Goal: Transaction & Acquisition: Purchase product/service

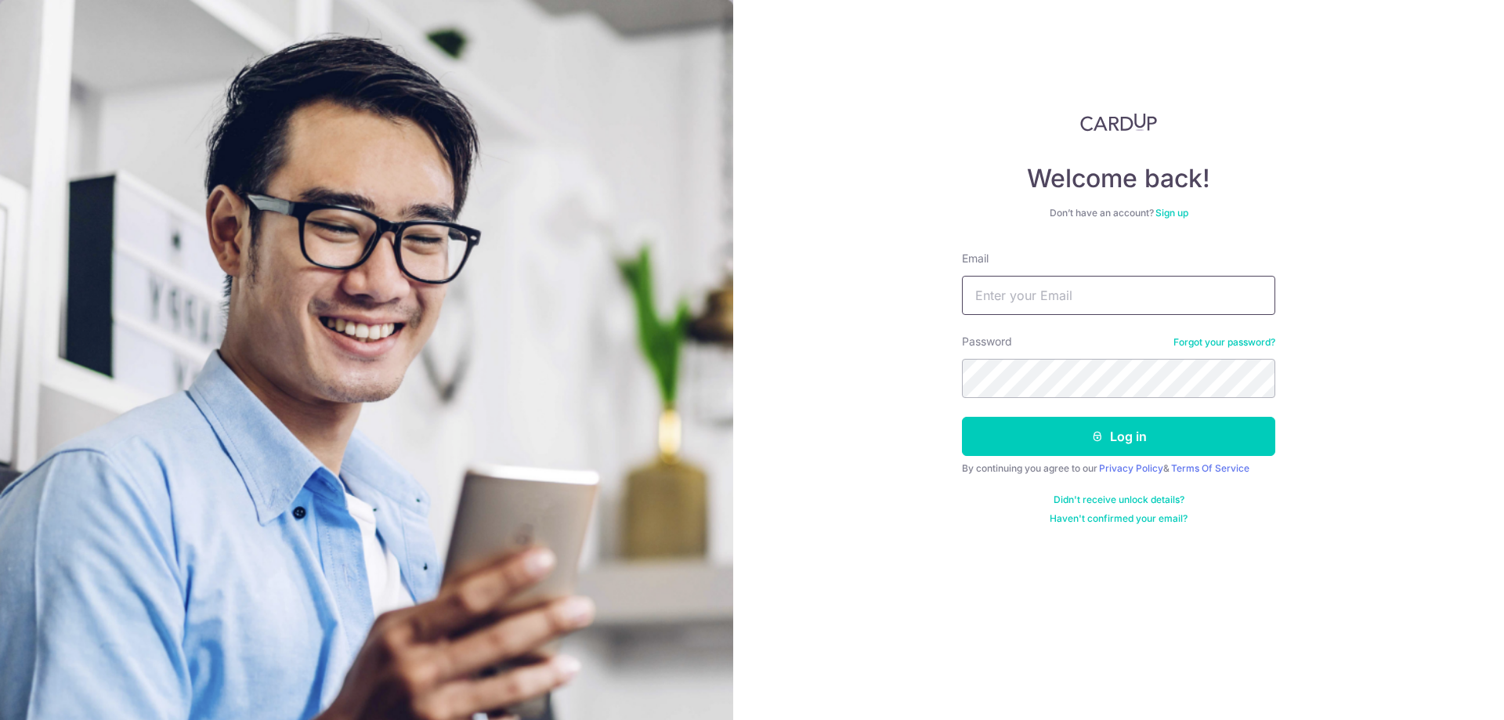
type input "[EMAIL_ADDRESS][DOMAIN_NAME]"
click at [1086, 439] on button "Log in" at bounding box center [1118, 436] width 313 height 39
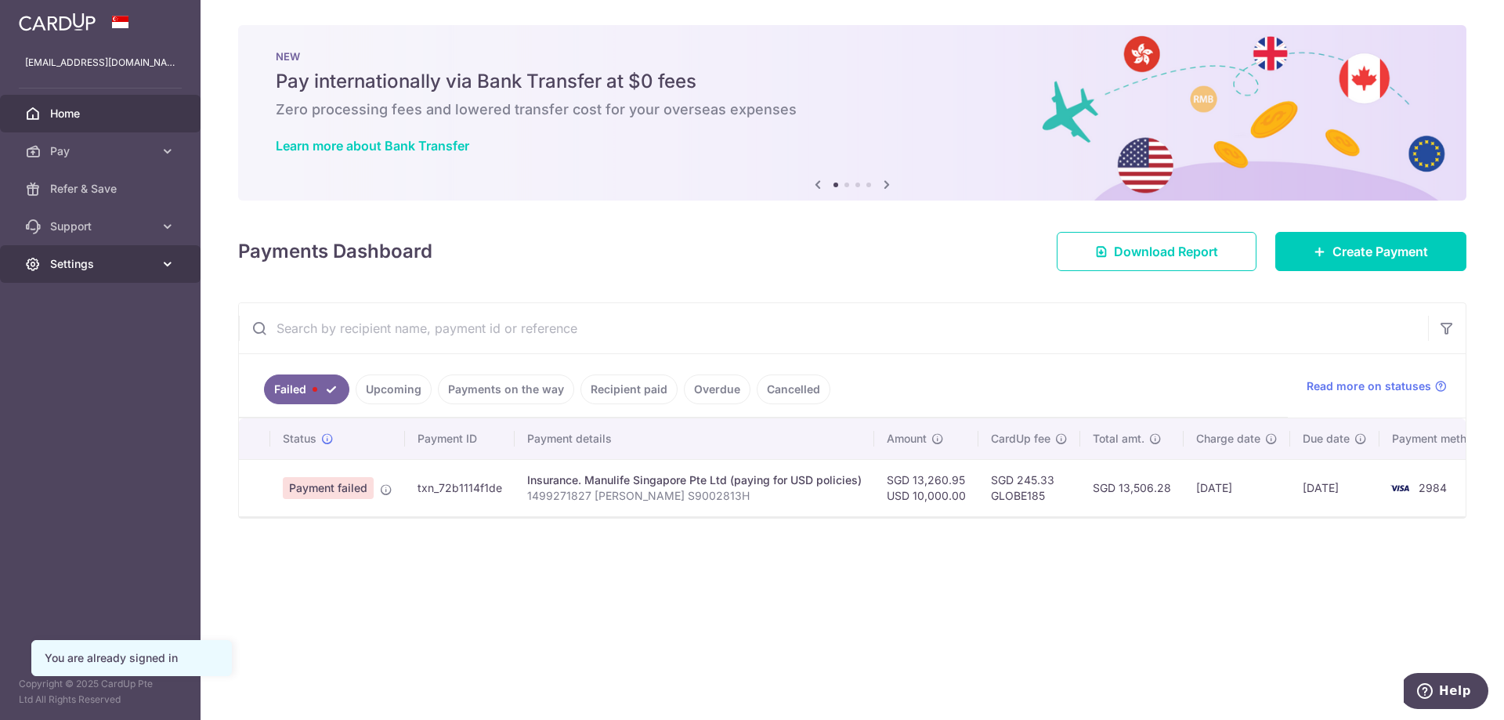
click at [92, 256] on span "Settings" at bounding box center [101, 264] width 103 height 16
click at [94, 298] on span "Account" at bounding box center [101, 302] width 103 height 16
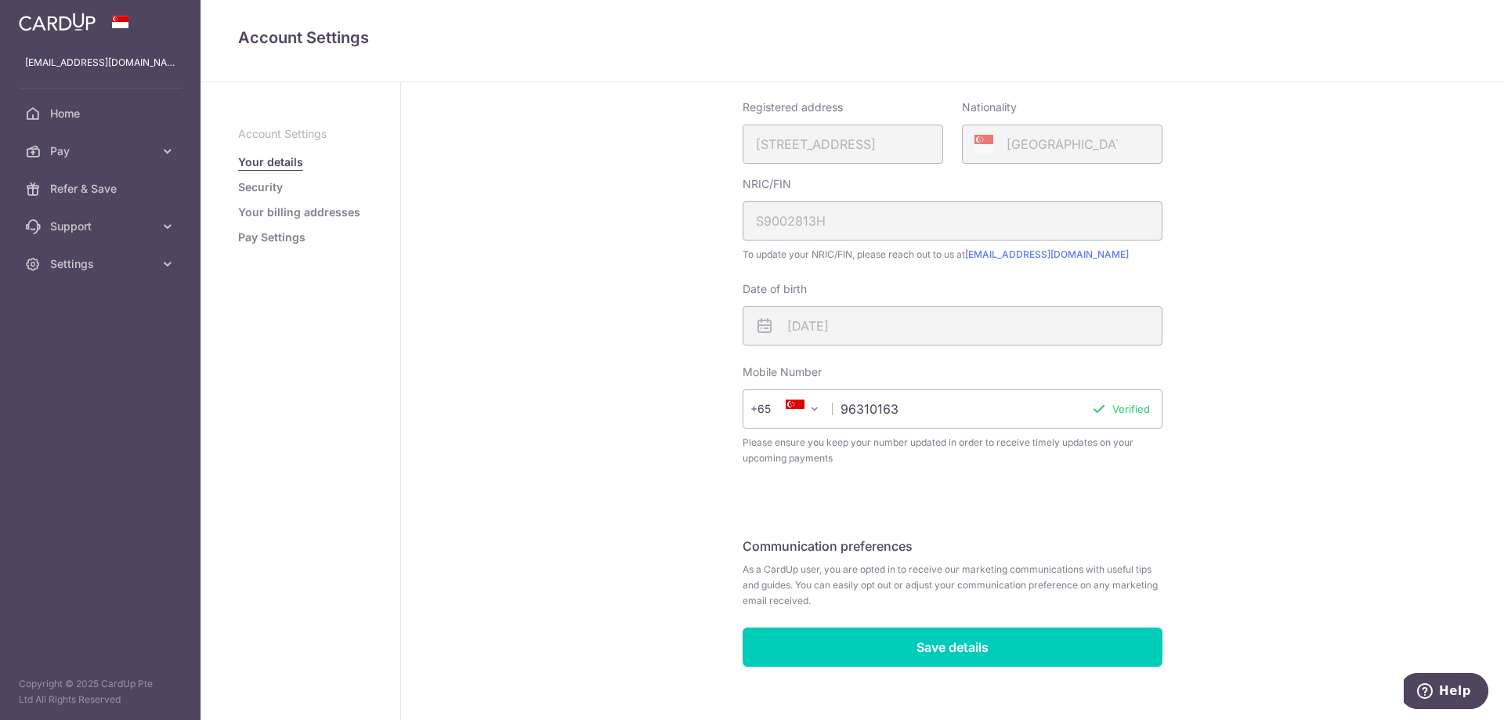
scroll to position [207, 0]
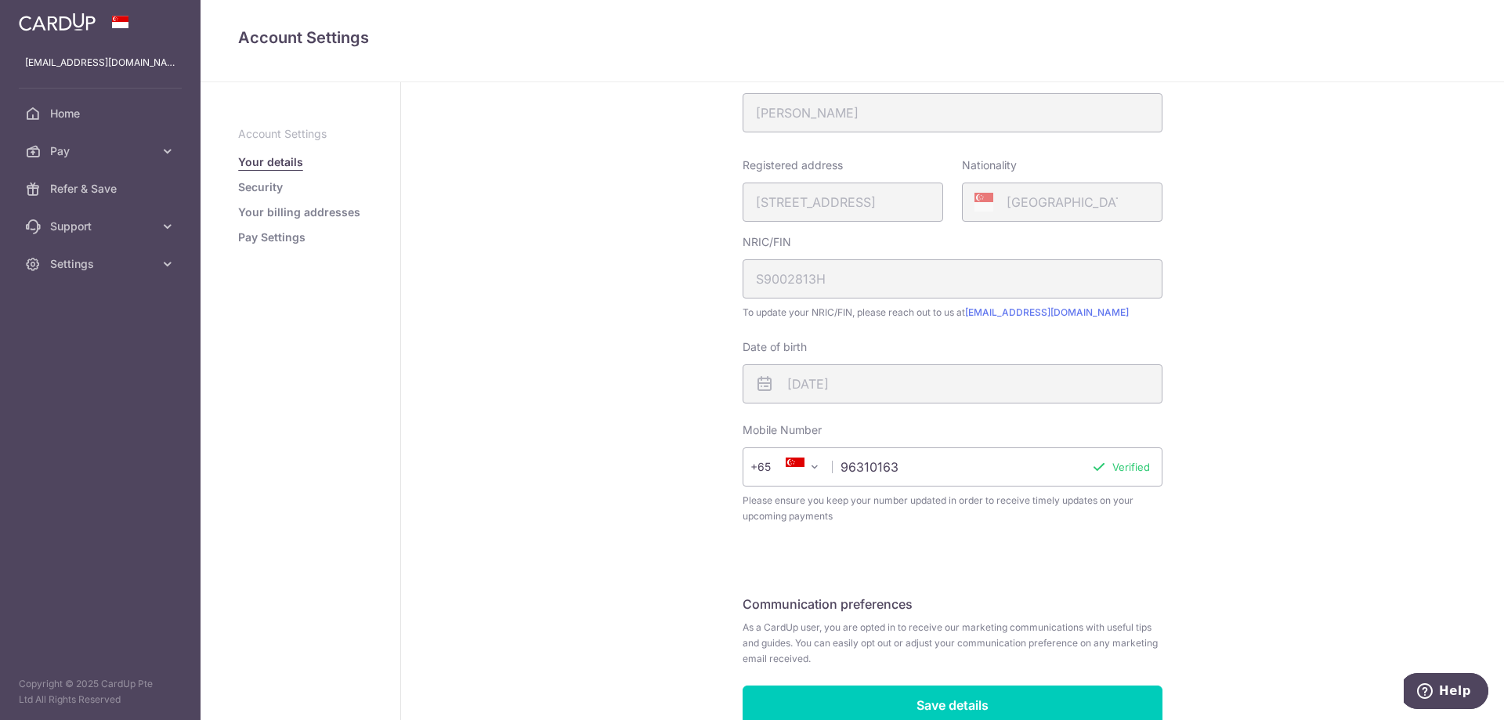
click at [269, 185] on link "Security" at bounding box center [260, 187] width 45 height 16
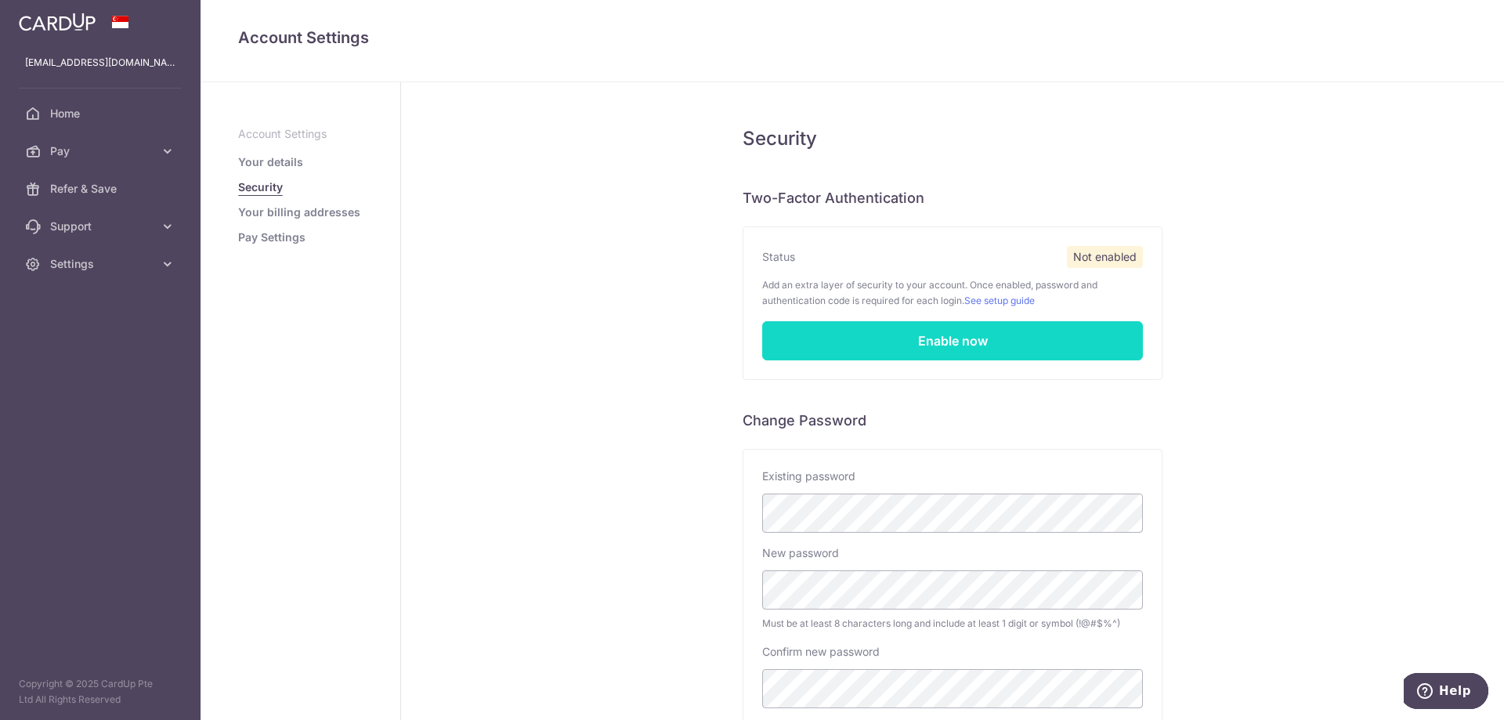
click at [923, 338] on link "Enable now" at bounding box center [952, 340] width 381 height 39
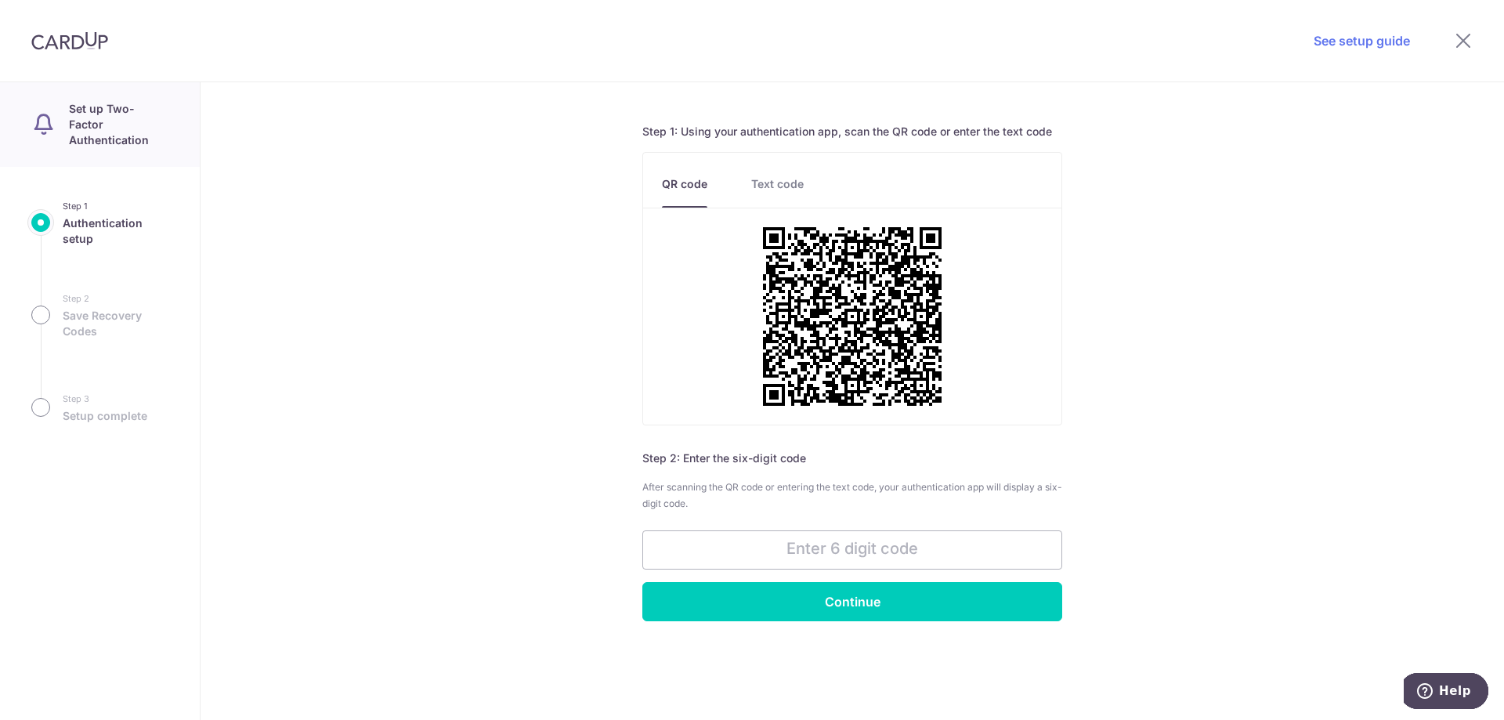
click at [775, 186] on link "Text code" at bounding box center [777, 191] width 52 height 31
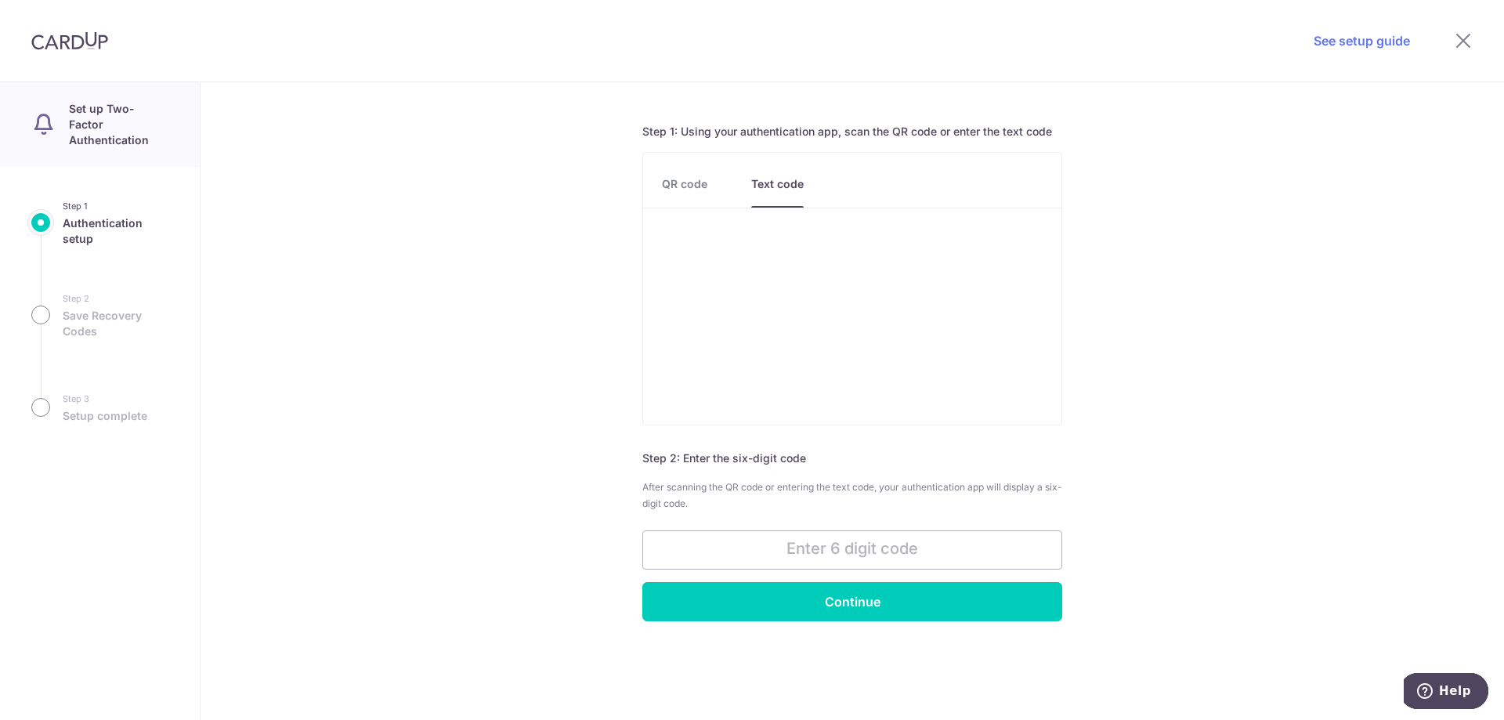
scroll to position [14, 0]
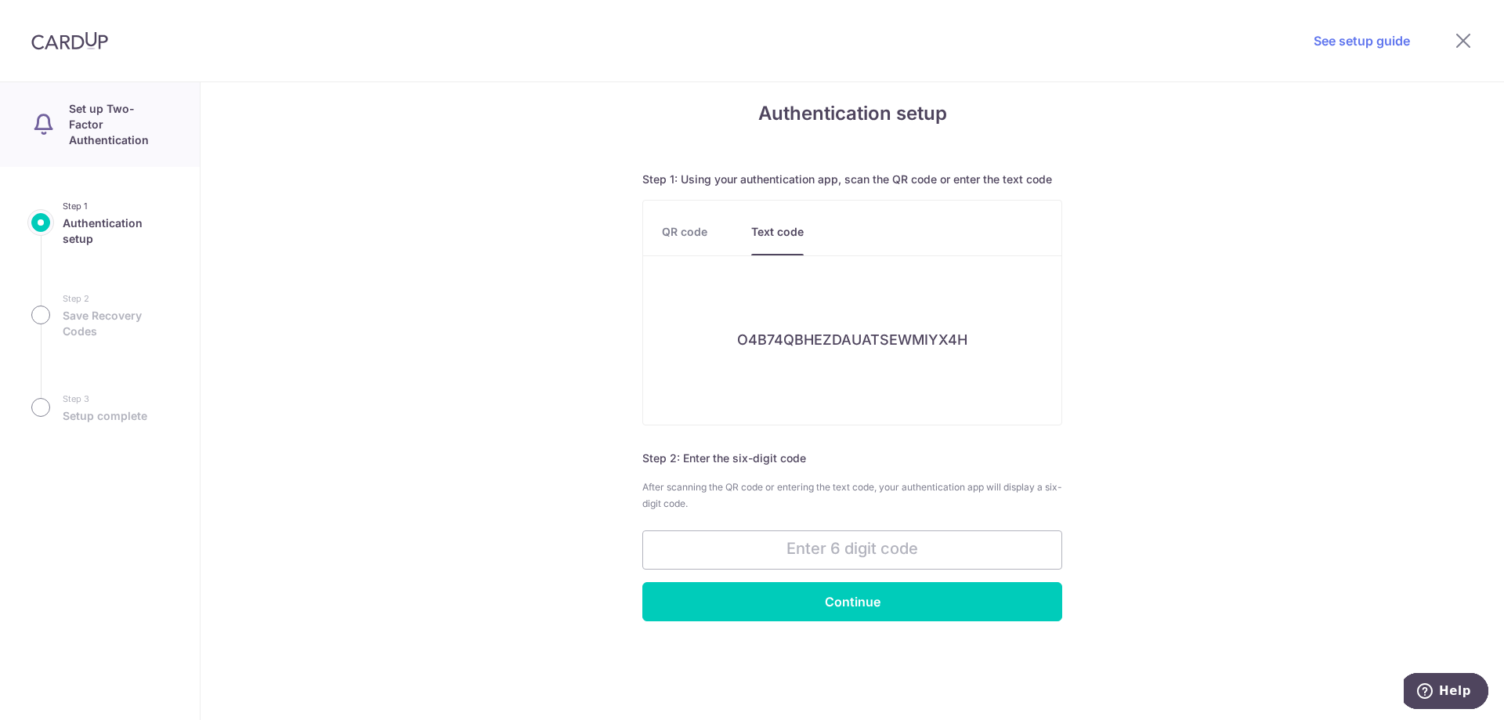
click at [684, 227] on link "QR code" at bounding box center [684, 239] width 45 height 31
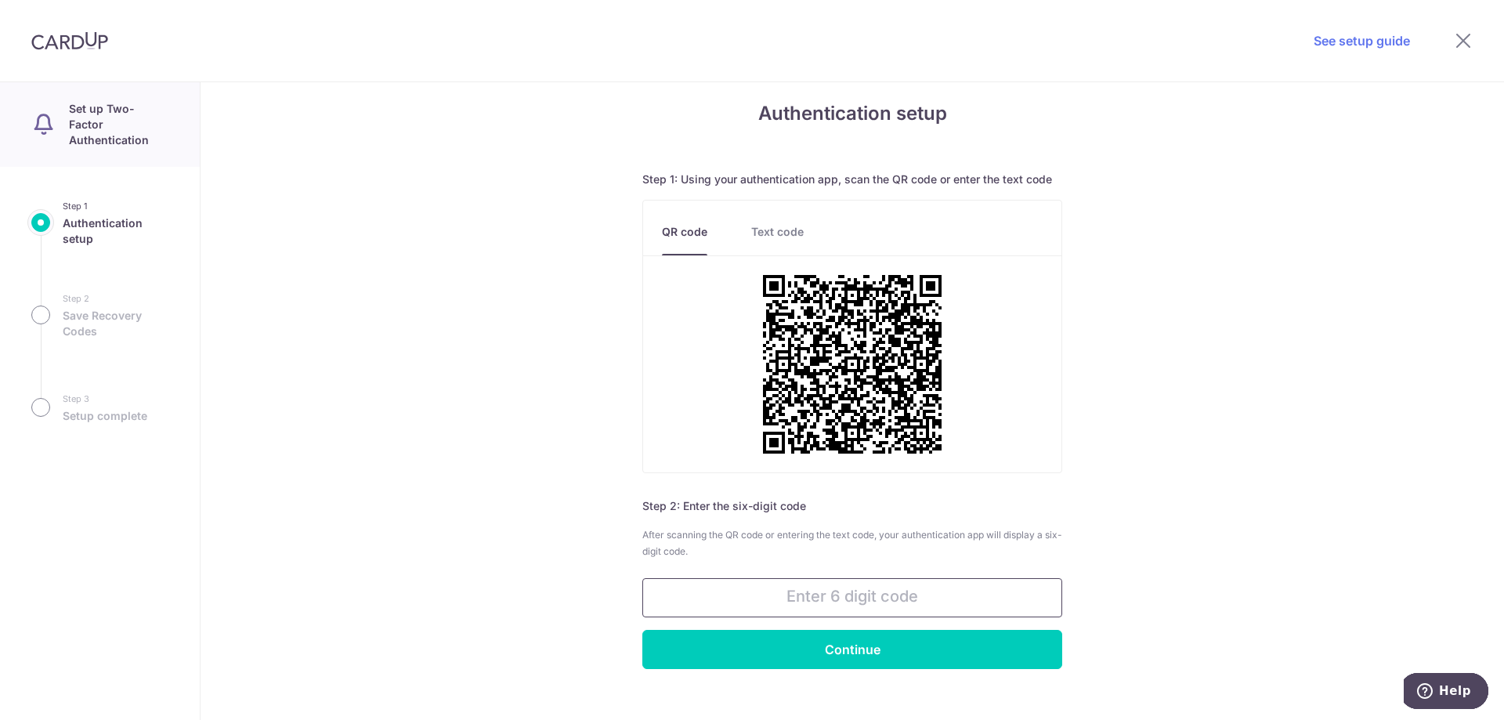
click at [855, 594] on input "text" at bounding box center [852, 597] width 420 height 39
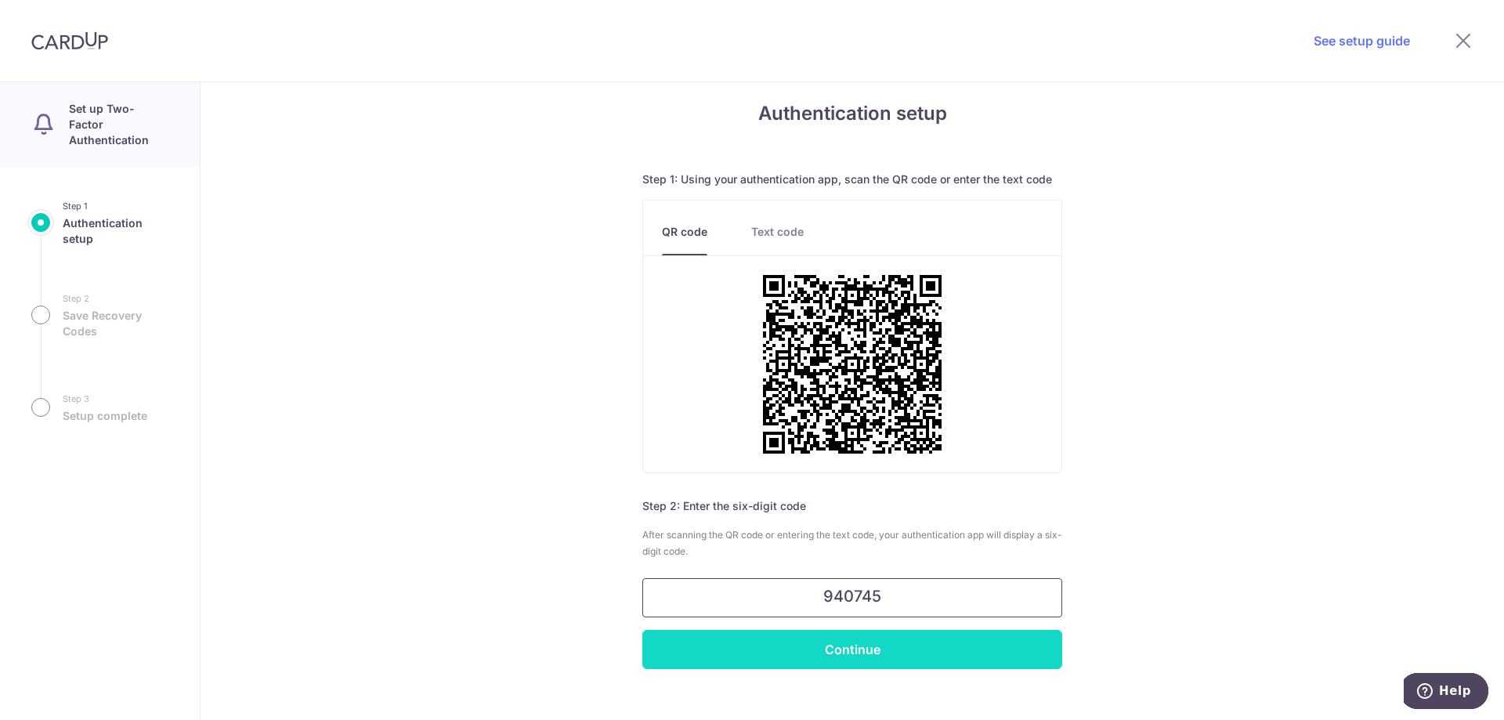
type input "940745"
click at [891, 640] on input "Continue" at bounding box center [852, 649] width 420 height 39
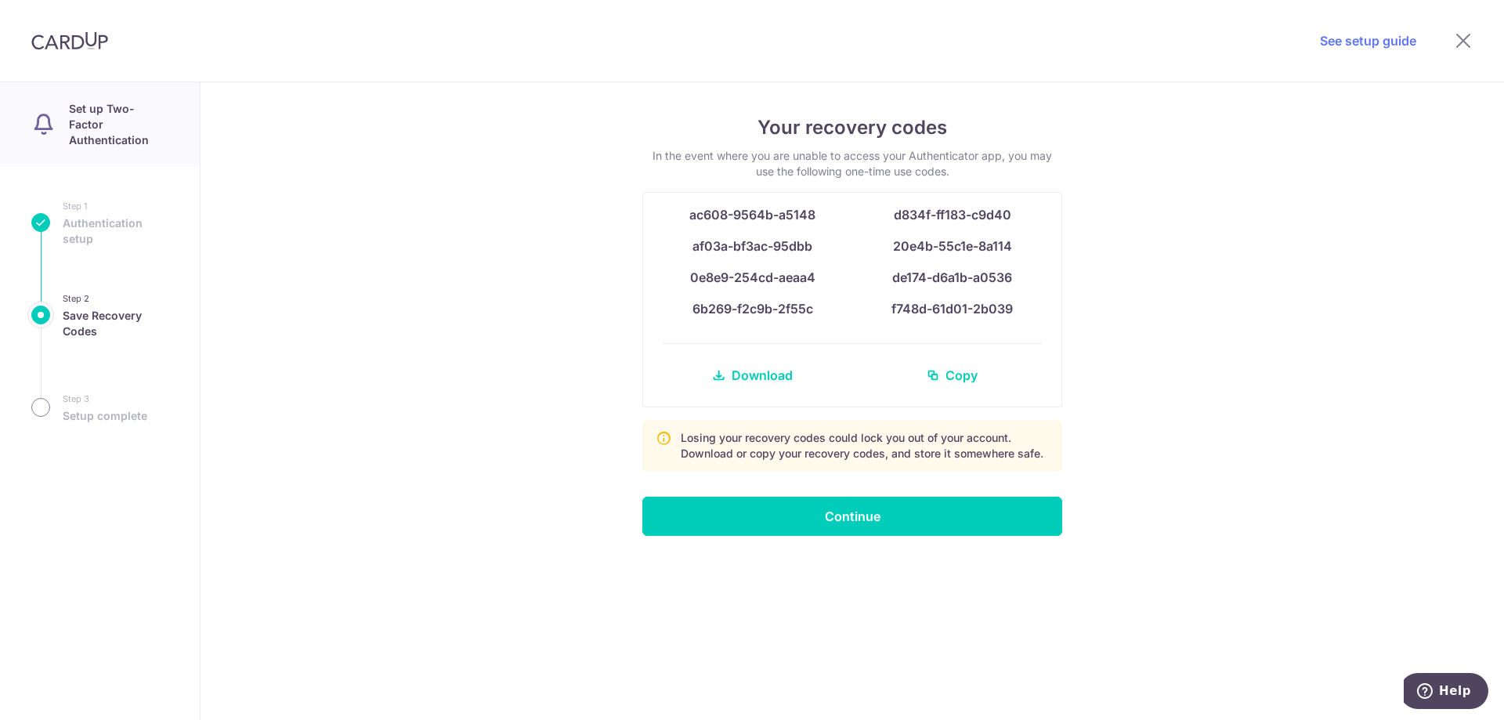
click at [801, 219] on span "ac608-9564b-a5148" at bounding box center [752, 215] width 126 height 16
click at [786, 258] on div "af03a-bf3ac-95dbb 20e4b-55c1e-8a114" at bounding box center [851, 252] width 399 height 31
drag, startPoint x: 786, startPoint y: 258, endPoint x: 786, endPoint y: 282, distance: 23.5
click at [786, 275] on div "ac608-9564b-a5148 d834f-ff183-c9d40 af03a-bf3ac-95dbb 20e4b-55c1e-8a114 0e8e9-2…" at bounding box center [852, 300] width 418 height 214
click at [787, 306] on span "6b269-f2c9b-2f55c" at bounding box center [752, 309] width 121 height 16
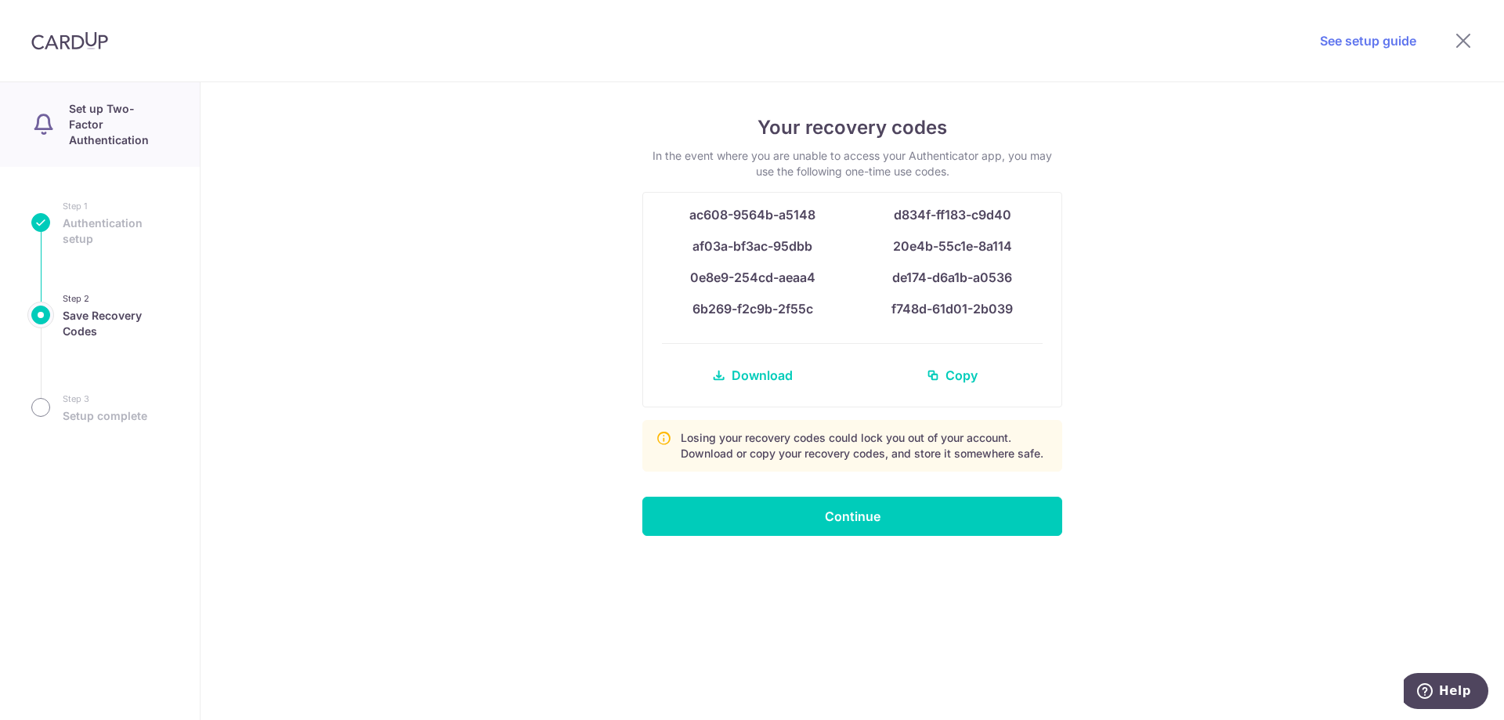
drag, startPoint x: 822, startPoint y: 305, endPoint x: 836, endPoint y: 297, distance: 16.1
click at [825, 305] on div "6b269-f2c9b-2f55c" at bounding box center [752, 308] width 181 height 19
drag, startPoint x: 1303, startPoint y: 323, endPoint x: 1285, endPoint y: 327, distance: 18.3
click at [1303, 324] on div "Your recovery codes In the event where you are unable to access your Authentica…" at bounding box center [851, 401] width 1303 height 638
click at [471, 443] on div "Your recovery codes In the event where you are unable to access your Authentica…" at bounding box center [851, 401] width 1303 height 638
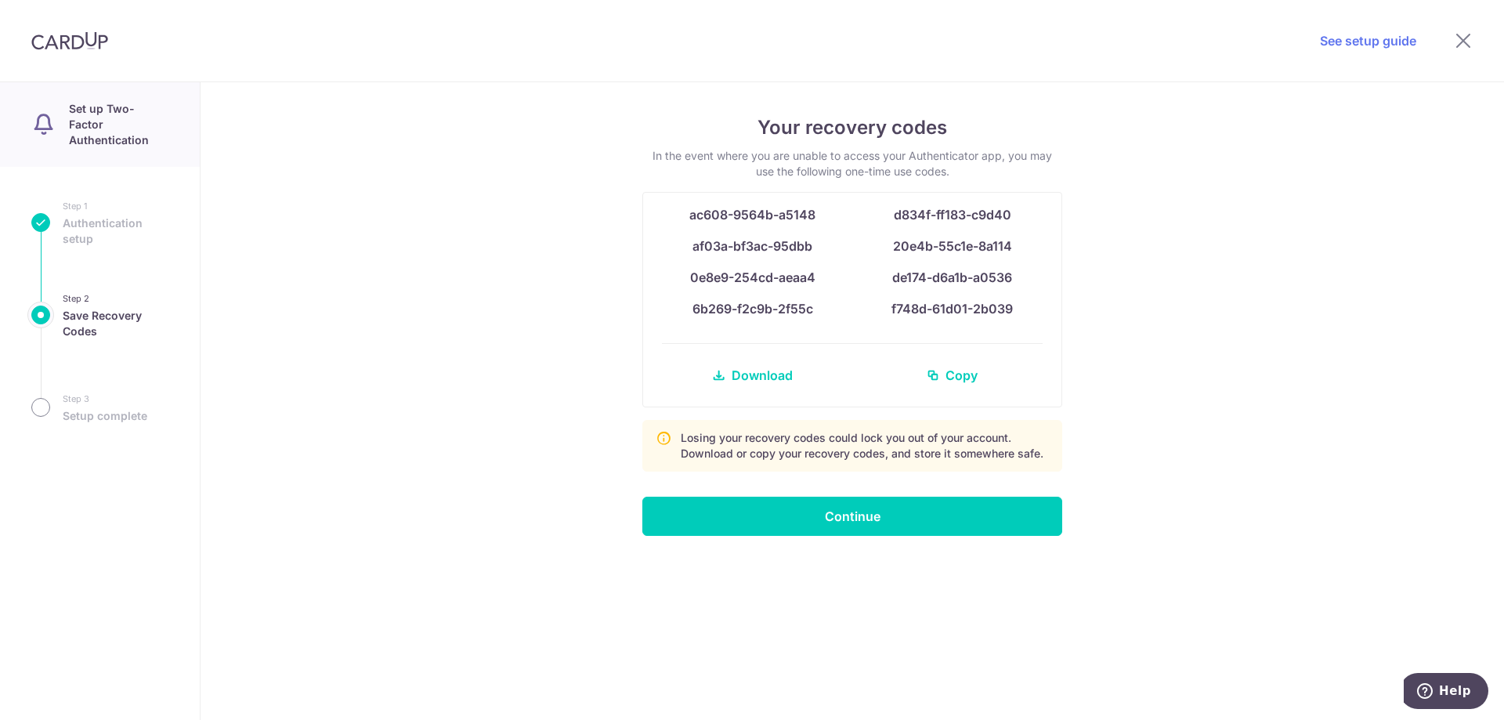
click at [466, 446] on div "Your recovery codes In the event where you are unable to access your Authentica…" at bounding box center [851, 401] width 1303 height 638
drag, startPoint x: 999, startPoint y: 299, endPoint x: 1023, endPoint y: 308, distance: 25.0
click at [1000, 299] on div "f748d-61d01-2b039" at bounding box center [952, 308] width 181 height 19
drag, startPoint x: 1027, startPoint y: 309, endPoint x: 677, endPoint y: 203, distance: 365.7
click at [677, 203] on div "ac608-9564b-a5148 d834f-ff183-c9d40 af03a-bf3ac-95dbb 20e4b-55c1e-8a114 0e8e9-2…" at bounding box center [852, 300] width 418 height 214
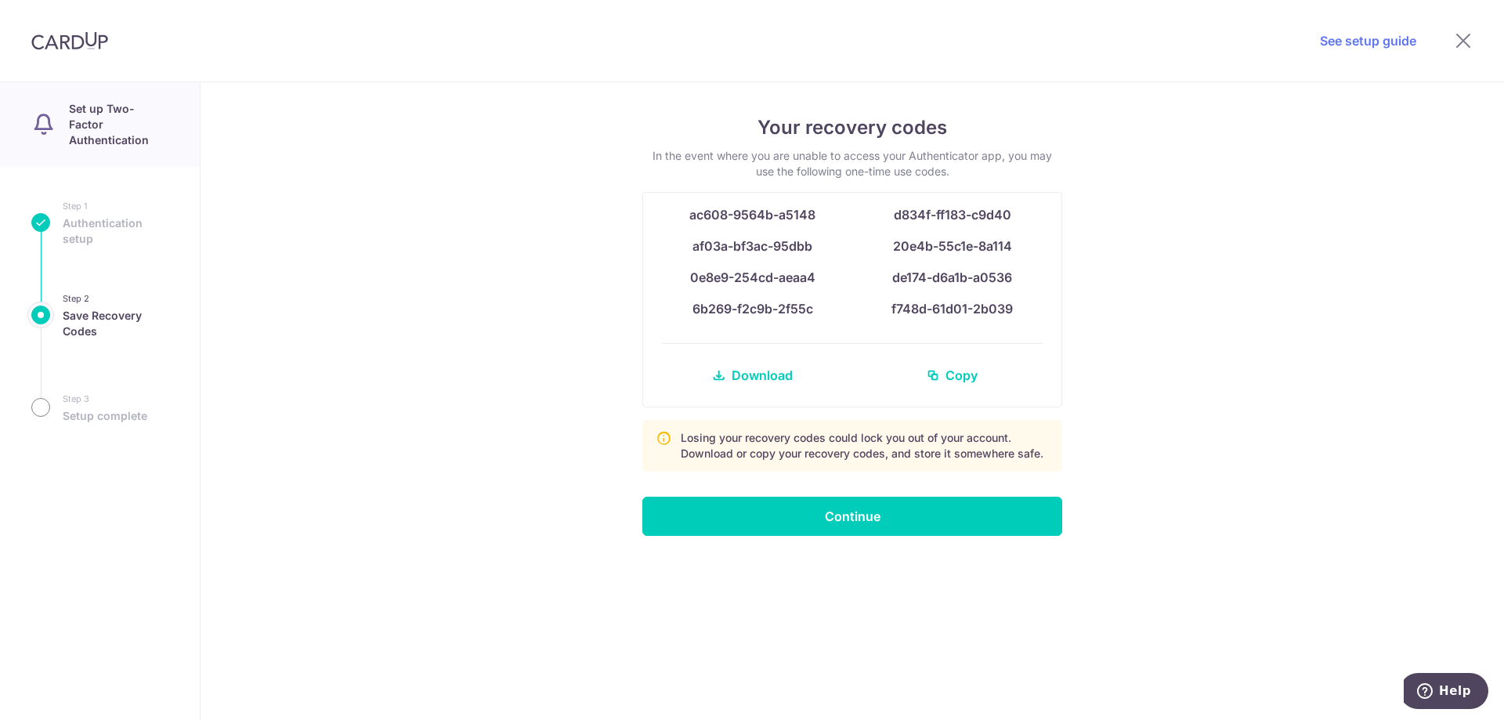
click at [446, 327] on div "Your recovery codes In the event where you are unable to access your Authentica…" at bounding box center [851, 401] width 1303 height 638
click at [837, 511] on input "Continue" at bounding box center [852, 516] width 420 height 39
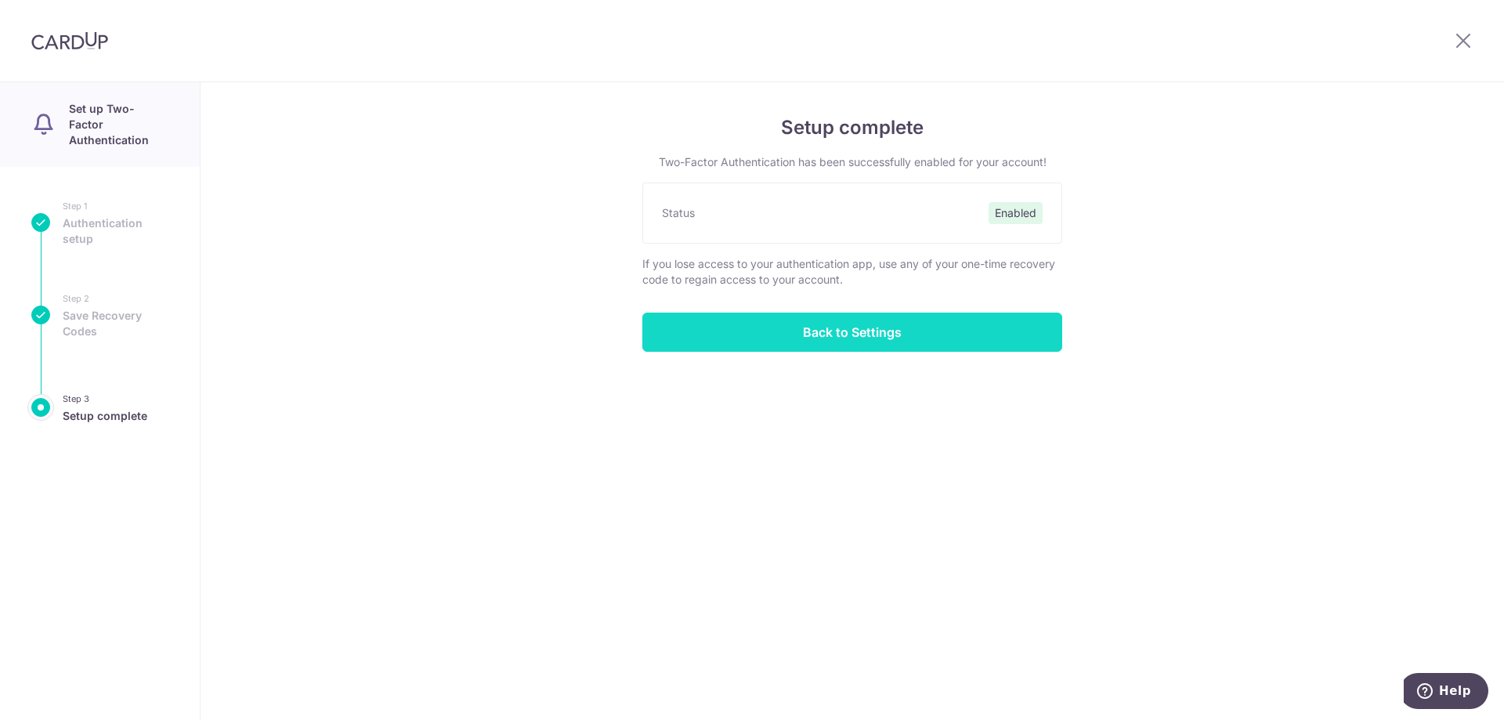
click at [788, 331] on input "Back to Settings" at bounding box center [852, 331] width 420 height 39
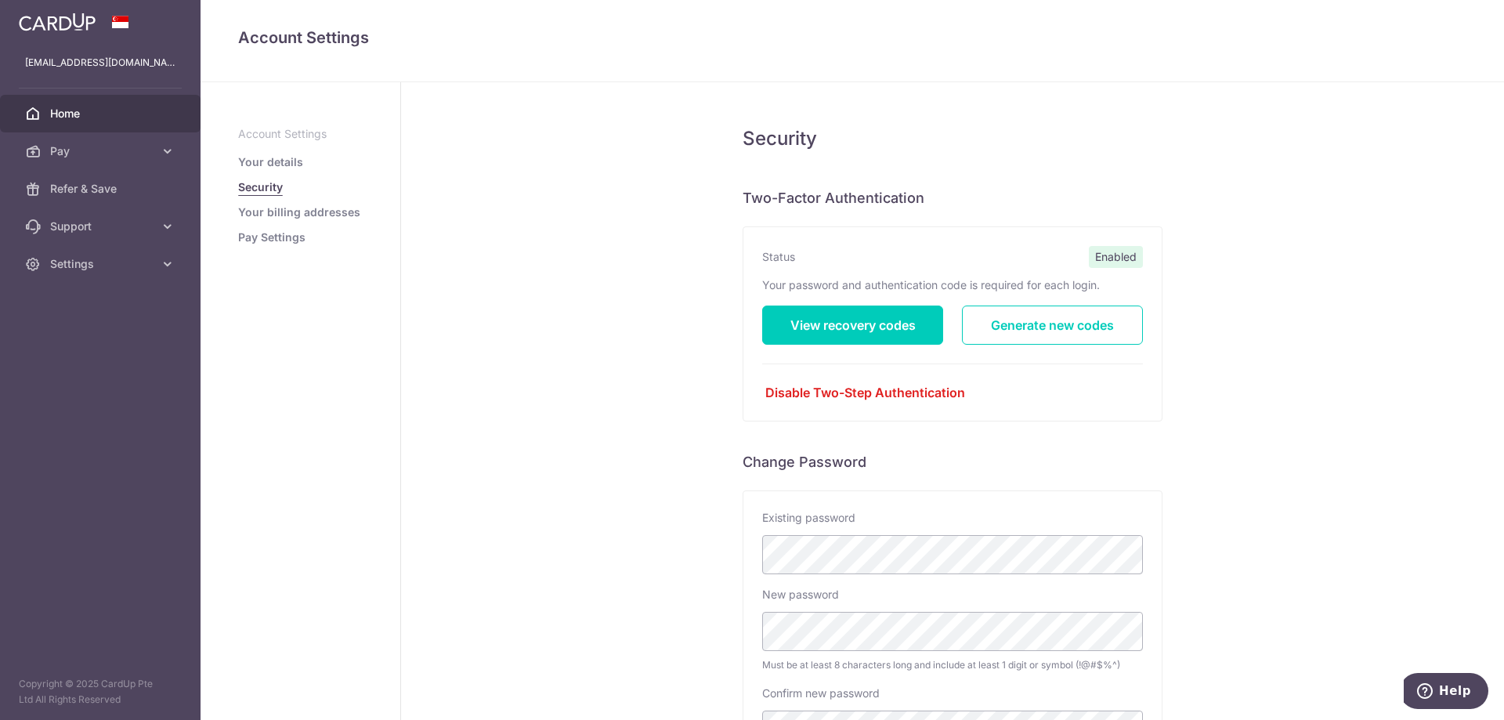
drag, startPoint x: 78, startPoint y: 114, endPoint x: 89, endPoint y: 116, distance: 11.9
click at [78, 114] on span "Home" at bounding box center [101, 114] width 103 height 16
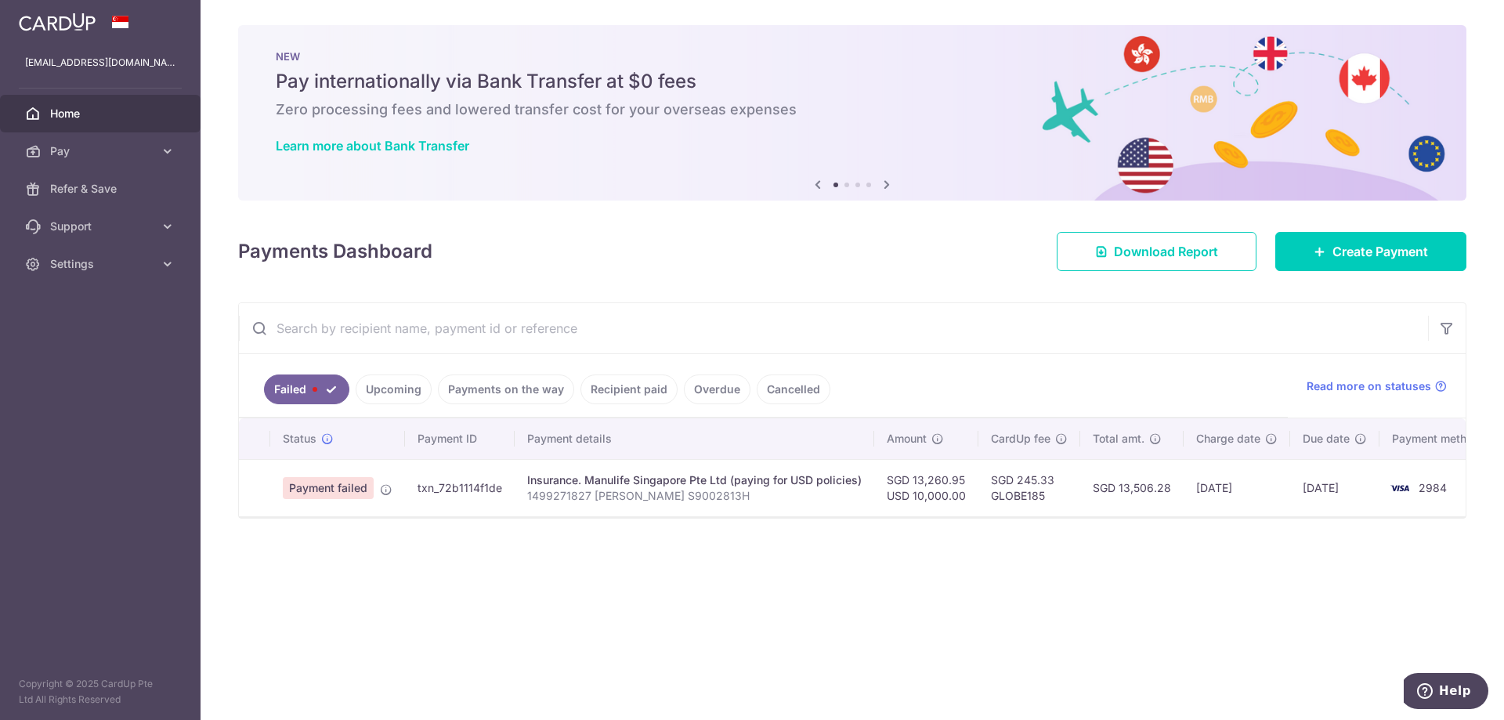
drag, startPoint x: 1296, startPoint y: 498, endPoint x: 1551, endPoint y: 551, distance: 259.9
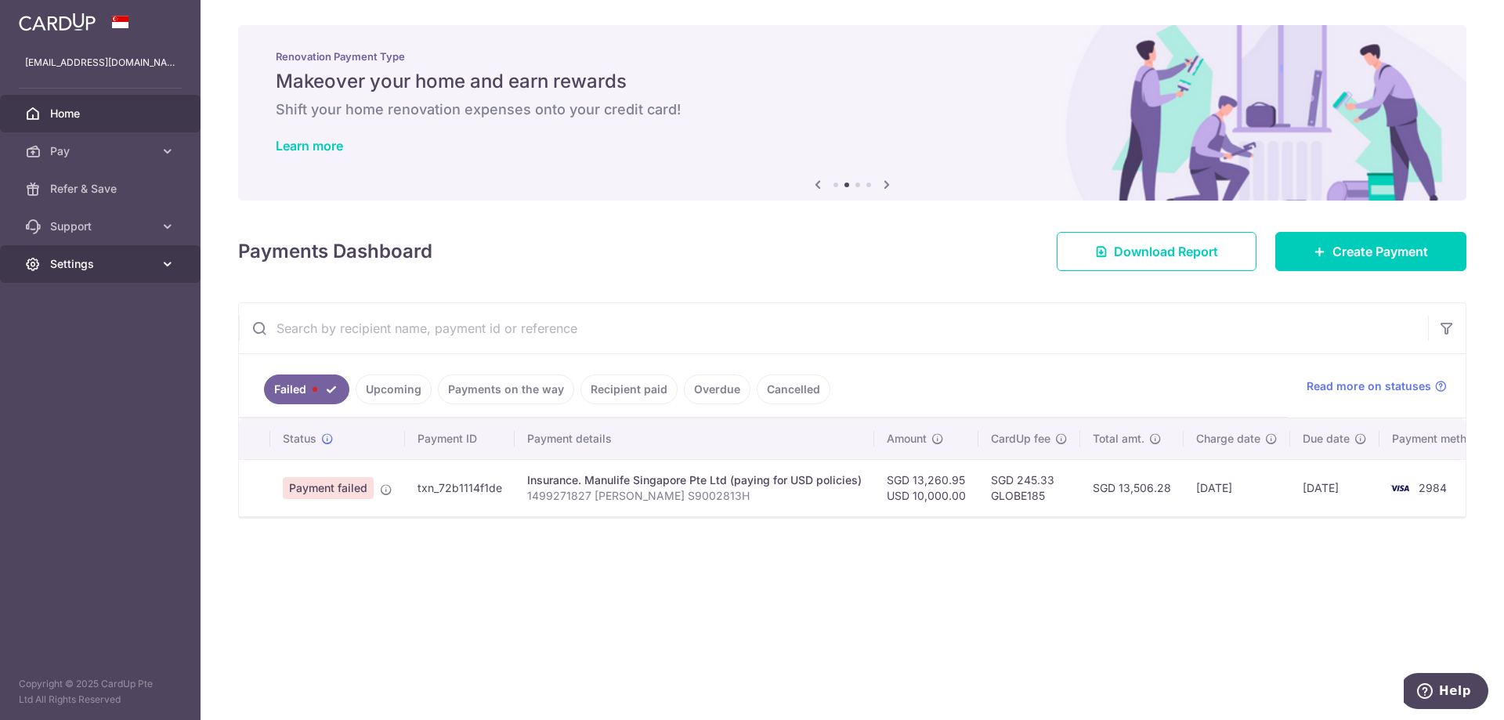
click at [78, 262] on span "Settings" at bounding box center [101, 264] width 103 height 16
click at [98, 294] on span "Account" at bounding box center [101, 302] width 103 height 16
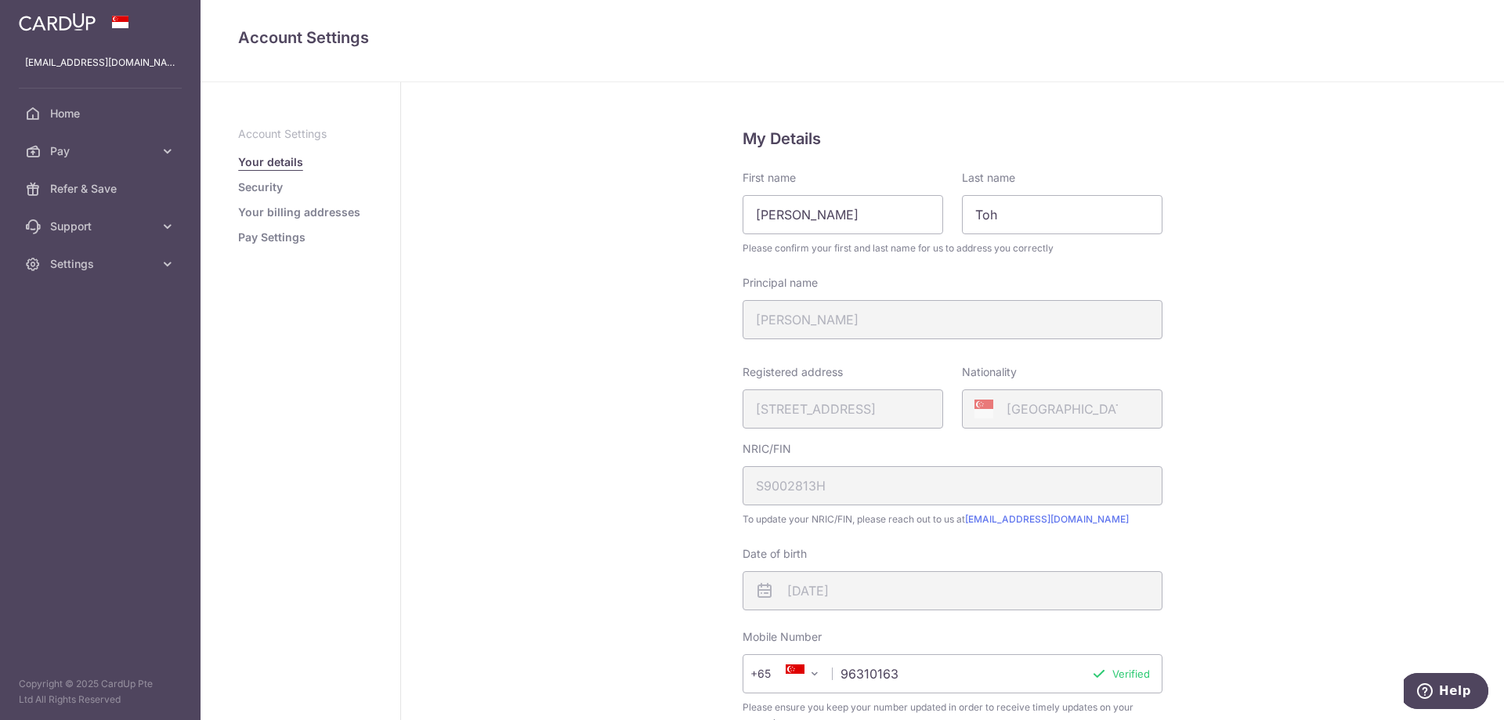
click at [274, 186] on link "Security" at bounding box center [260, 187] width 45 height 16
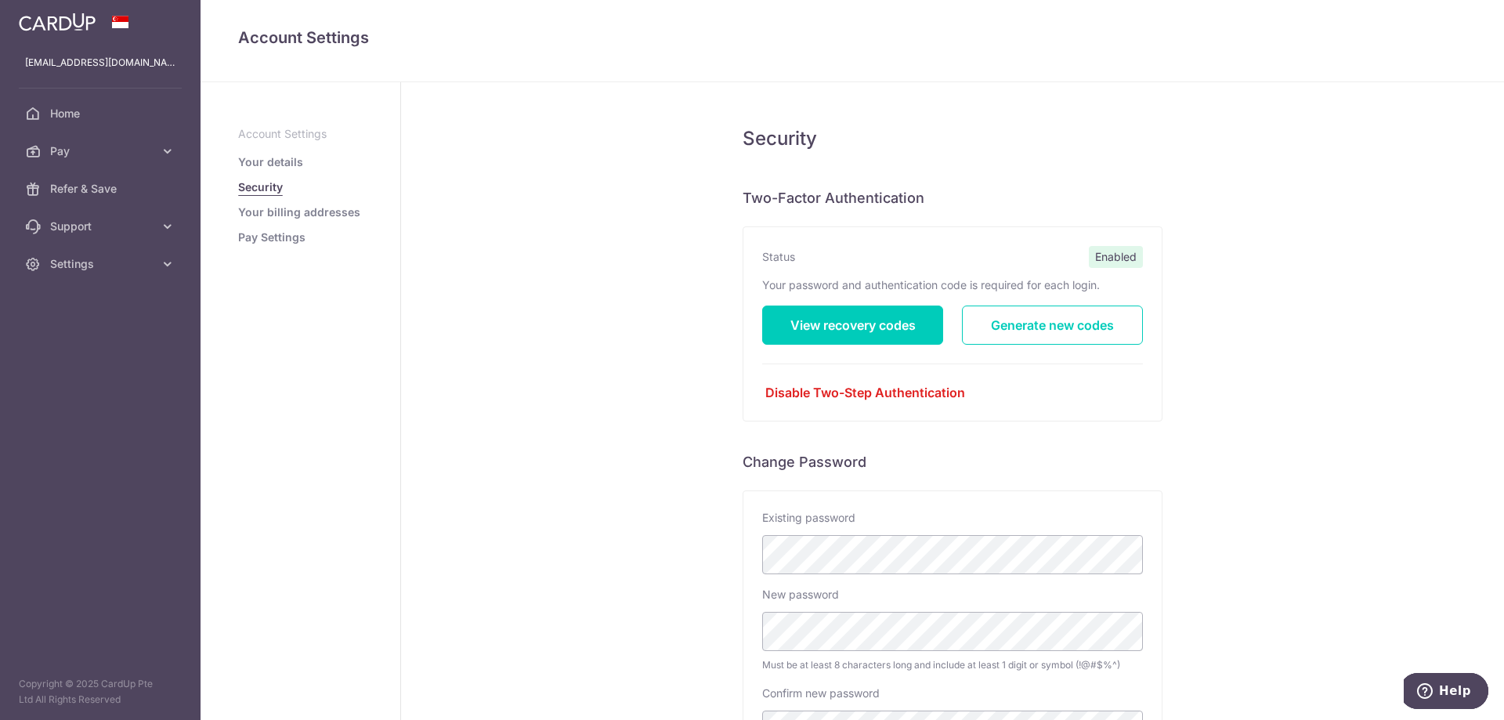
click at [645, 368] on div "Security Two-Factor Authentication Status Enabled Your password and authenticat…" at bounding box center [952, 503] width 1103 height 843
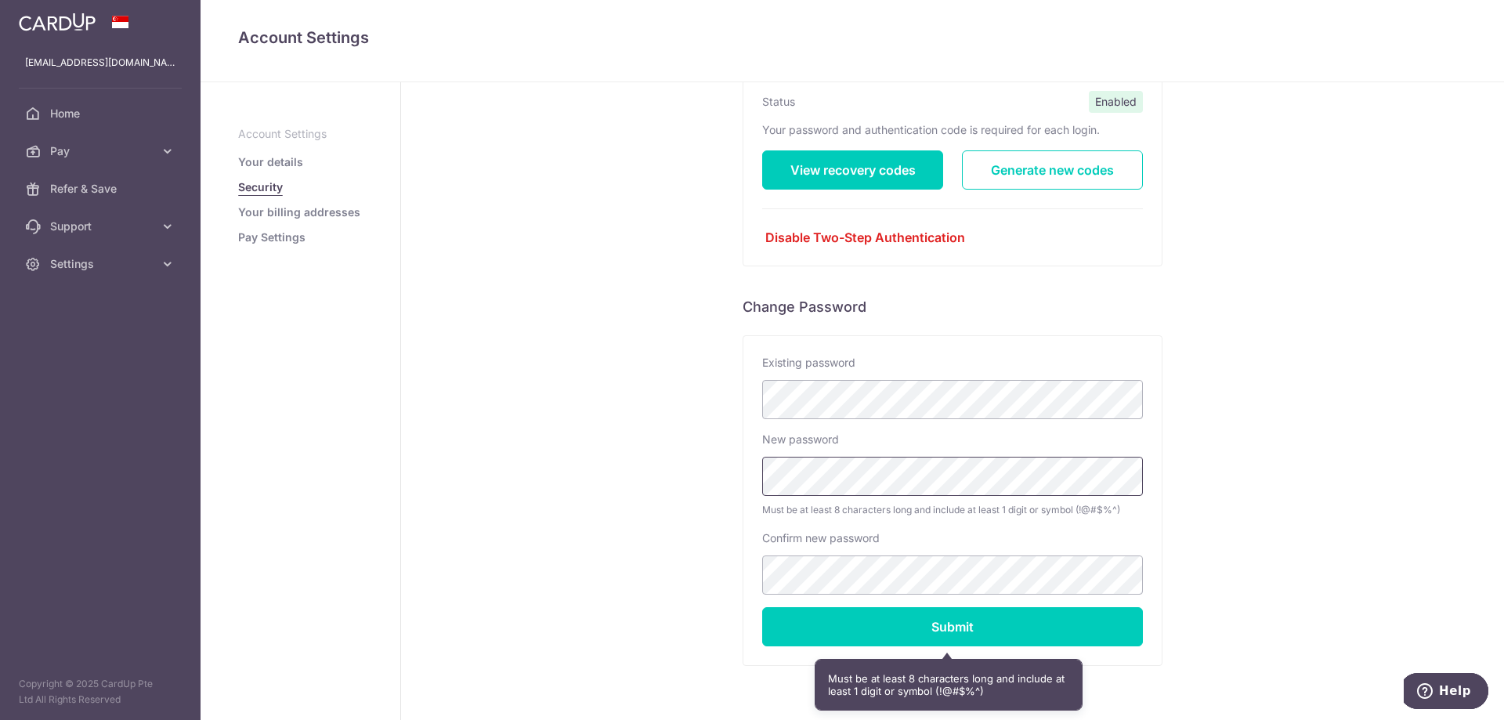
scroll to position [157, 0]
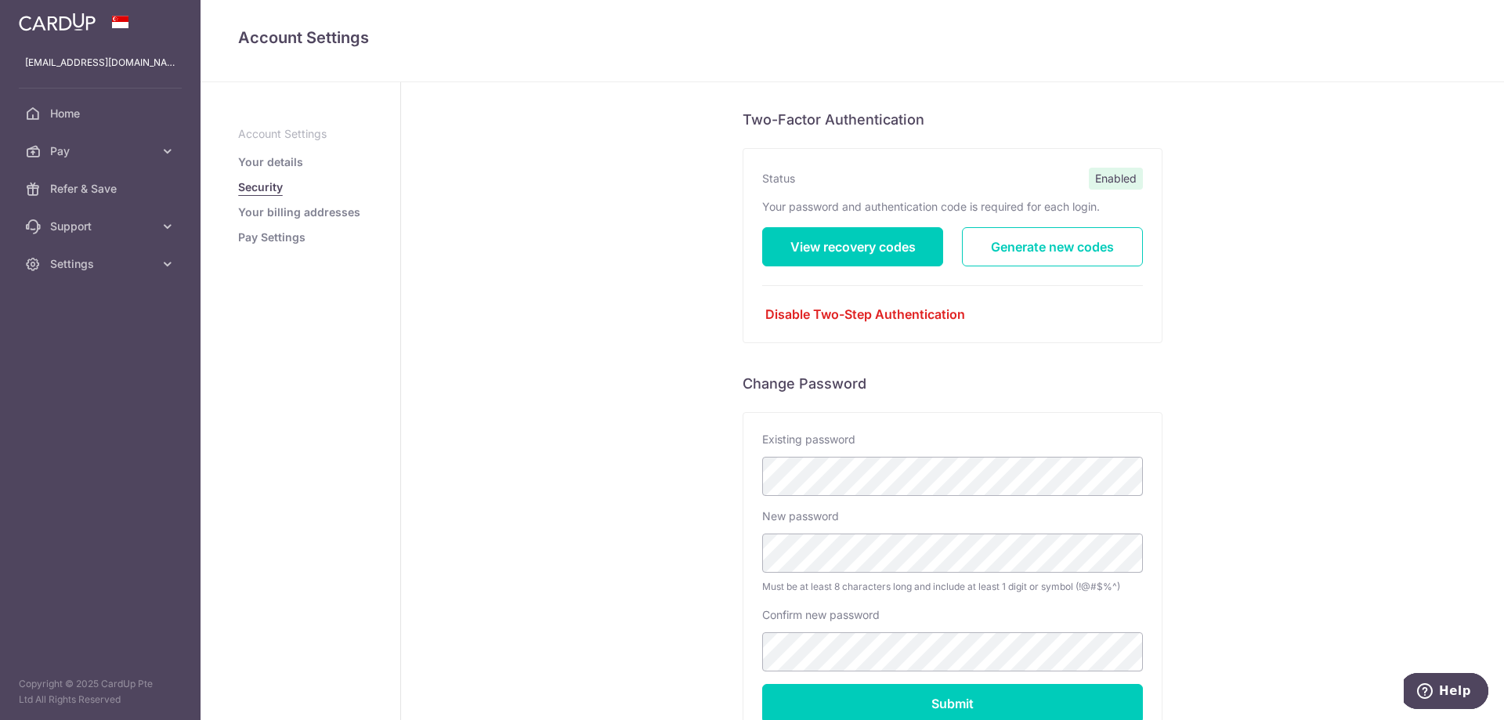
drag, startPoint x: 1191, startPoint y: 447, endPoint x: 1198, endPoint y: 493, distance: 46.6
click at [1193, 450] on div "Security Two-Factor Authentication Status Enabled Your password and authenticat…" at bounding box center [952, 425] width 1103 height 843
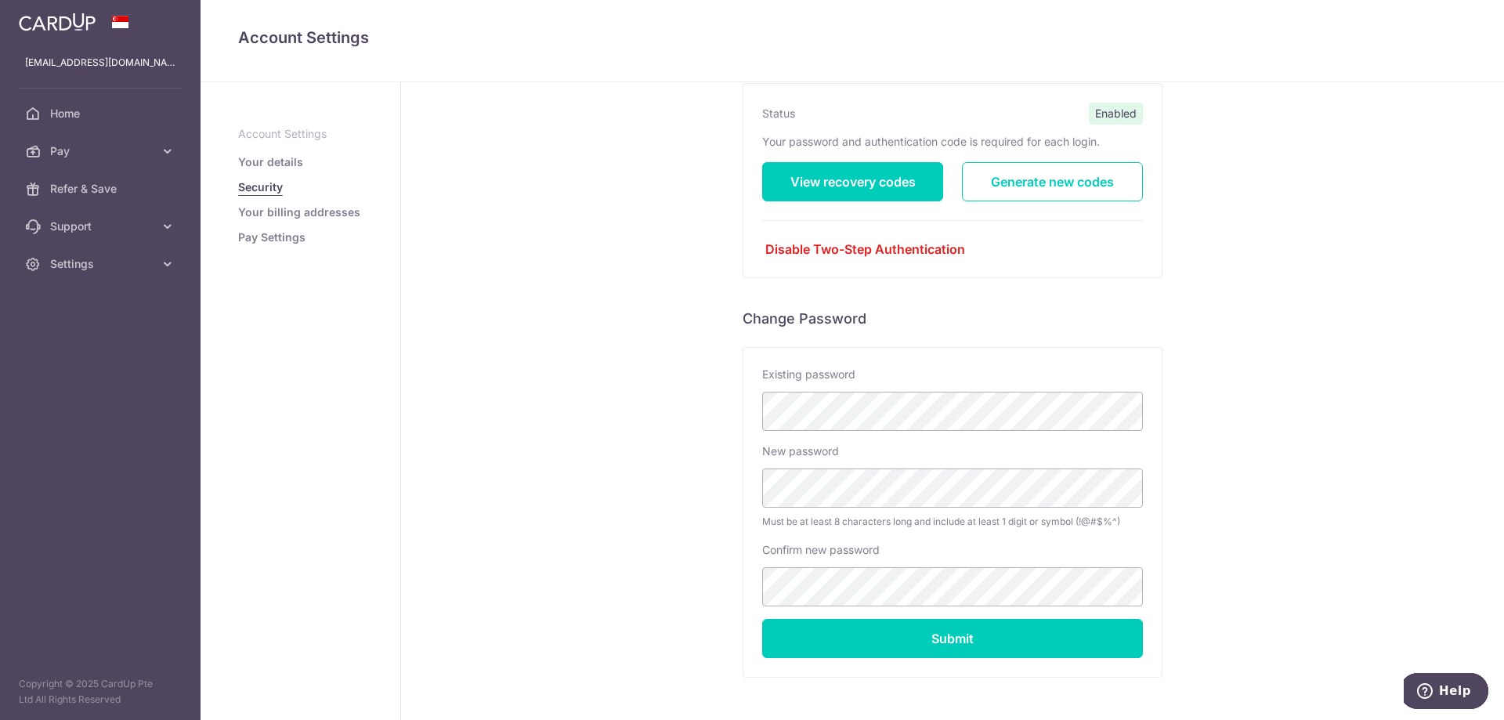
scroll to position [206, 0]
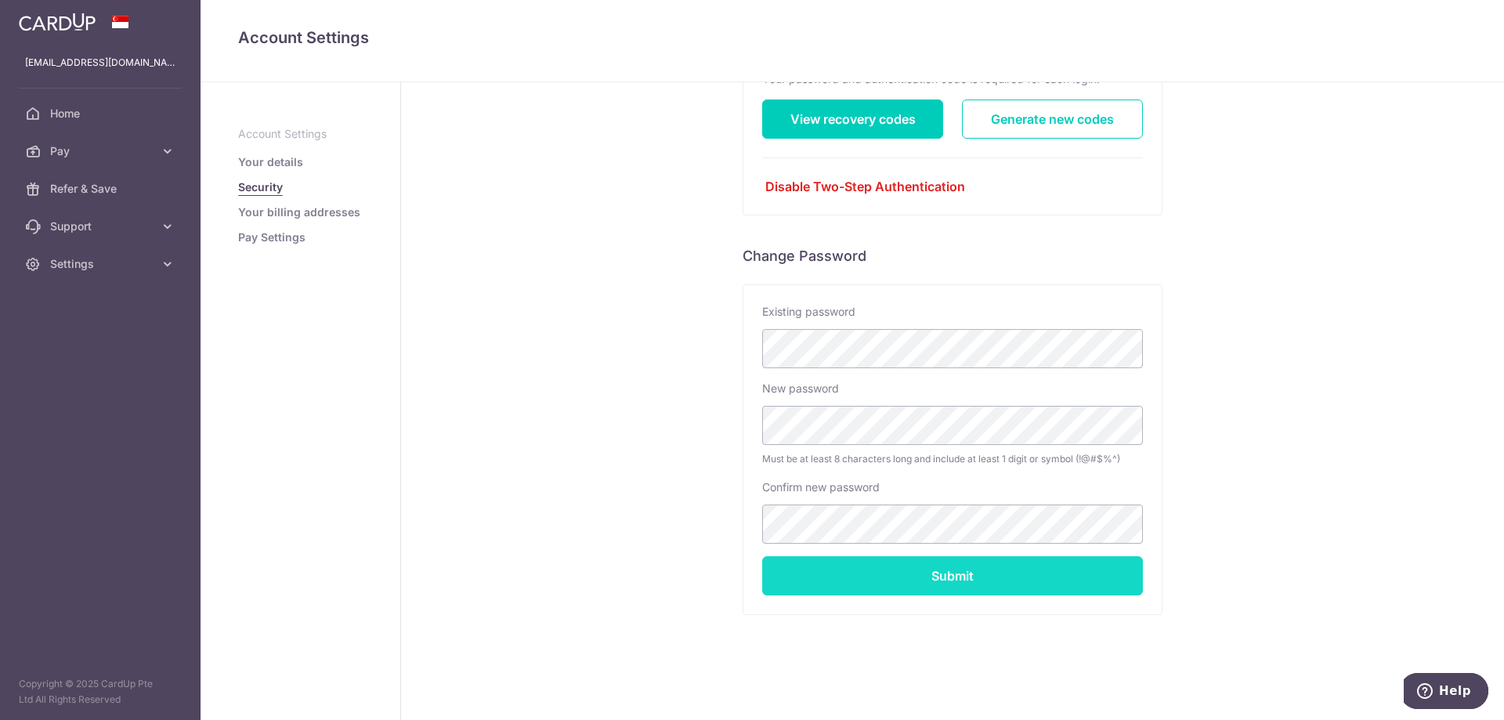
click at [895, 569] on input "Submit" at bounding box center [952, 575] width 381 height 39
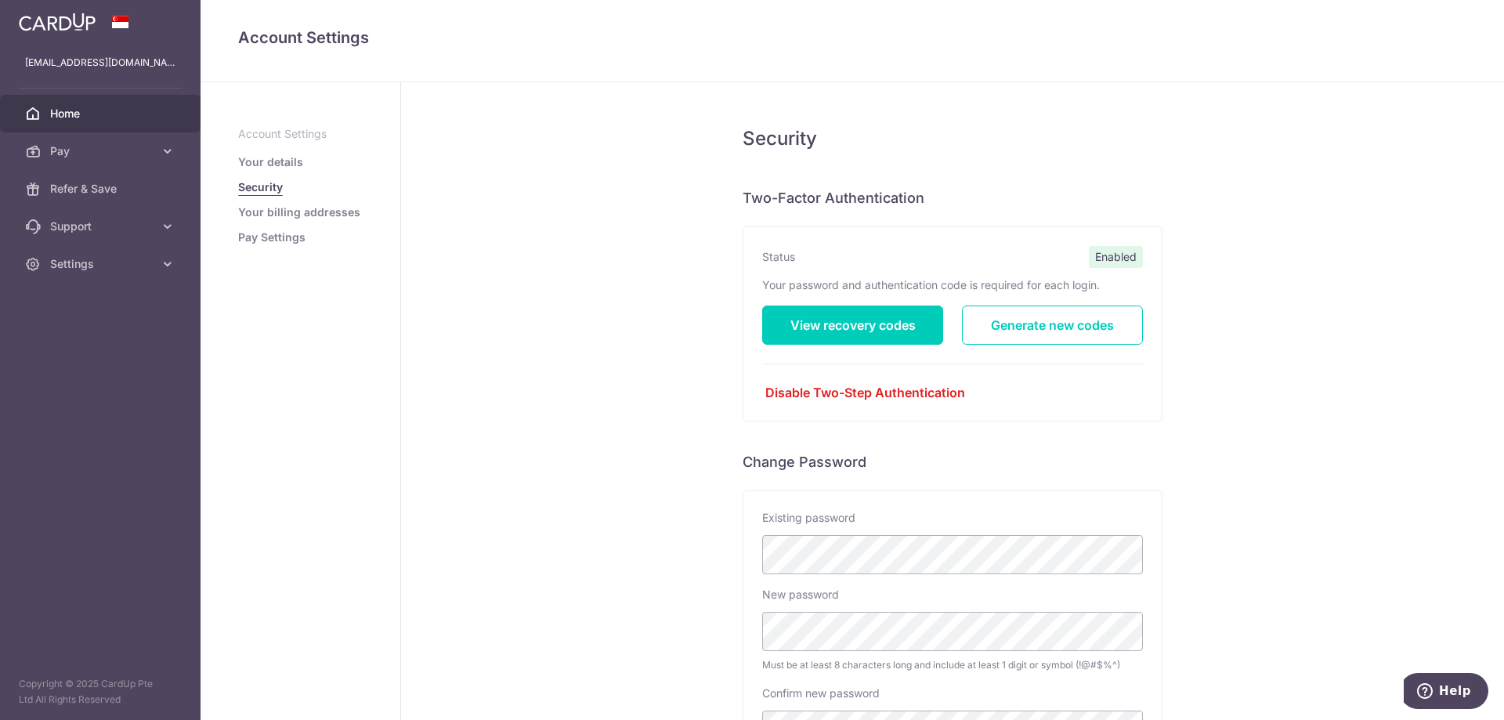
drag, startPoint x: 74, startPoint y: 113, endPoint x: 150, endPoint y: 125, distance: 76.1
click at [74, 113] on span "Home" at bounding box center [101, 114] width 103 height 16
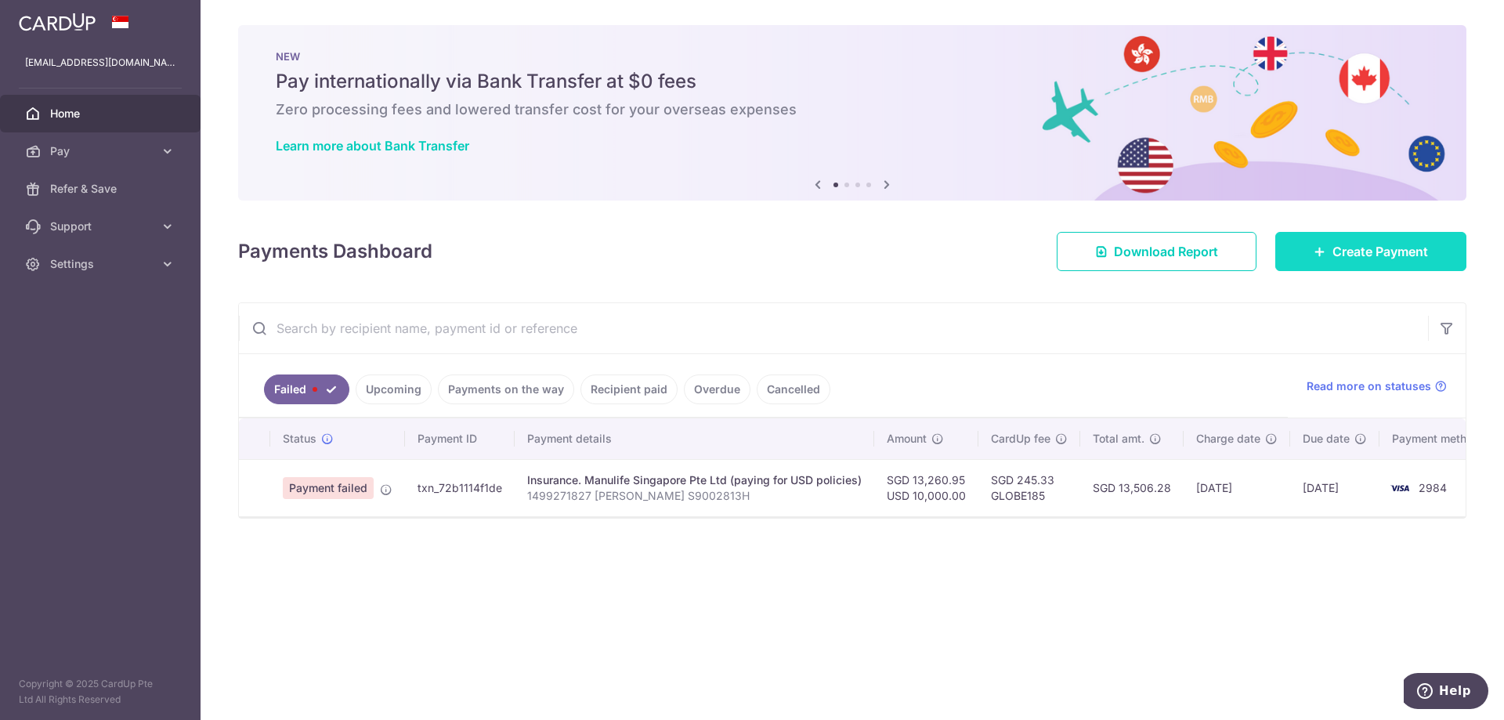
click at [1343, 259] on span "Create Payment" at bounding box center [1380, 251] width 96 height 19
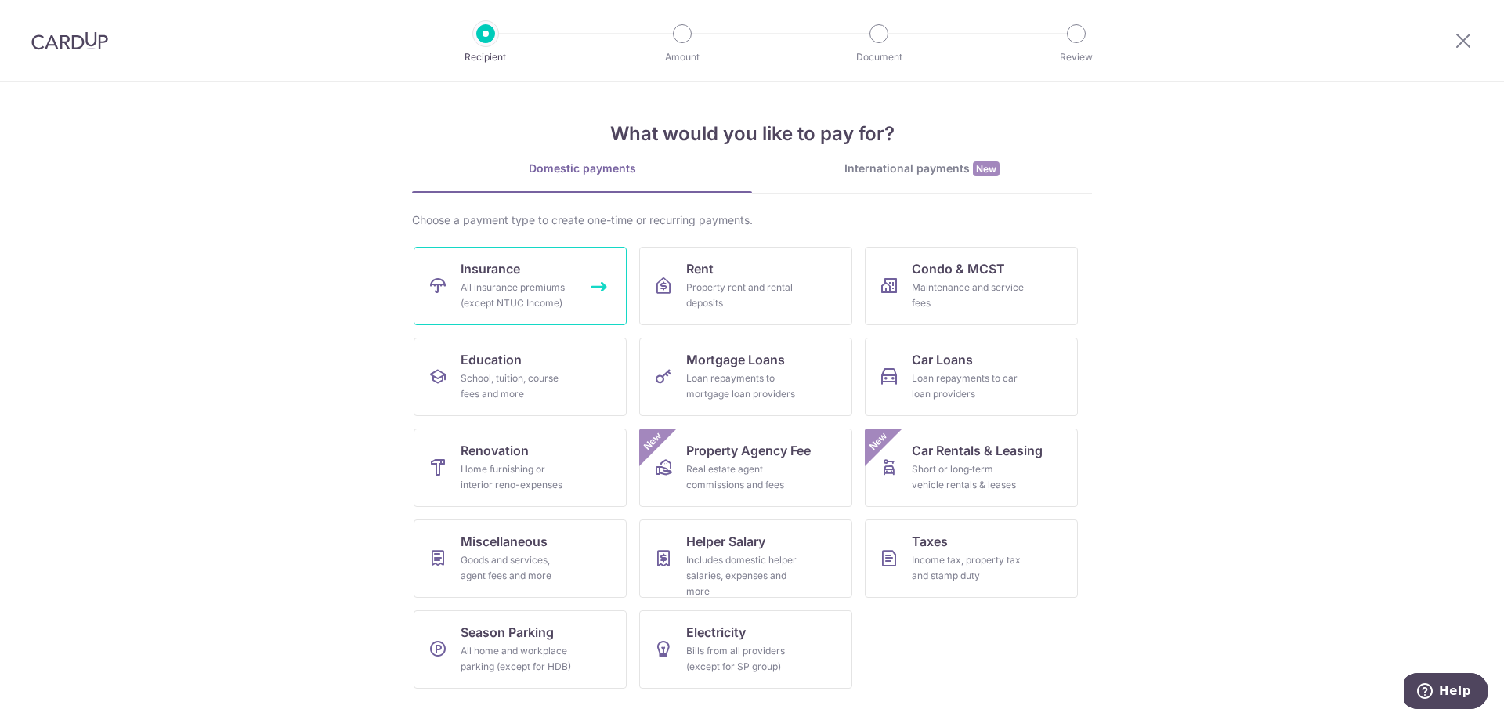
click at [541, 282] on div "All insurance premiums (except NTUC Income)" at bounding box center [517, 295] width 113 height 31
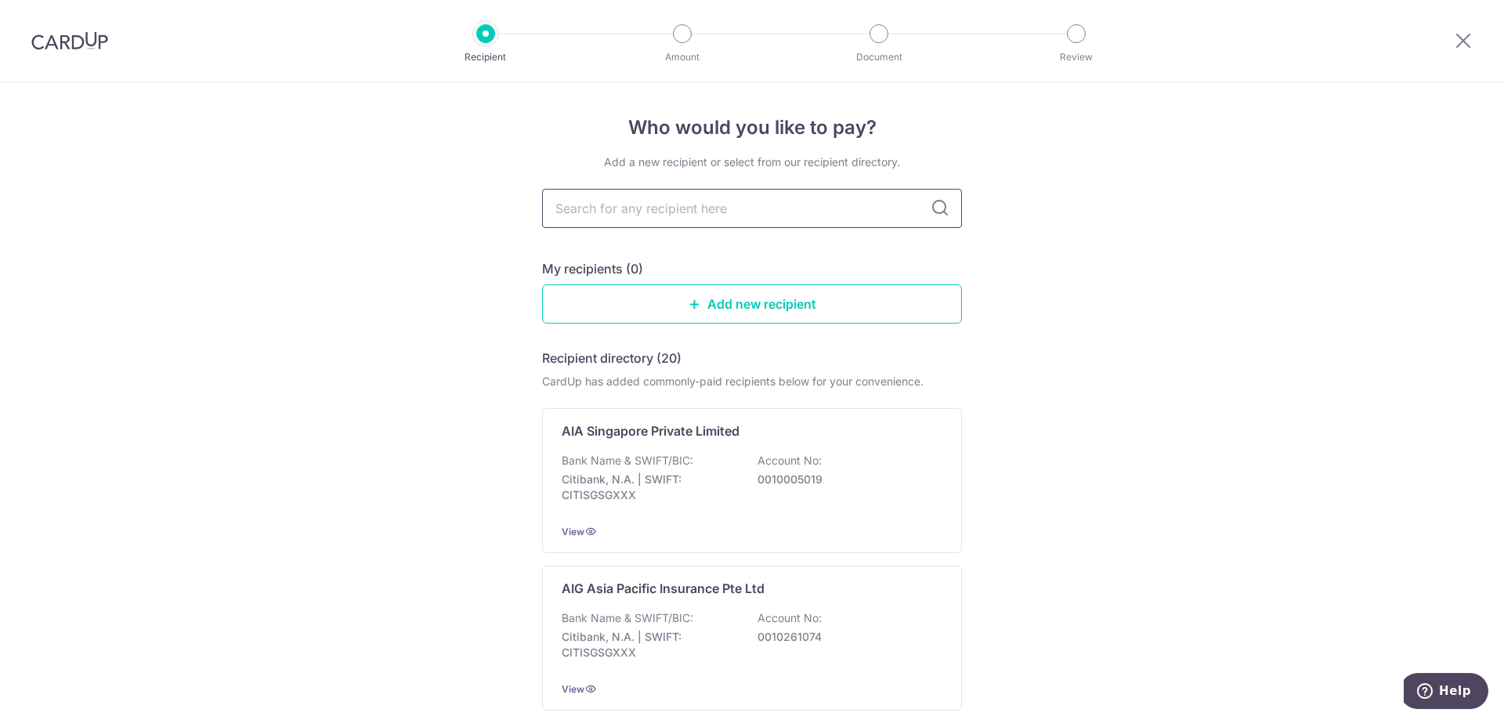
click at [690, 220] on input "text" at bounding box center [752, 208] width 420 height 39
type input "manulife"
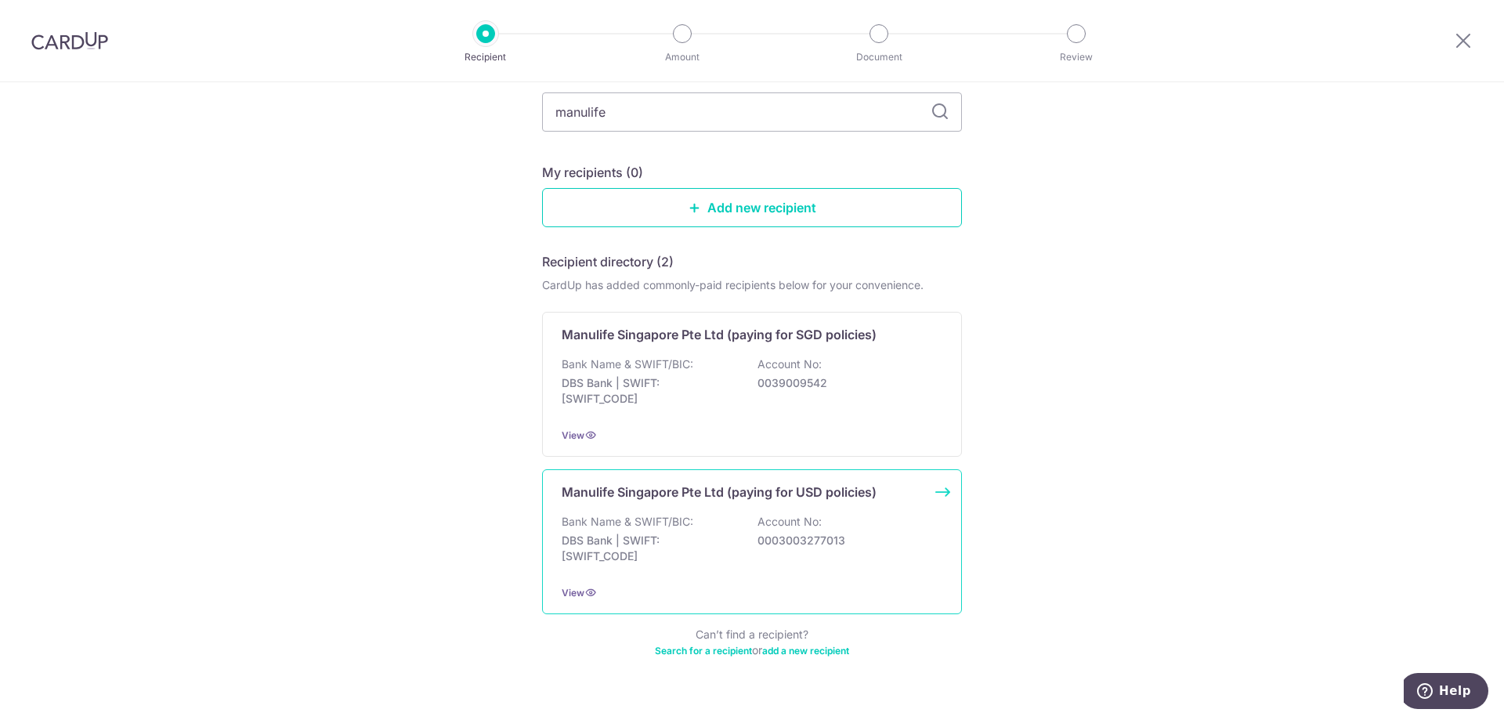
scroll to position [127, 0]
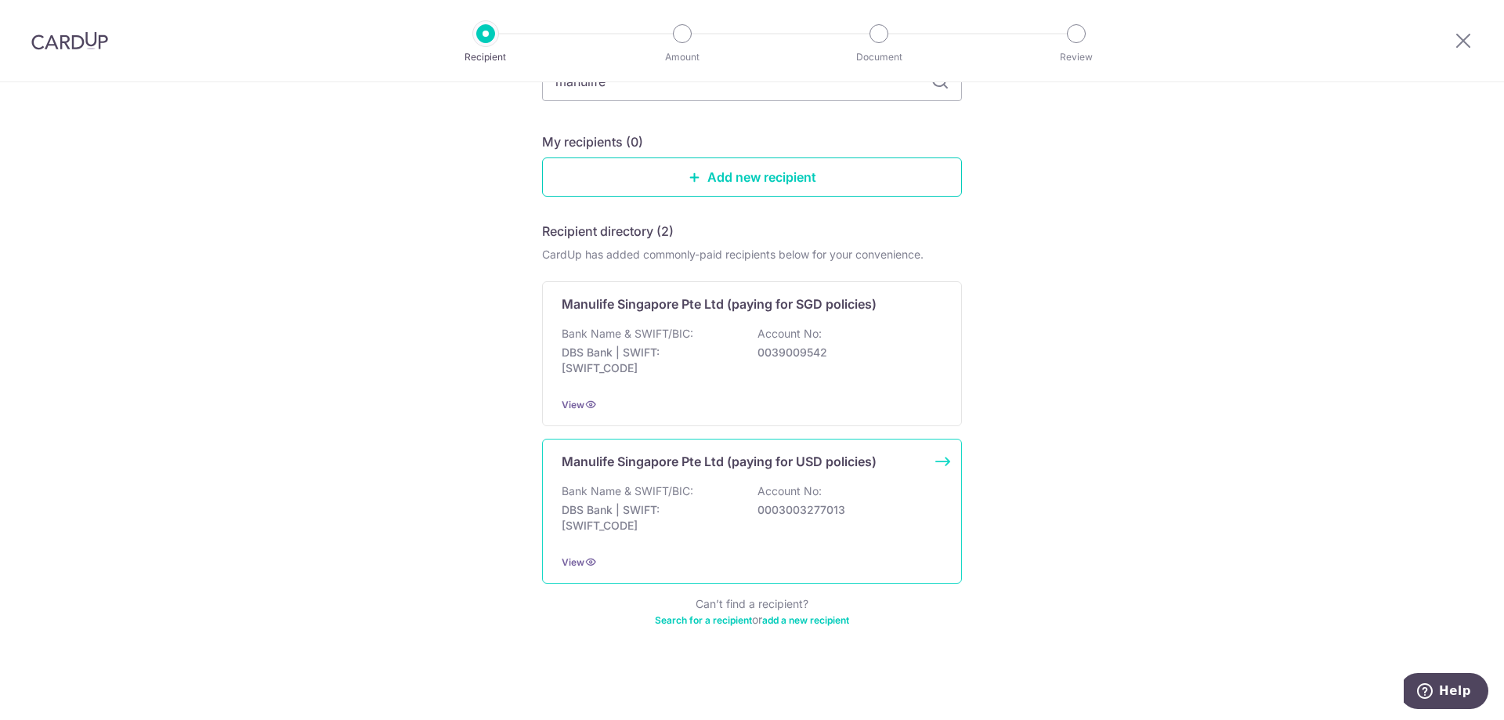
click at [834, 482] on div "Manulife Singapore Pte Ltd (paying for USD policies) Bank Name & SWIFT/BIC: DBS…" at bounding box center [752, 511] width 420 height 145
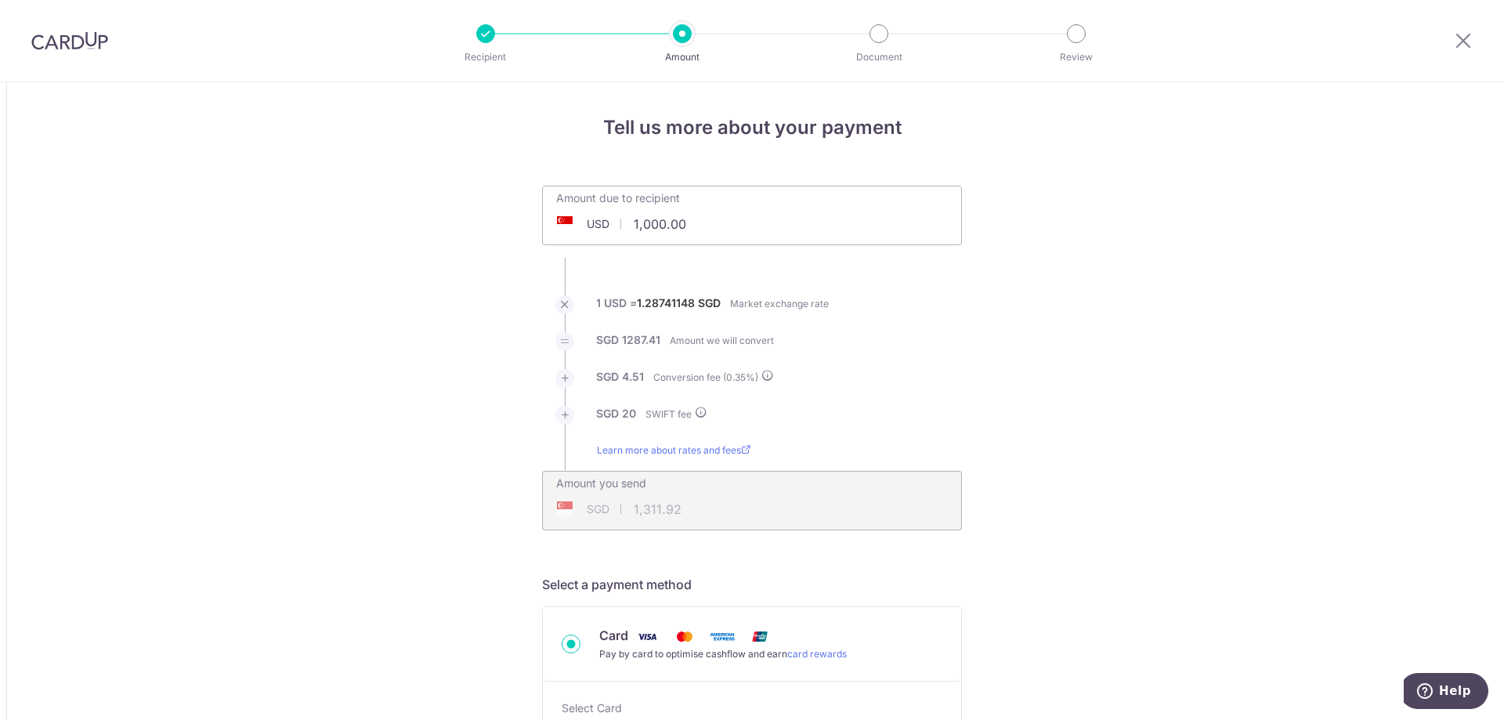
click at [592, 223] on div "USD 1,000.00 1000" at bounding box center [664, 224] width 242 height 36
type input "10,824.00"
type input "14,003.76"
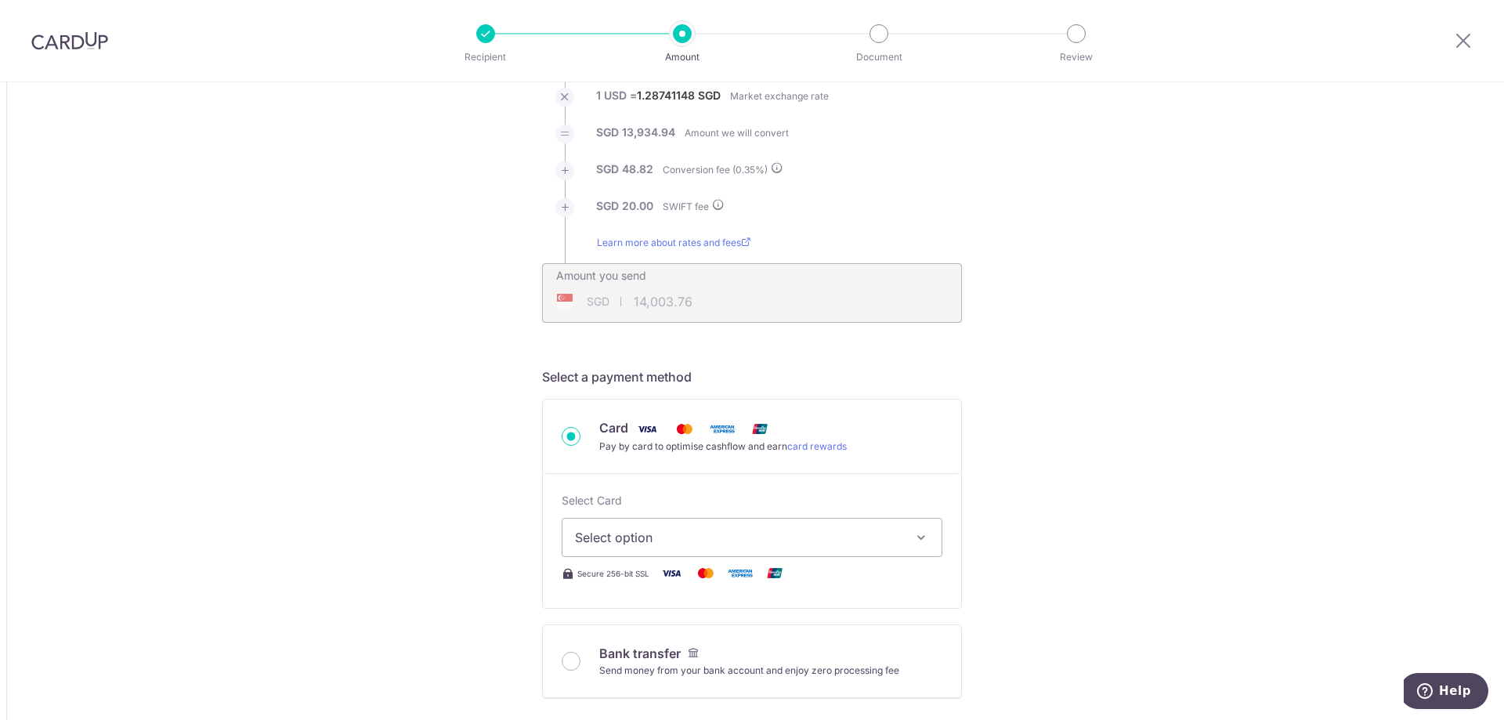
scroll to position [235, 0]
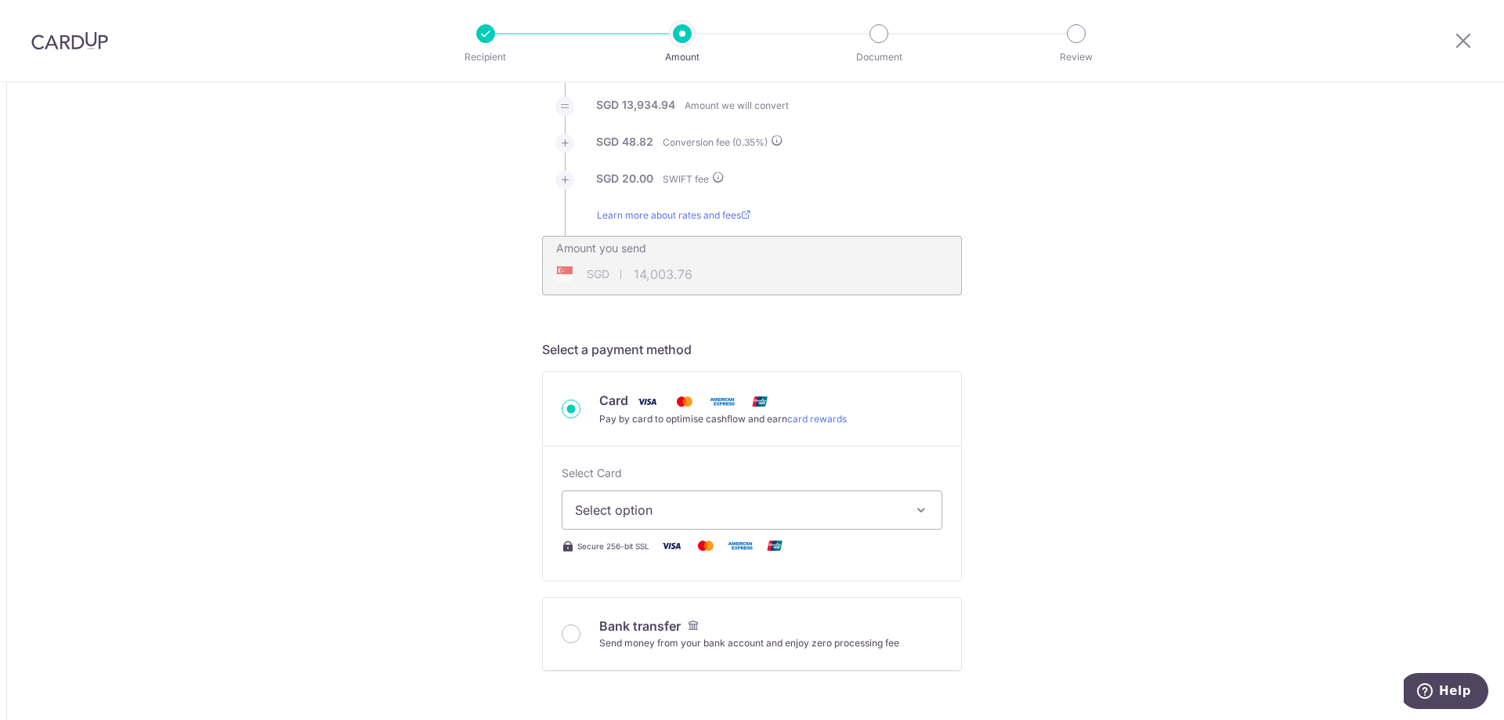
click at [695, 520] on button "Select option" at bounding box center [752, 509] width 381 height 39
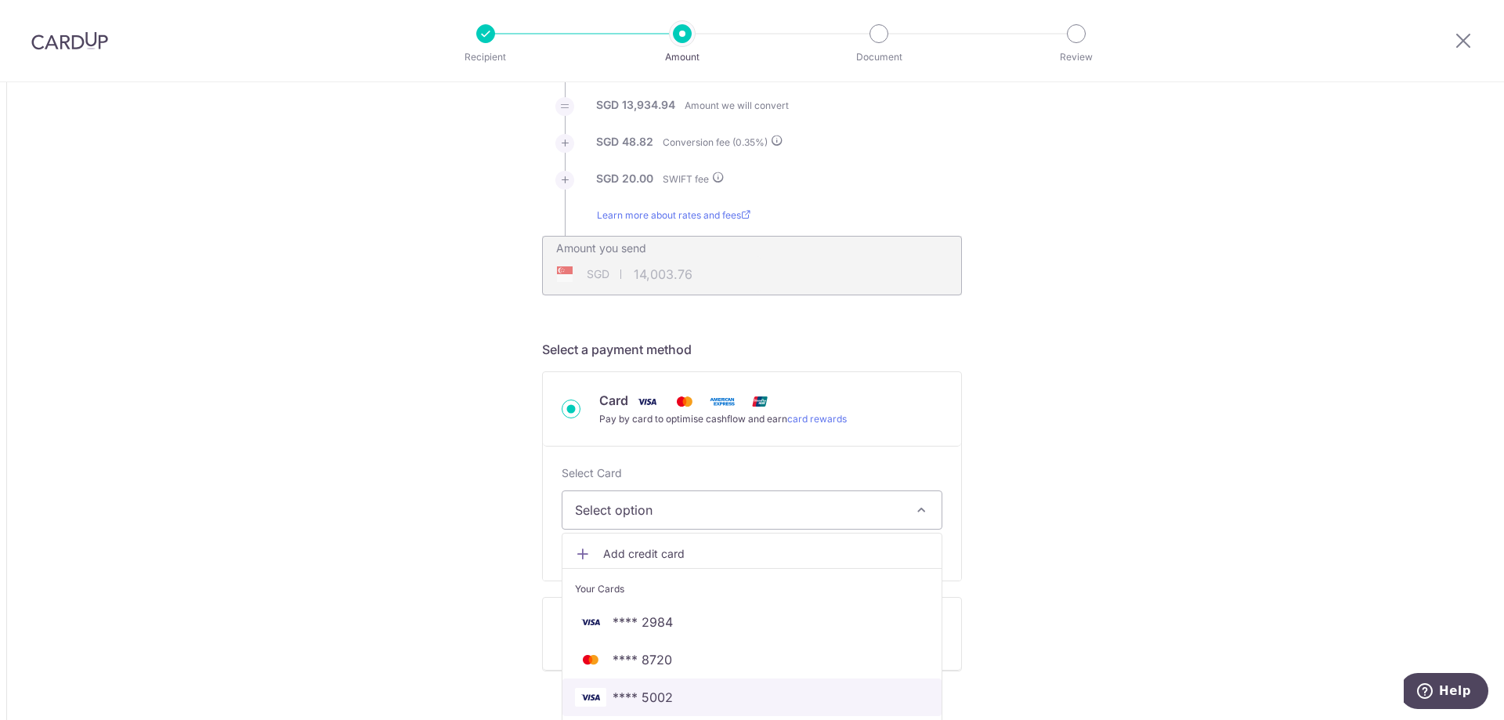
click at [658, 698] on span "**** 5002" at bounding box center [642, 697] width 60 height 19
type input "10,824.00"
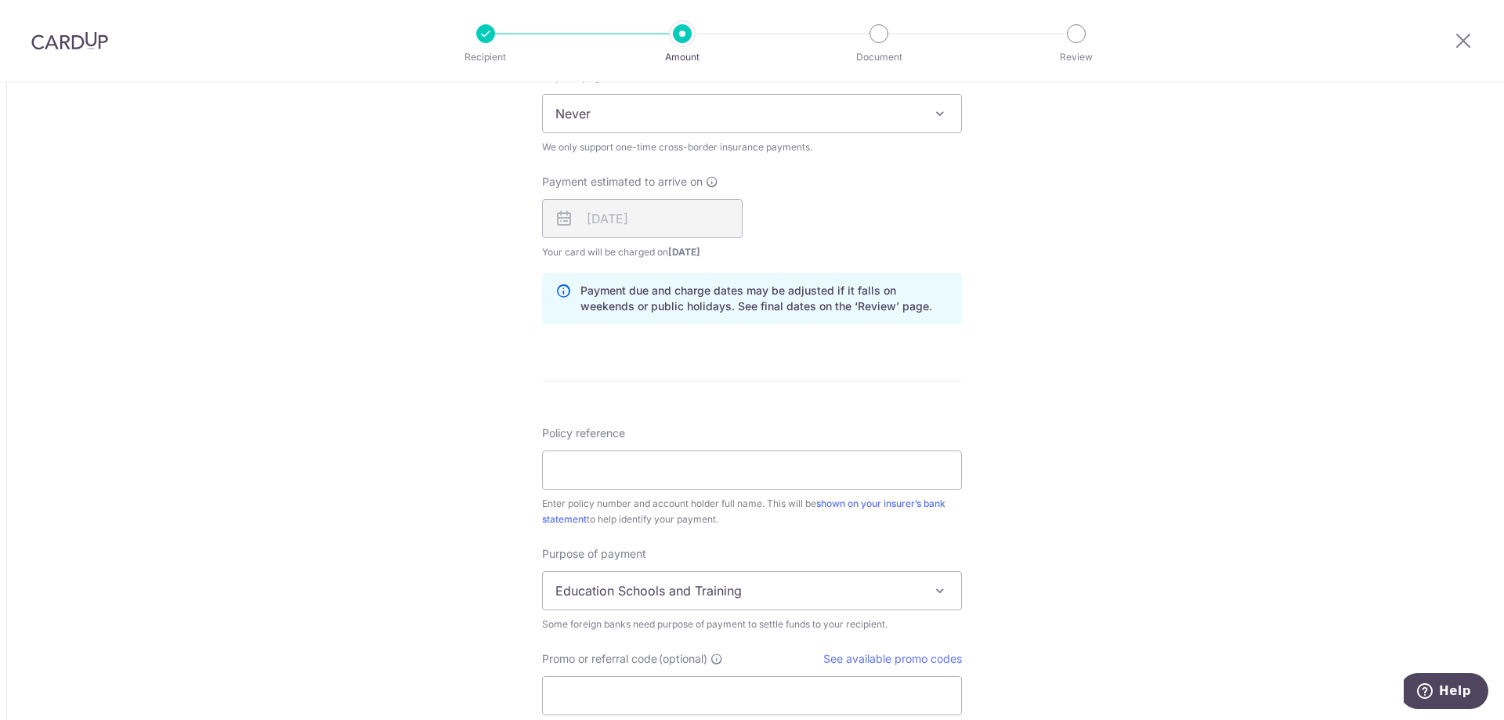
scroll to position [940, 0]
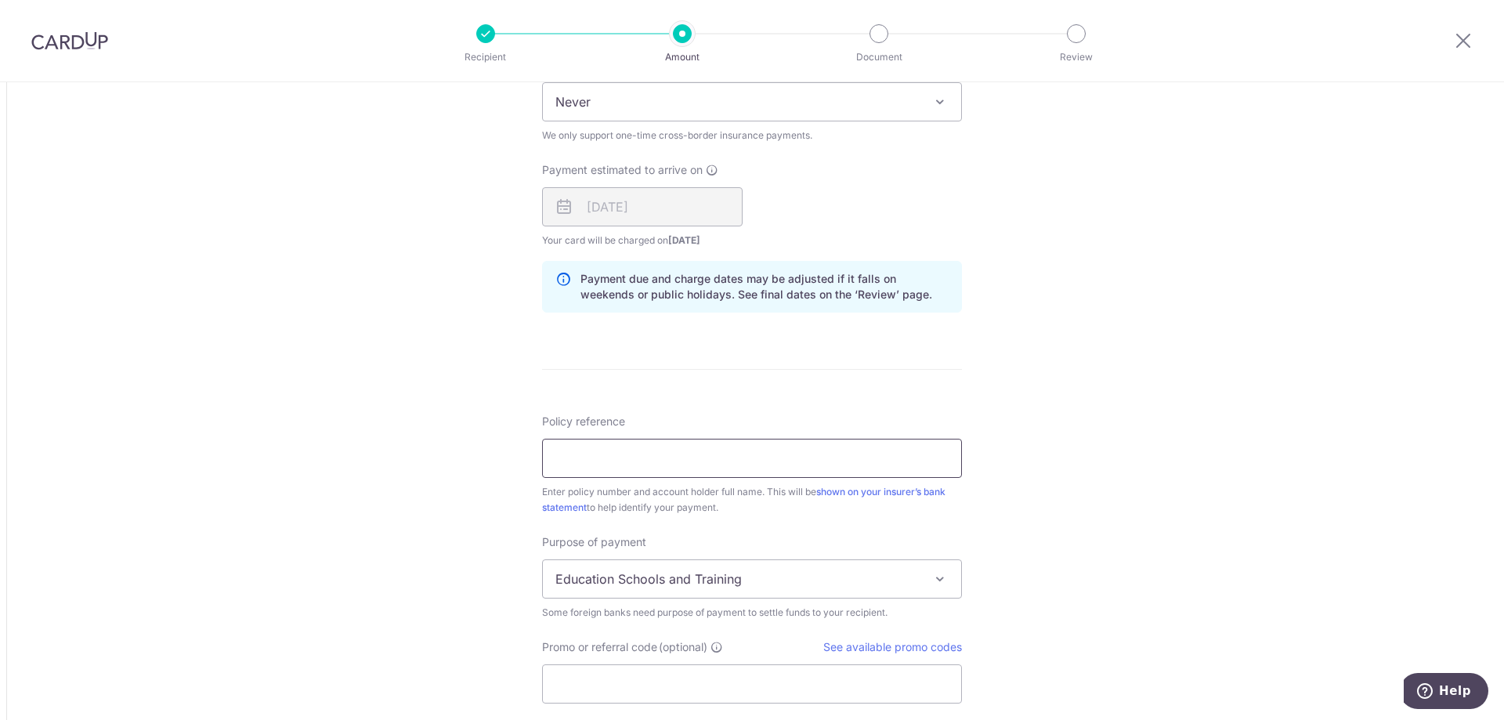
click at [609, 460] on input "Policy reference" at bounding box center [752, 458] width 420 height 39
drag, startPoint x: 1483, startPoint y: 451, endPoint x: 1515, endPoint y: 477, distance: 41.2
click at [618, 458] on input "Policy reference" at bounding box center [752, 458] width 420 height 39
type input "1499271827 TOH JUN RONG S9002813H"
click at [1129, 497] on div "Tell us more about your payment Amount due to recipient USD 10,824.00 10824 1 U…" at bounding box center [752, 84] width 1504 height 1885
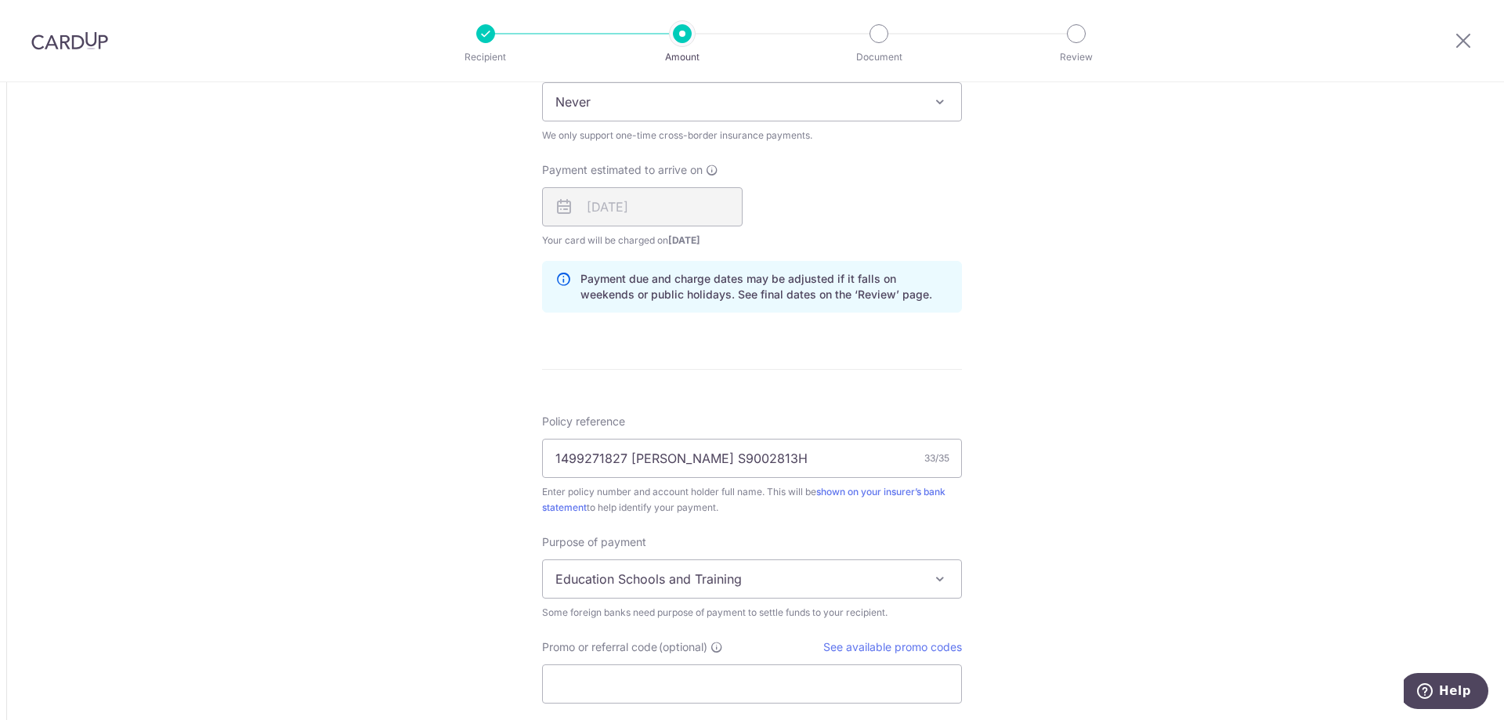
click at [1150, 524] on div "Tell us more about your payment Amount due to recipient USD 10,824.00 10824 1 U…" at bounding box center [752, 84] width 1504 height 1885
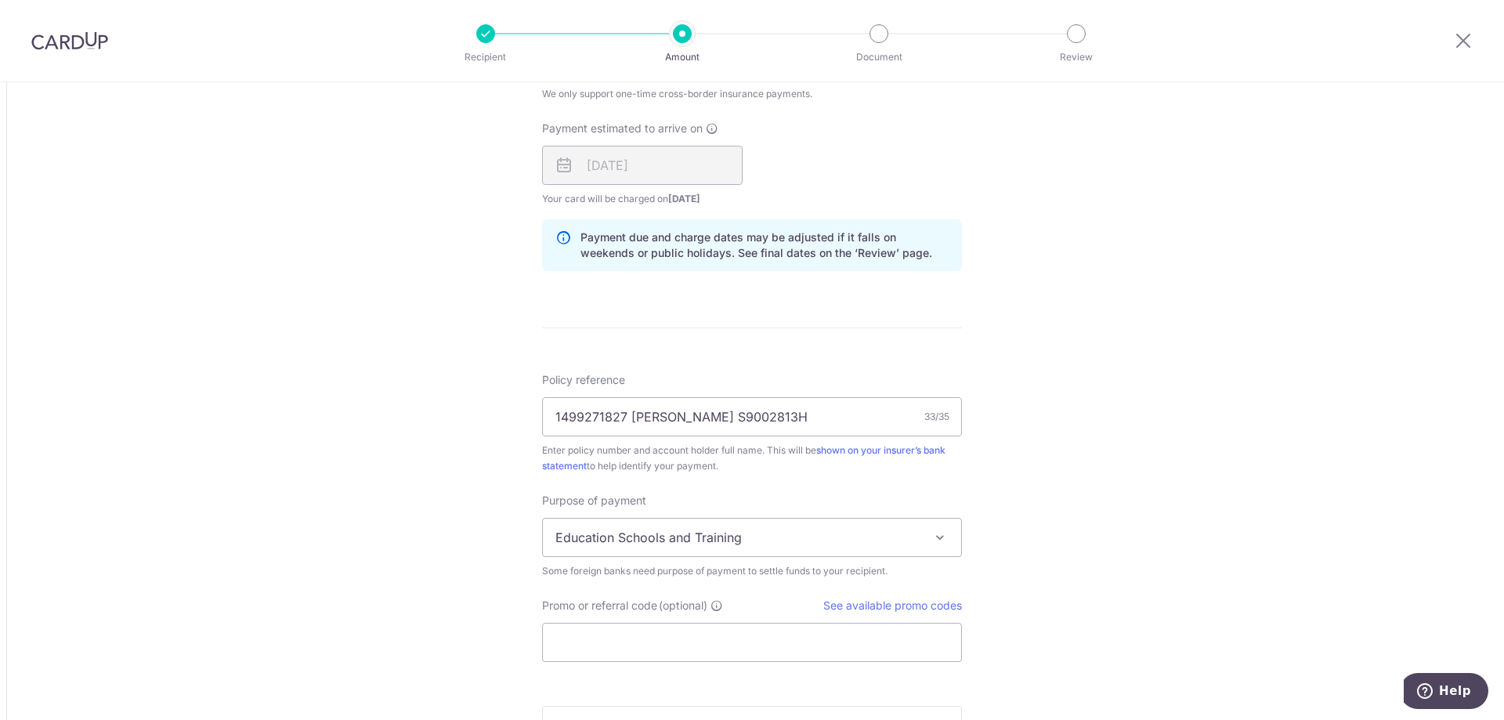
scroll to position [1018, 0]
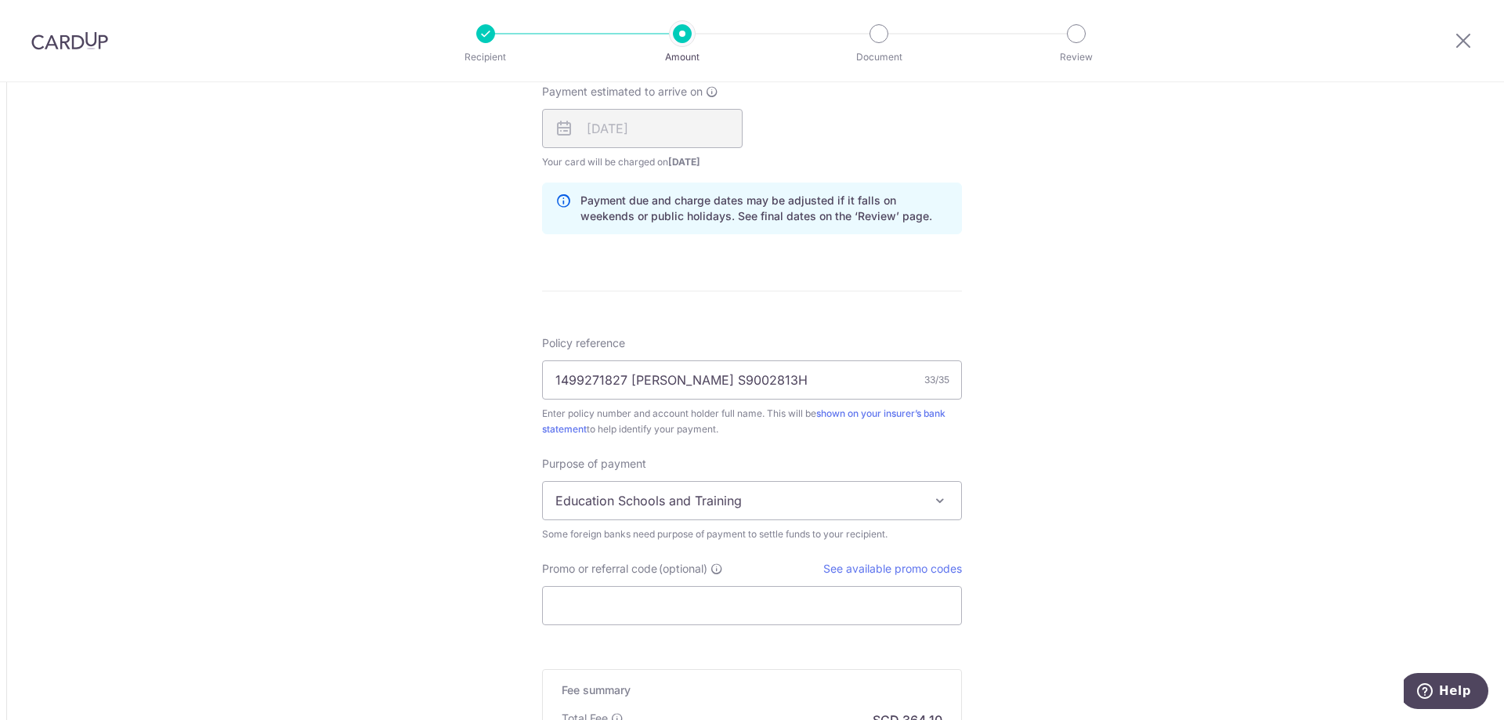
click at [851, 500] on span "Education Schools and Training" at bounding box center [752, 501] width 418 height 38
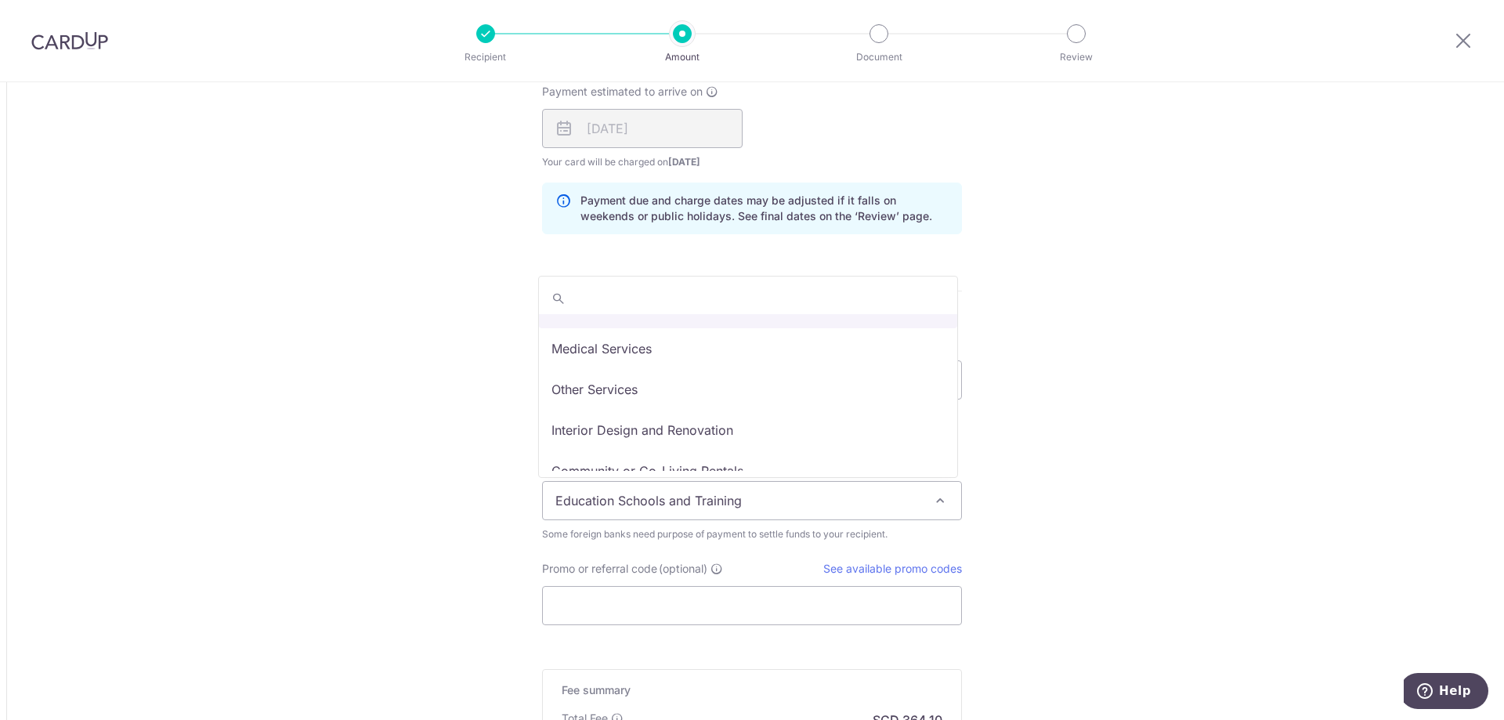
scroll to position [128, 0]
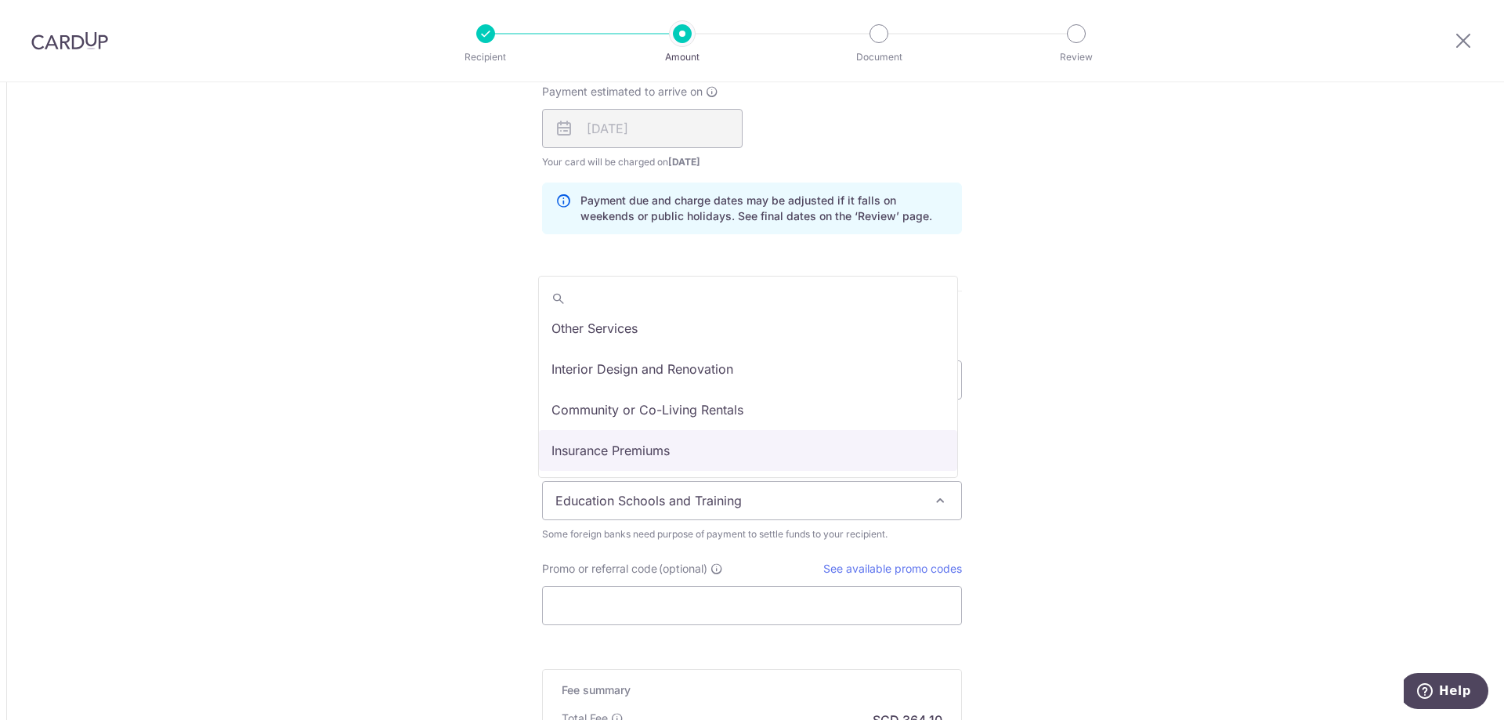
select select "Insurance Premiums"
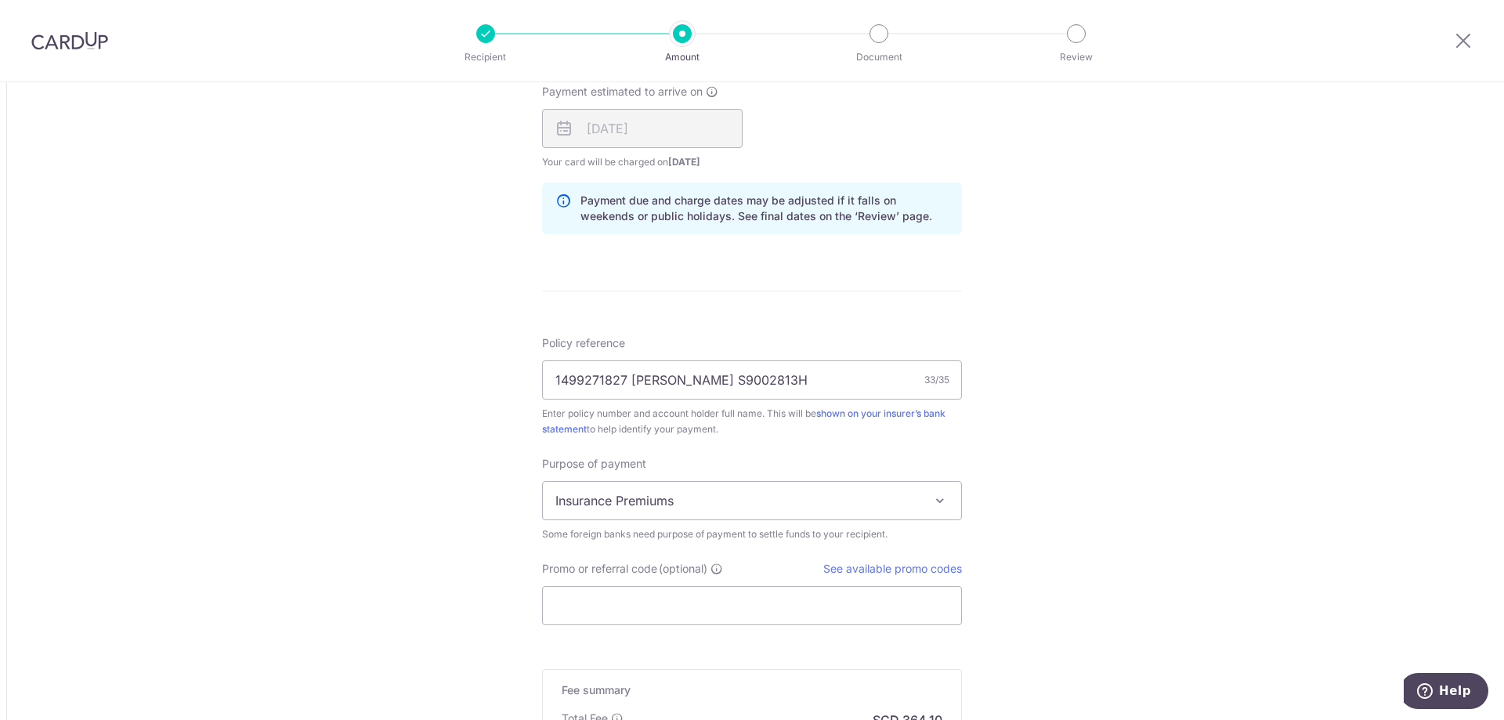
click at [1095, 459] on div "Tell us more about your payment Amount due to recipient USD 10,824.00 10824 1 U…" at bounding box center [752, 6] width 1504 height 1885
click at [620, 599] on input "Promo or referral code (optional)" at bounding box center [752, 605] width 420 height 39
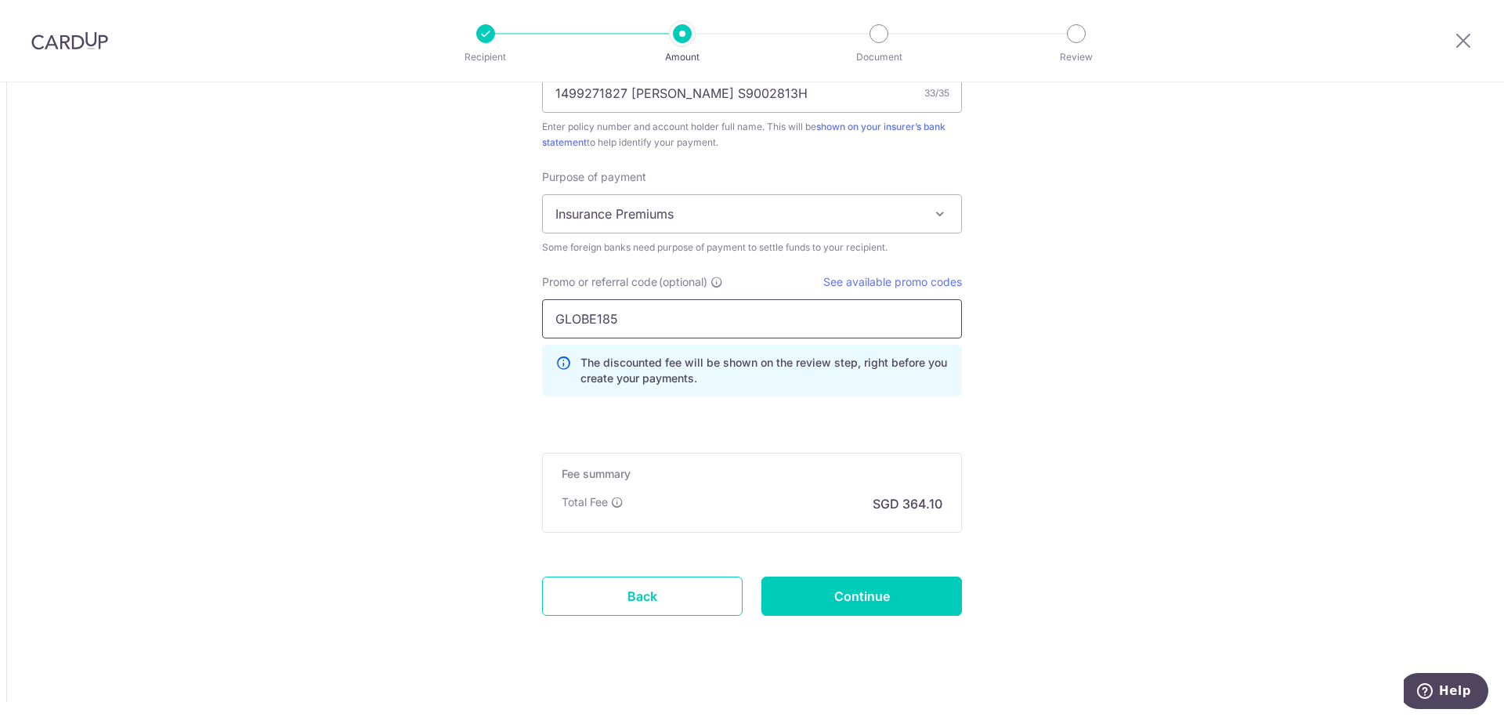
scroll to position [1318, 0]
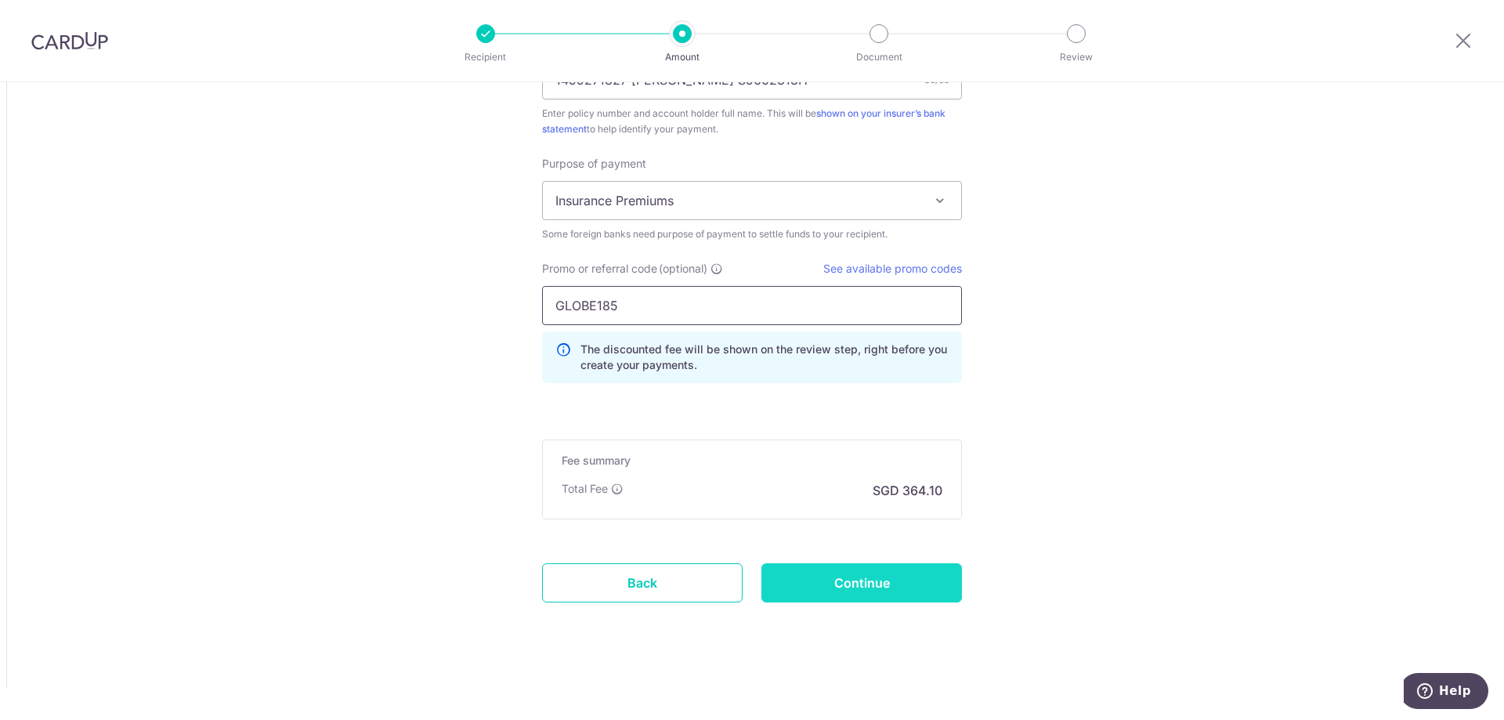
type input "GLOBE185"
click at [851, 588] on input "Continue" at bounding box center [861, 582] width 200 height 39
type input "Create Schedule"
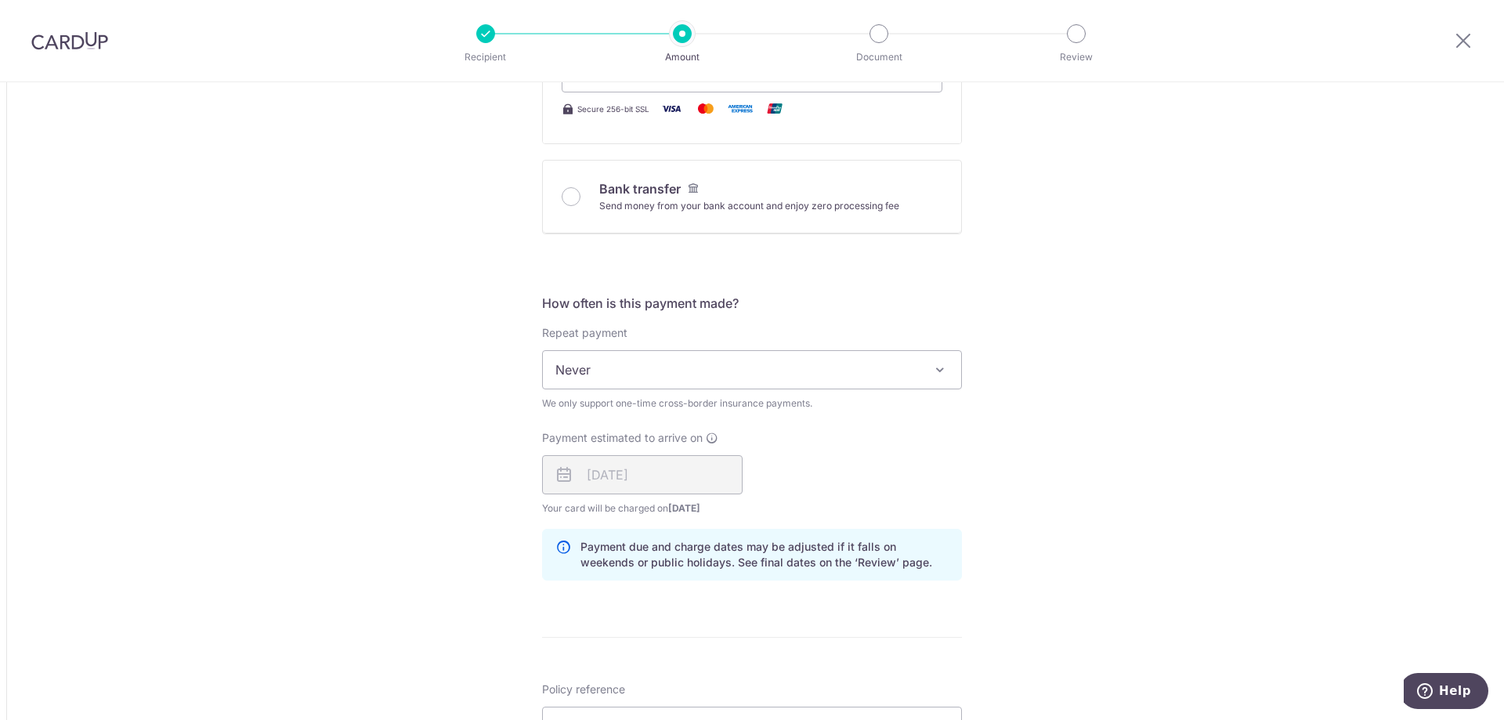
scroll to position [457, 0]
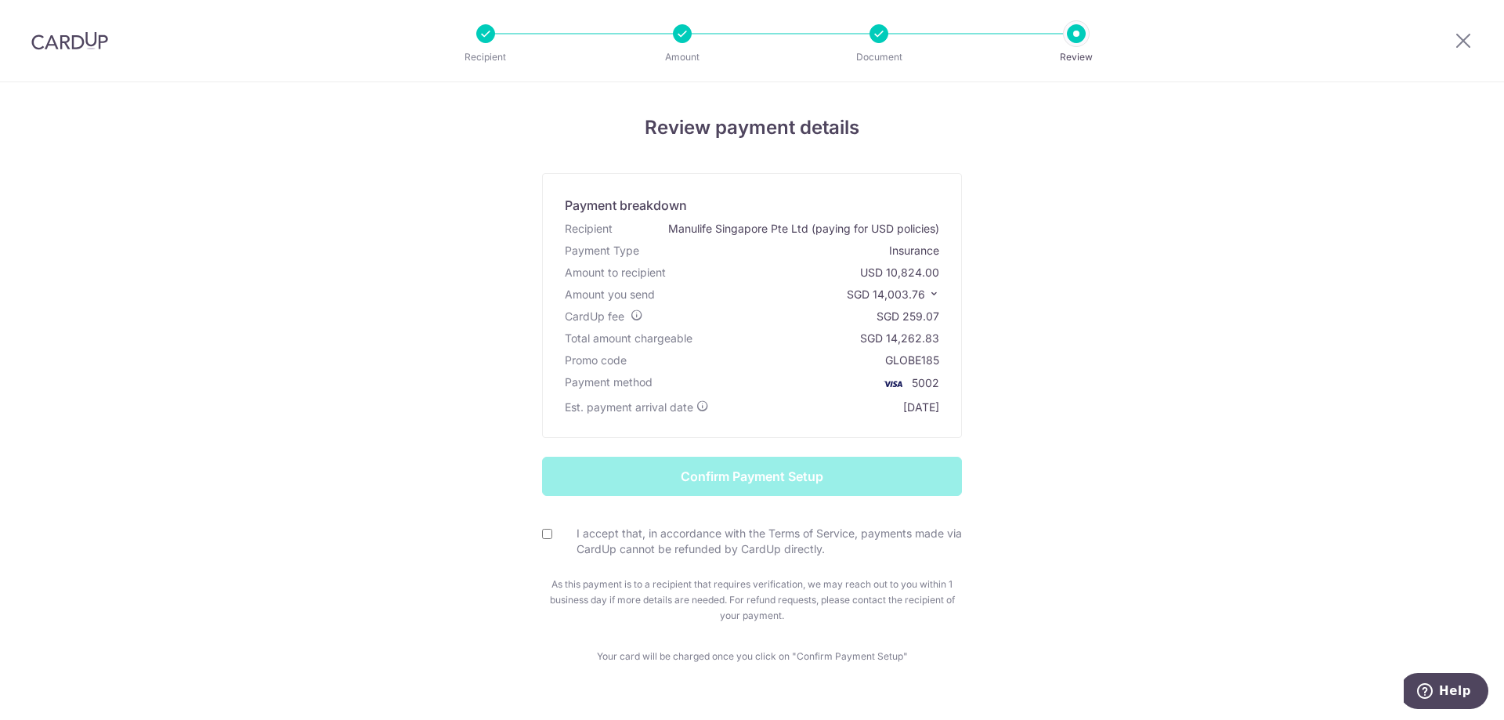
click at [542, 536] on input "I accept that, in accordance with the Terms of Service, payments made via CardU…" at bounding box center [547, 534] width 10 height 10
checkbox input "true"
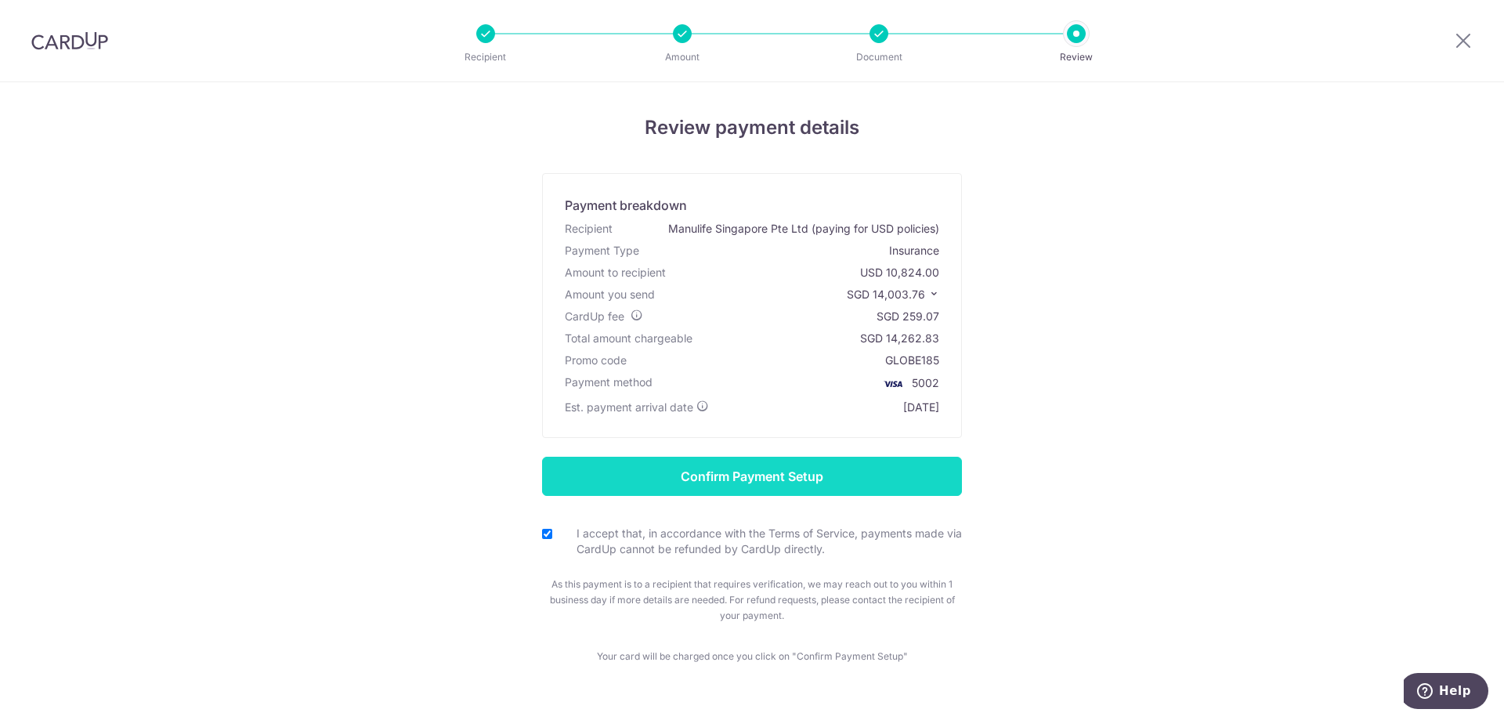
click at [746, 475] on input "Confirm Payment Setup" at bounding box center [752, 476] width 420 height 39
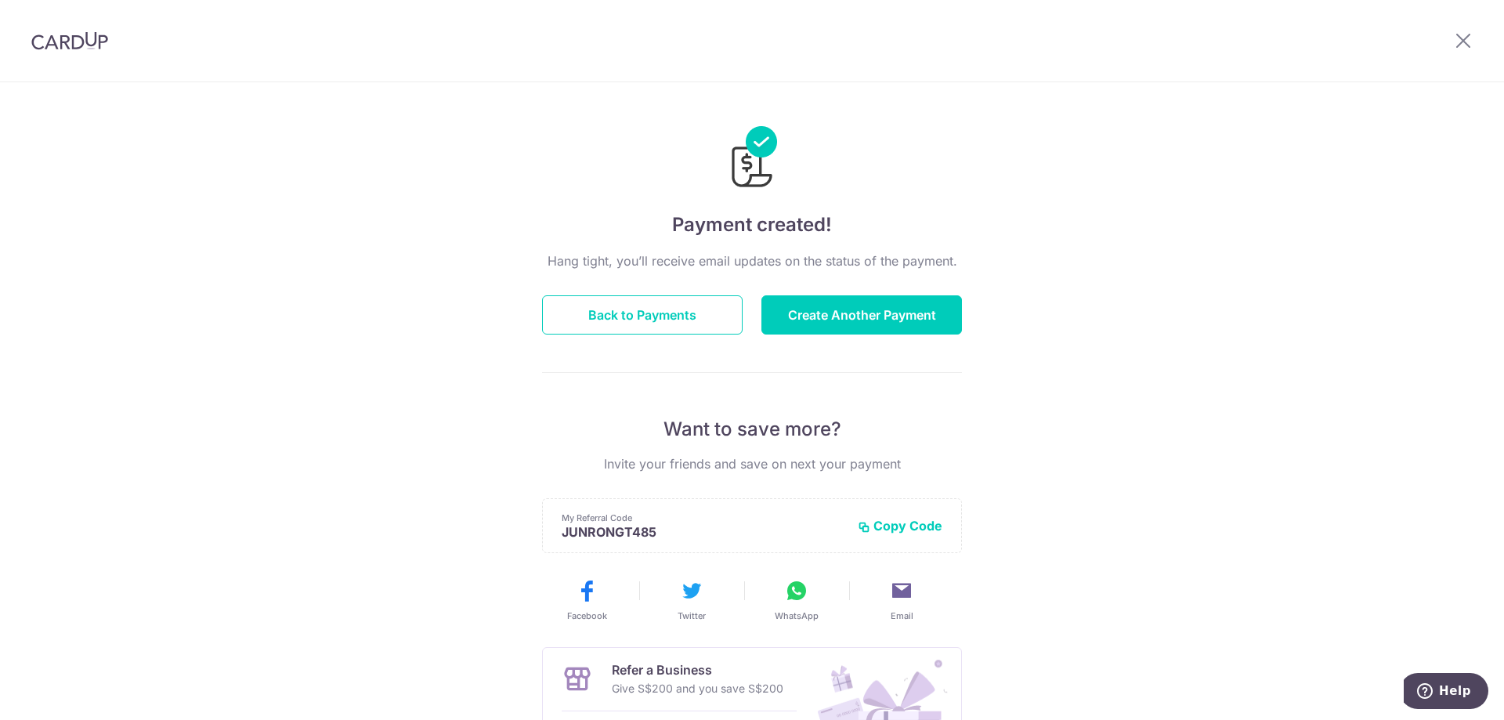
click at [1181, 206] on div "Payment created! Hang tight, you’ll receive email updates on the status of the …" at bounding box center [752, 500] width 1504 height 836
click at [1086, 85] on div "Payment created! Hang tight, you’ll receive email updates on the status of the …" at bounding box center [752, 500] width 1504 height 836
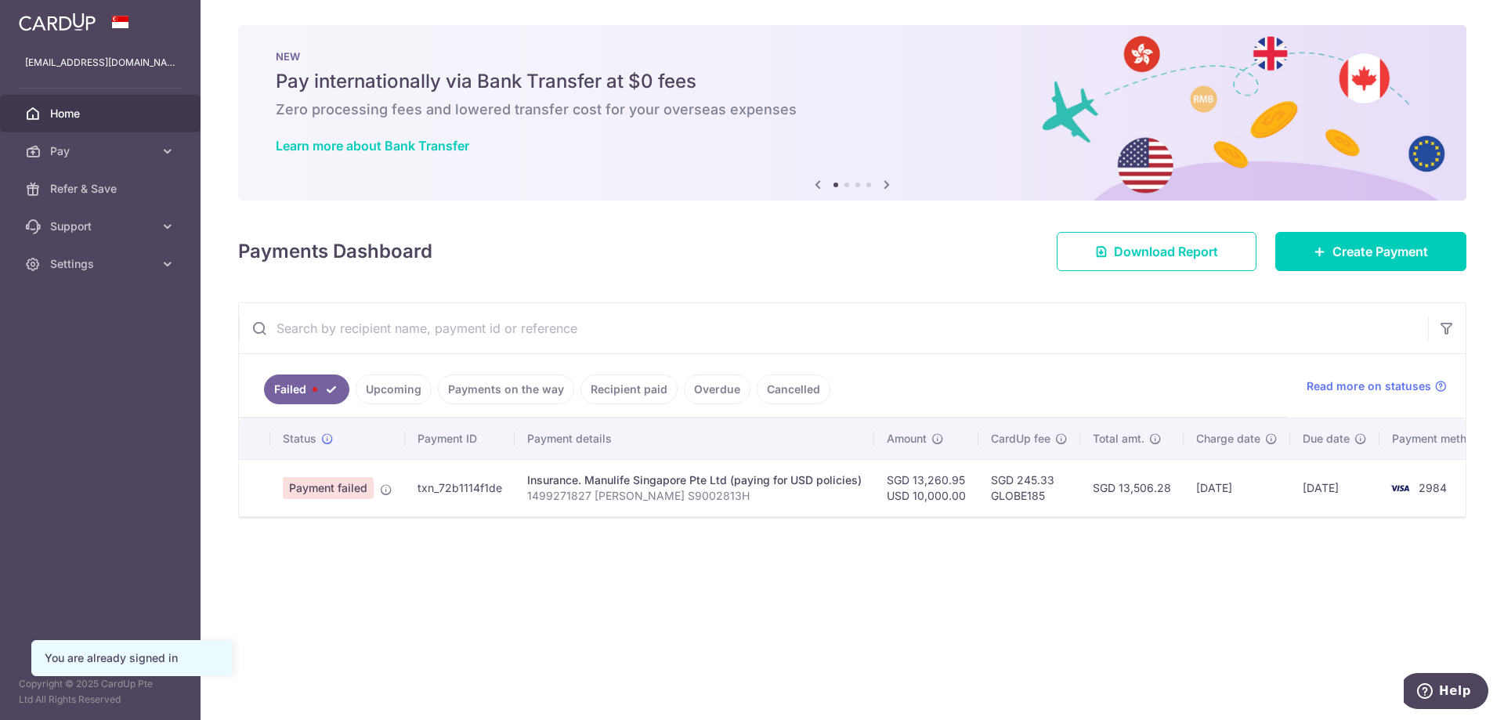
click at [399, 392] on link "Upcoming" at bounding box center [394, 389] width 76 height 30
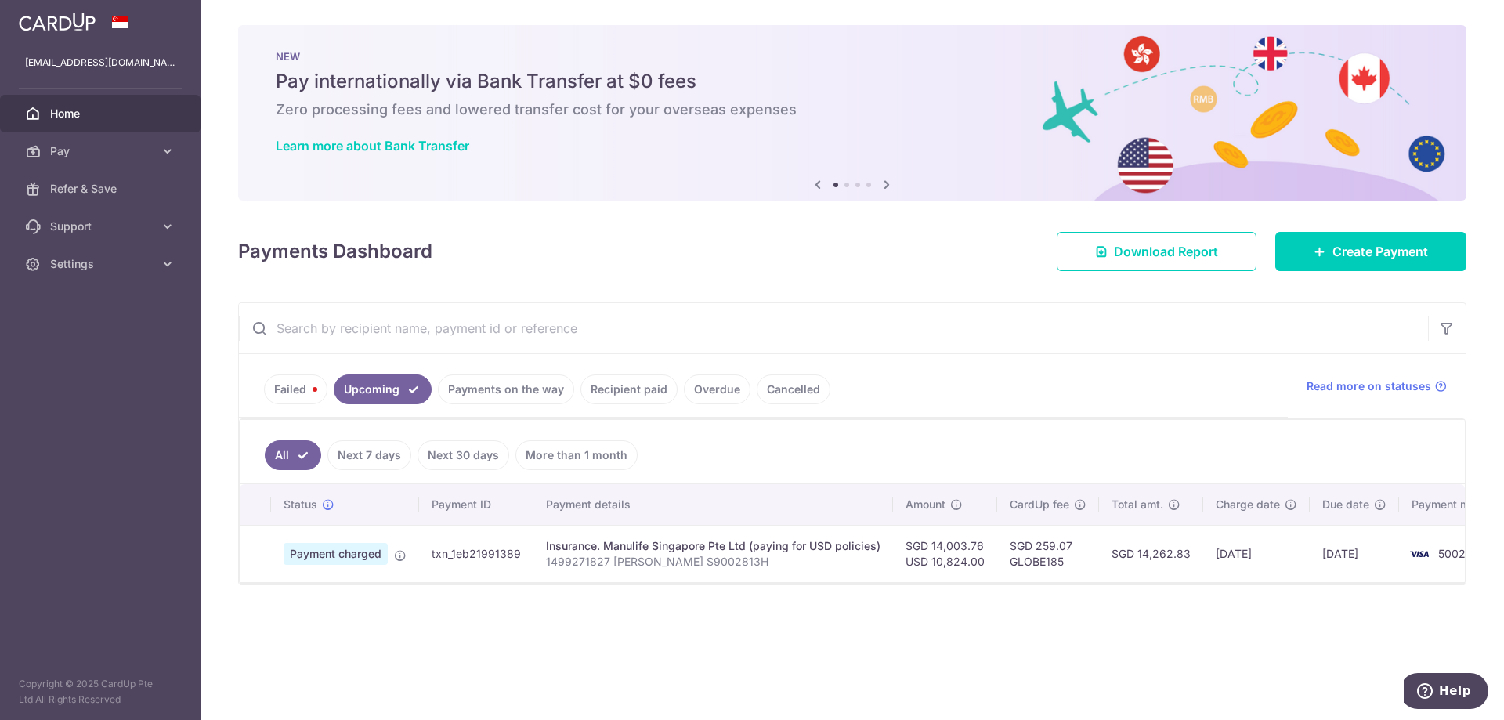
click at [485, 558] on td "txn_1eb21991389" at bounding box center [476, 553] width 114 height 57
click at [363, 555] on span "Payment charged" at bounding box center [336, 554] width 104 height 22
click at [401, 555] on icon at bounding box center [400, 555] width 13 height 13
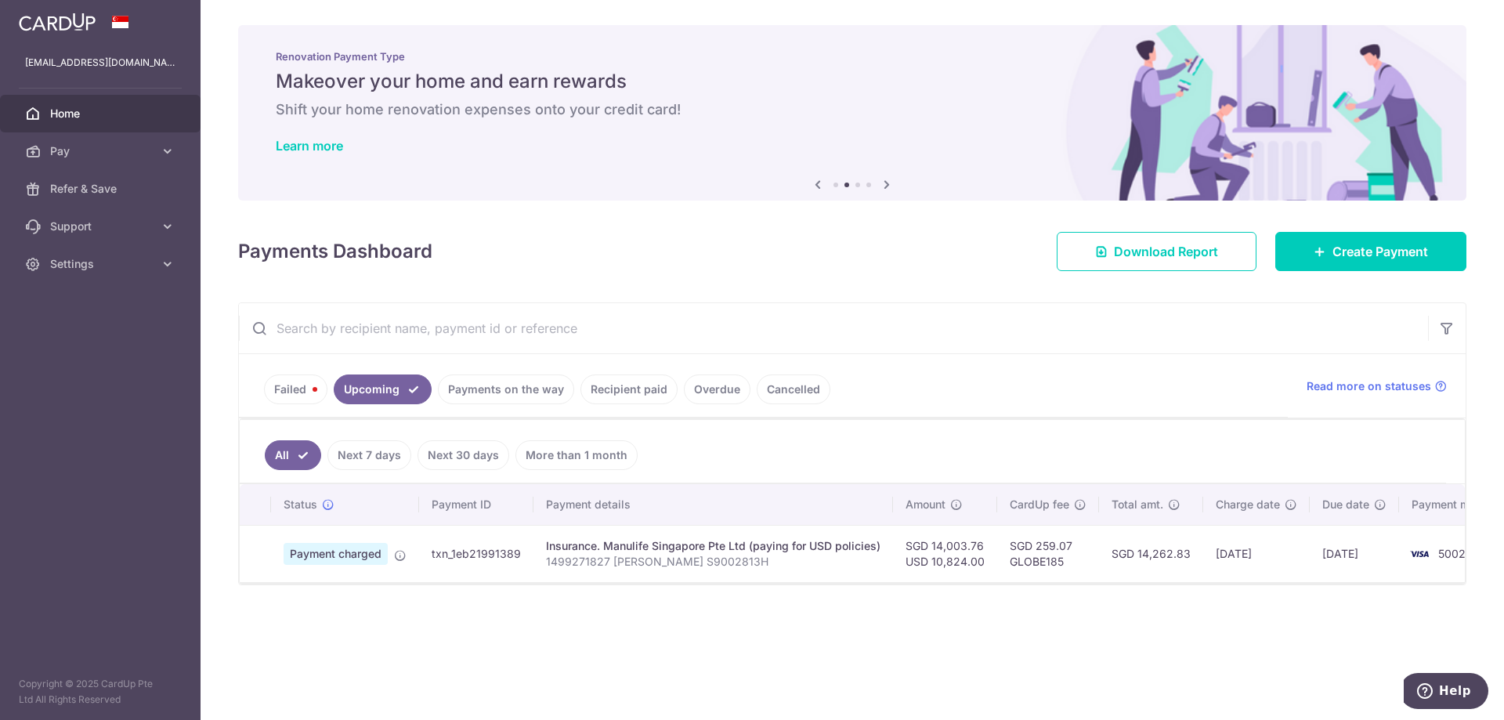
click at [1049, 553] on td "SGD 259.07 GLOBE185" at bounding box center [1048, 553] width 102 height 57
click at [168, 149] on icon at bounding box center [168, 151] width 16 height 16
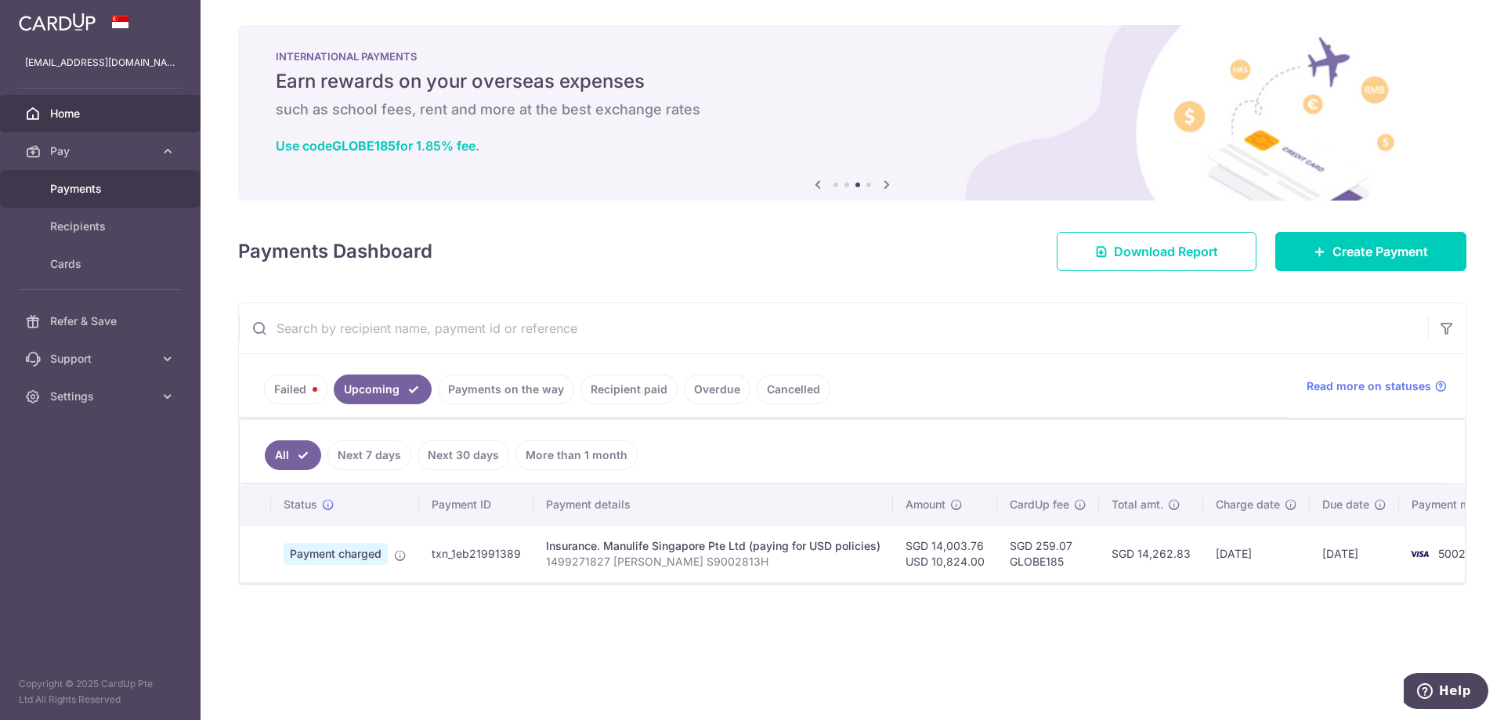
click at [86, 191] on span "Payments" at bounding box center [101, 189] width 103 height 16
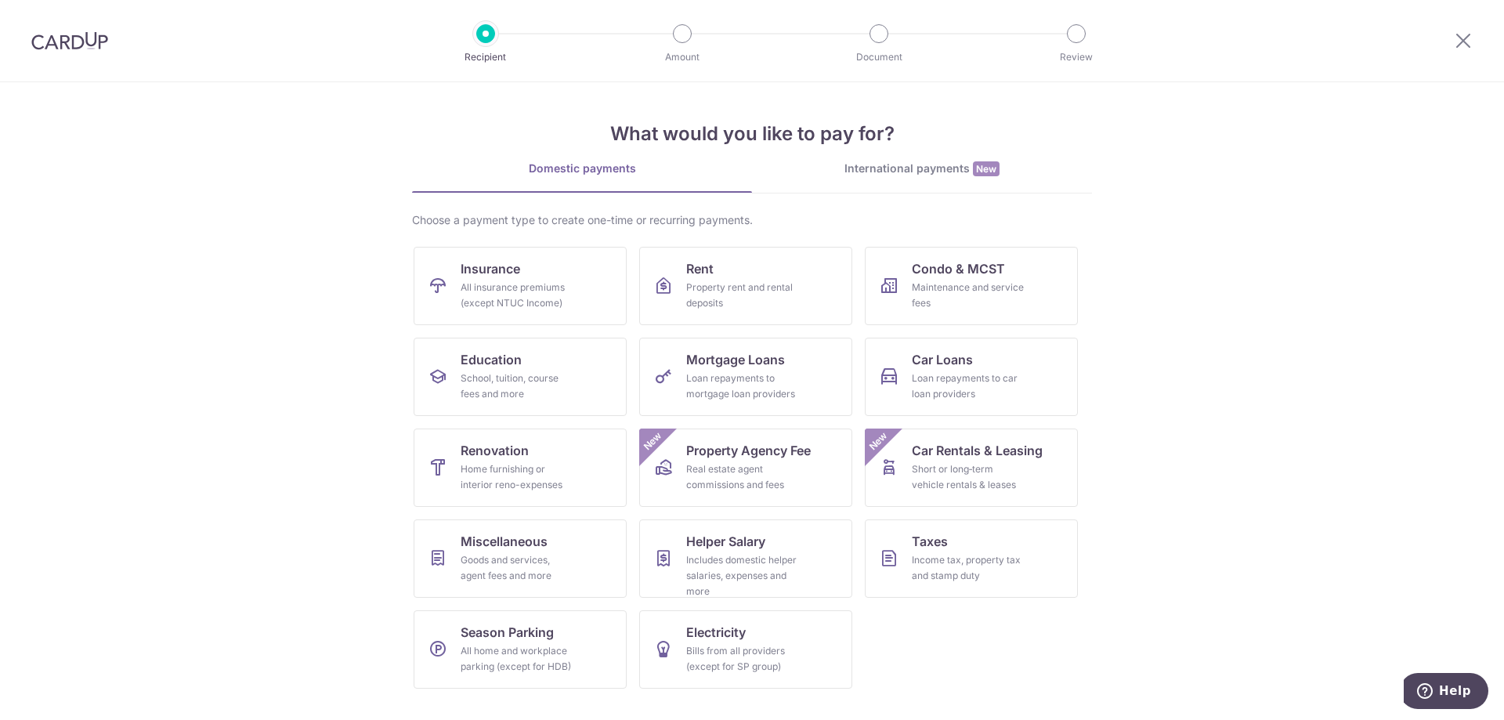
click at [106, 46] on img at bounding box center [69, 40] width 77 height 19
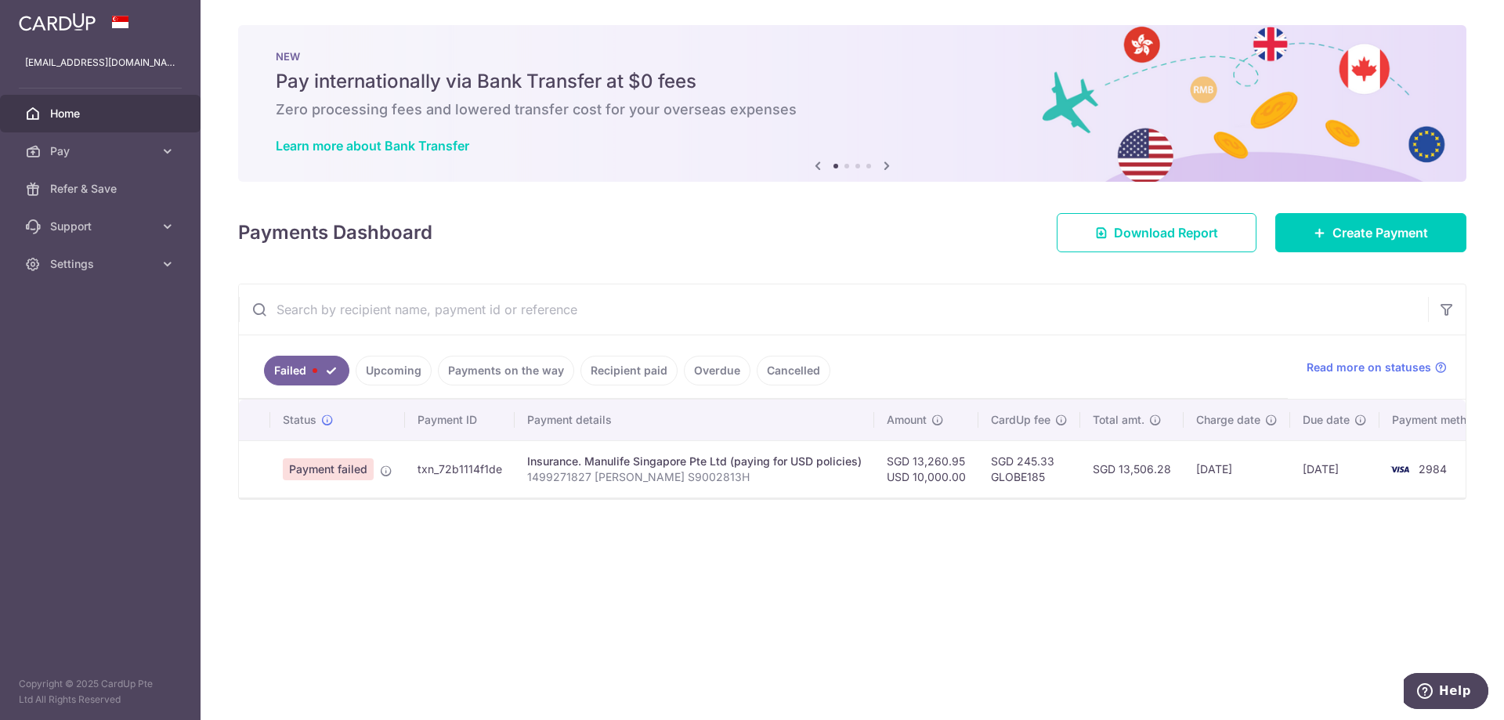
click at [369, 370] on link "Upcoming" at bounding box center [394, 371] width 76 height 30
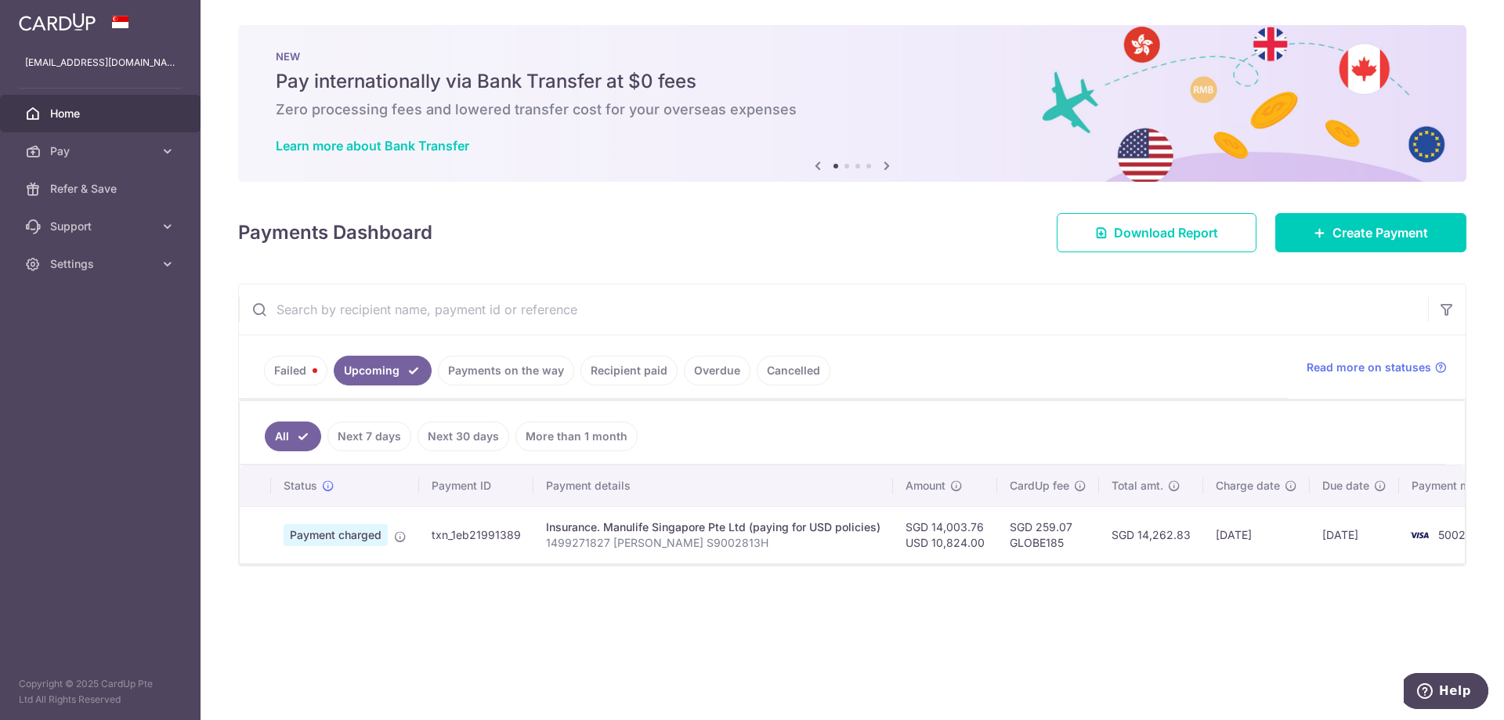
click at [618, 540] on p "1499271827 [PERSON_NAME] S9002813H" at bounding box center [713, 543] width 334 height 16
click at [536, 551] on td "Insurance. Manulife Singapore Pte Ltd (paying for USD policies) 1499271827 [PER…" at bounding box center [712, 534] width 359 height 57
click at [406, 535] on icon at bounding box center [400, 536] width 13 height 13
click at [486, 534] on td "txn_1eb21991389" at bounding box center [476, 534] width 114 height 57
click at [342, 529] on span "Payment charged" at bounding box center [336, 535] width 104 height 22
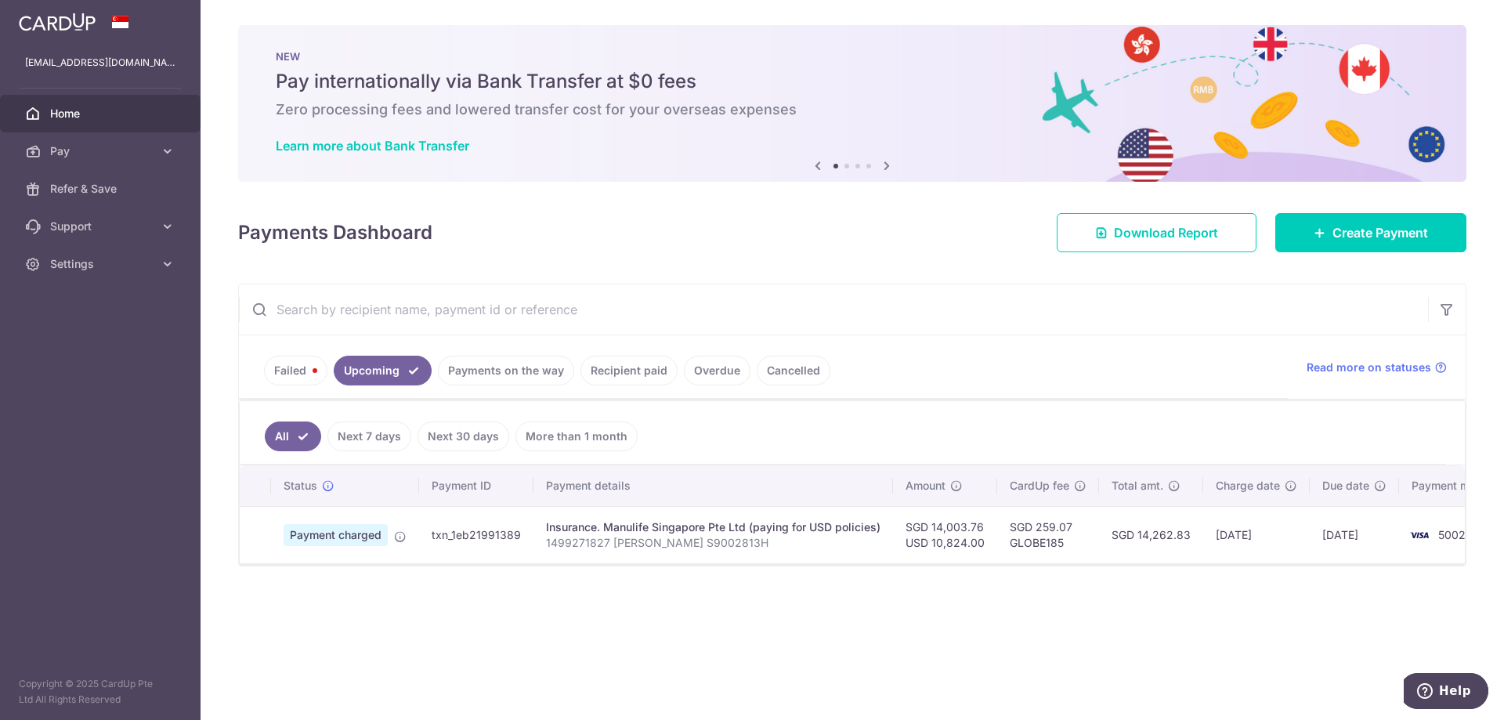
click at [879, 537] on td "Insurance. Manulife Singapore Pte Ltd (paying for USD policies) 1499271827 [PER…" at bounding box center [712, 534] width 359 height 57
click at [979, 534] on td "SGD 14,003.76 USD 10,824.00" at bounding box center [945, 534] width 104 height 57
drag, startPoint x: 1021, startPoint y: 529, endPoint x: 1064, endPoint y: 533, distance: 44.0
click at [1025, 529] on td "SGD 259.07 GLOBE185" at bounding box center [1048, 534] width 102 height 57
drag, startPoint x: 1086, startPoint y: 539, endPoint x: 1114, endPoint y: 539, distance: 27.4
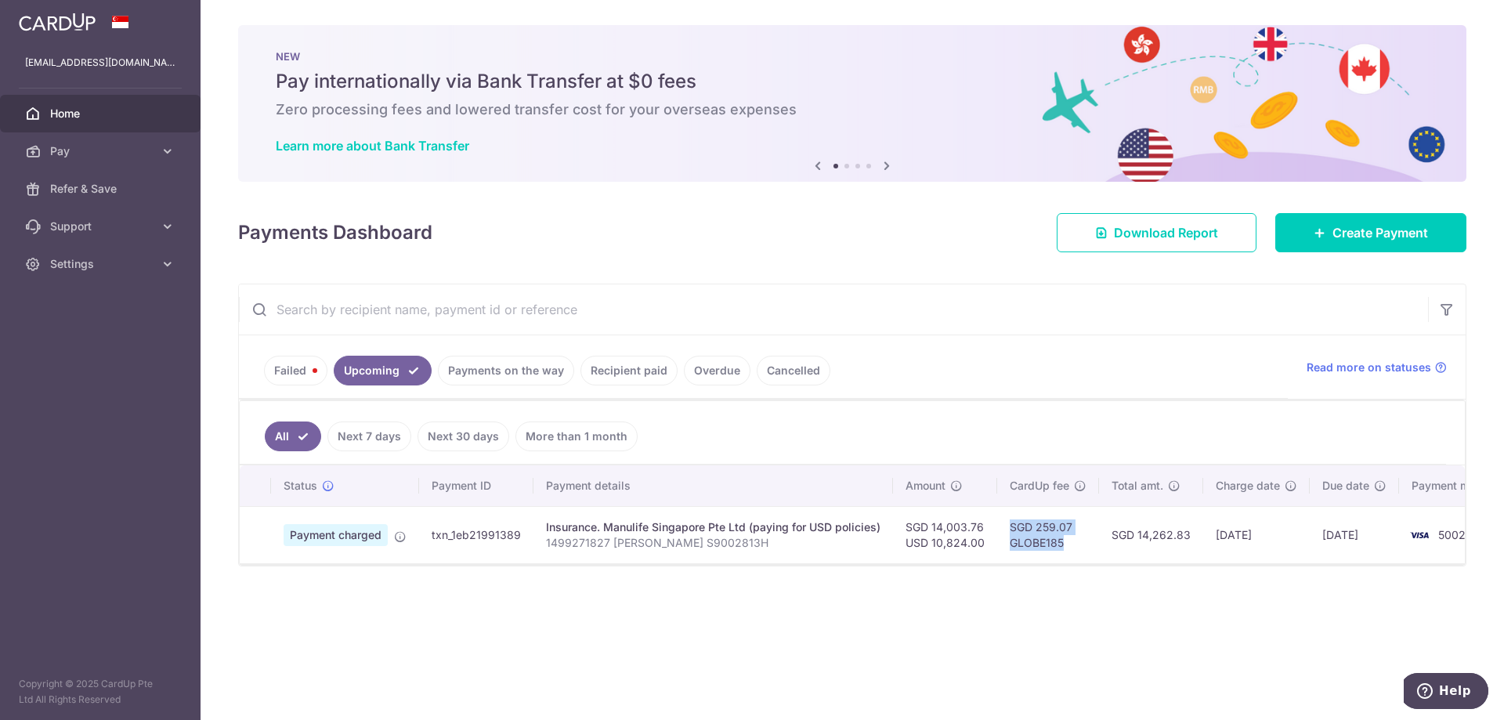
click at [1108, 536] on tr "Payment charged txn_1eb21991389 Insurance. Manulife Singapore Pte Ltd (paying f…" at bounding box center [879, 534] width 1278 height 57
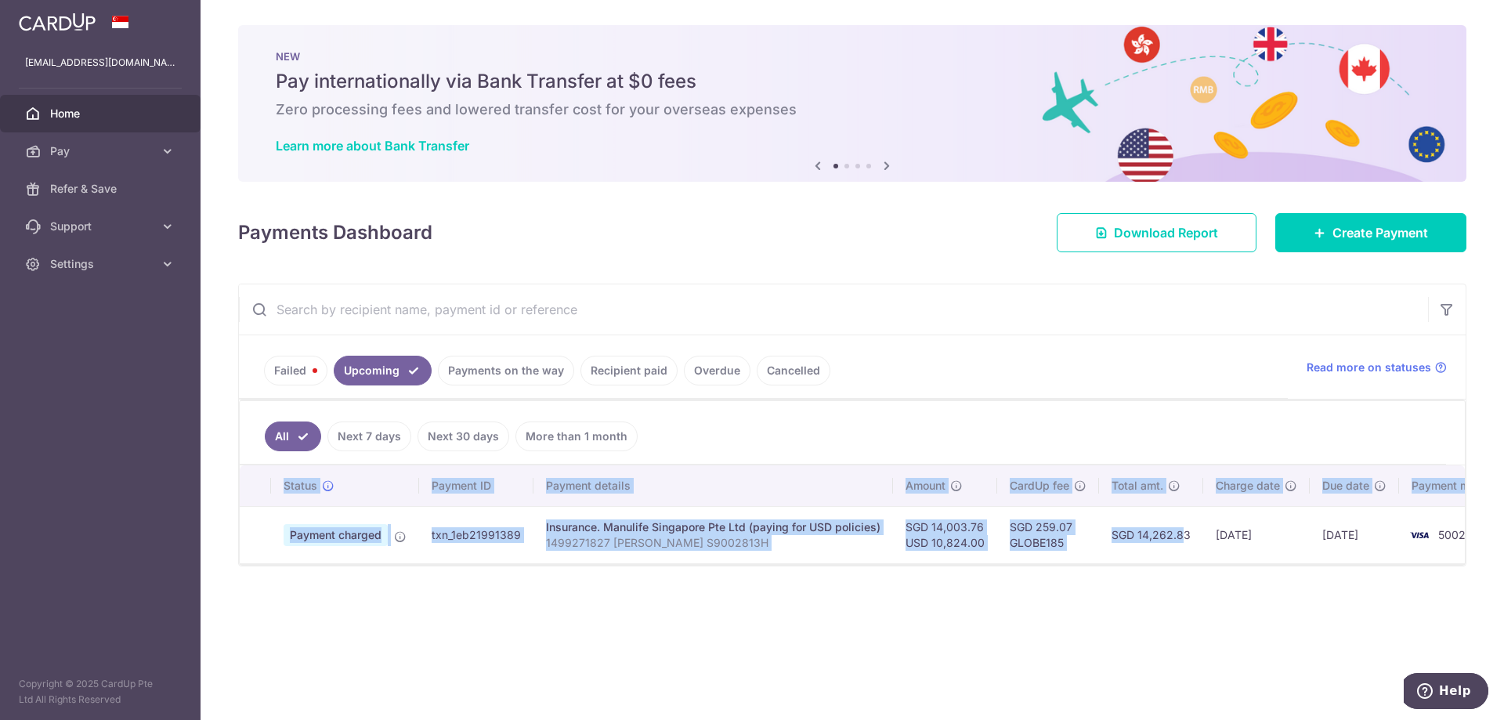
drag, startPoint x: 1148, startPoint y: 562, endPoint x: 1176, endPoint y: 567, distance: 28.6
click at [1176, 563] on div "Status Payment ID Payment details Amount CardUp fee Total amt. Charge date Due …" at bounding box center [852, 514] width 1225 height 98
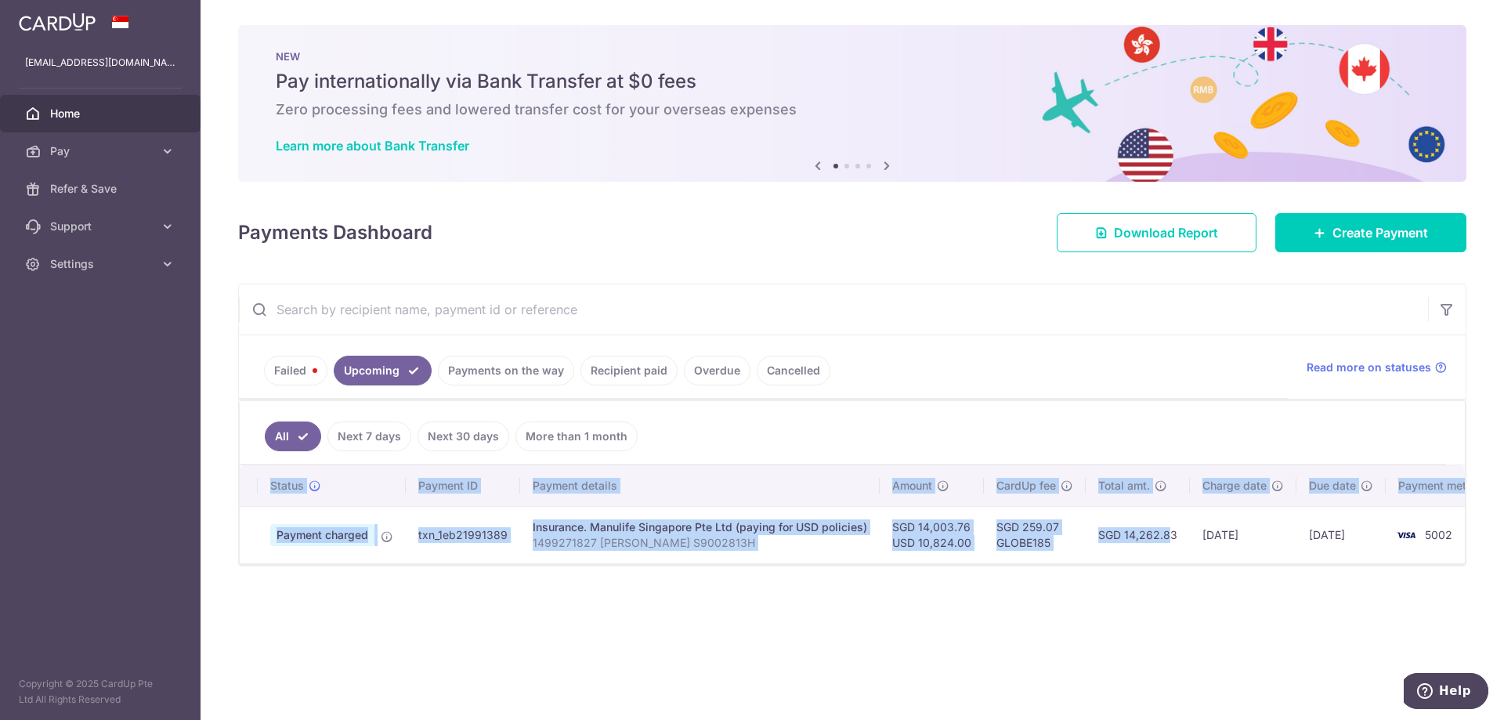
scroll to position [0, 40]
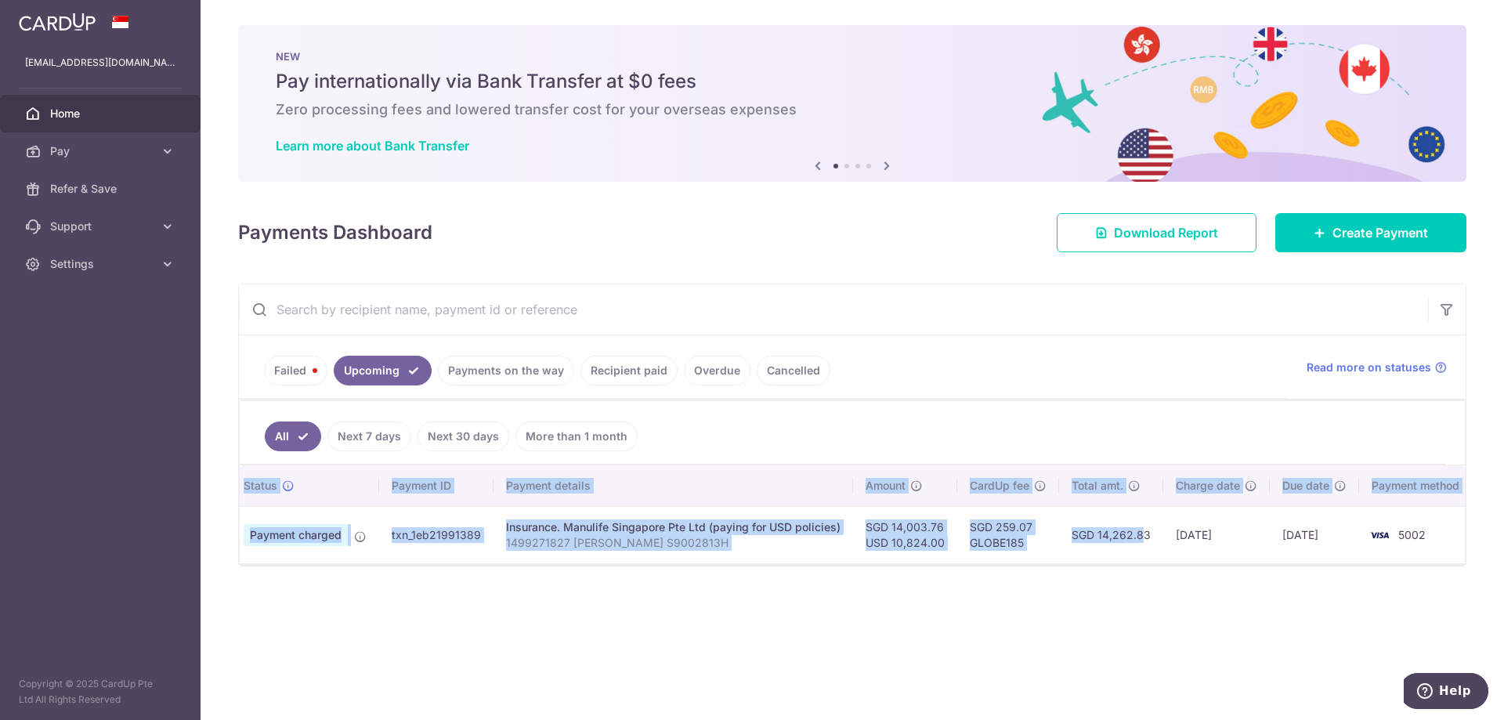
click at [1313, 544] on td "[DATE]" at bounding box center [1314, 534] width 89 height 57
click at [1364, 534] on img at bounding box center [1379, 535] width 31 height 19
drag, startPoint x: 1376, startPoint y: 521, endPoint x: 1390, endPoint y: 510, distance: 17.9
click at [1377, 520] on td "5002" at bounding box center [1418, 534] width 119 height 57
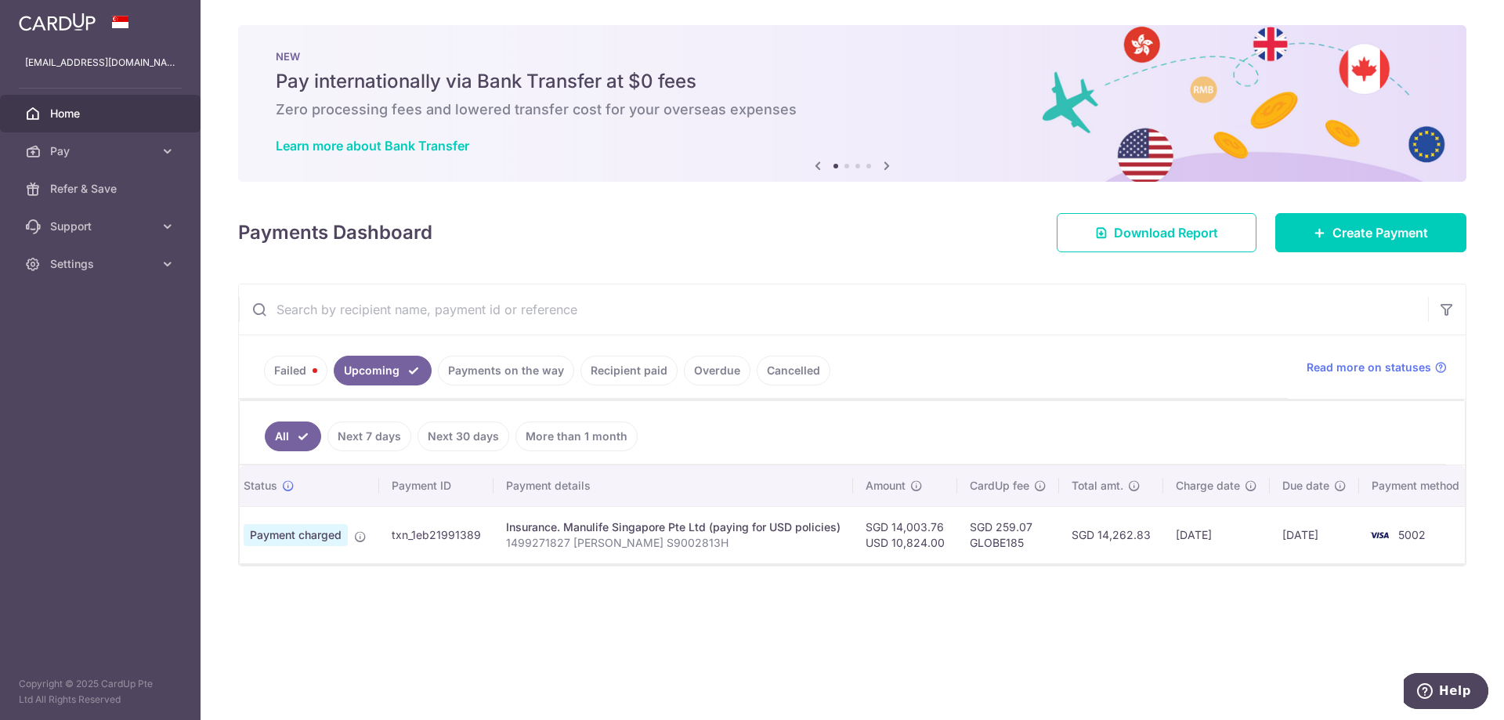
click at [1398, 504] on th "Payment method" at bounding box center [1418, 485] width 119 height 41
click at [1416, 482] on th "Payment method" at bounding box center [1418, 485] width 119 height 41
click at [163, 263] on icon at bounding box center [168, 264] width 16 height 16
click at [157, 308] on link "Account" at bounding box center [100, 302] width 200 height 38
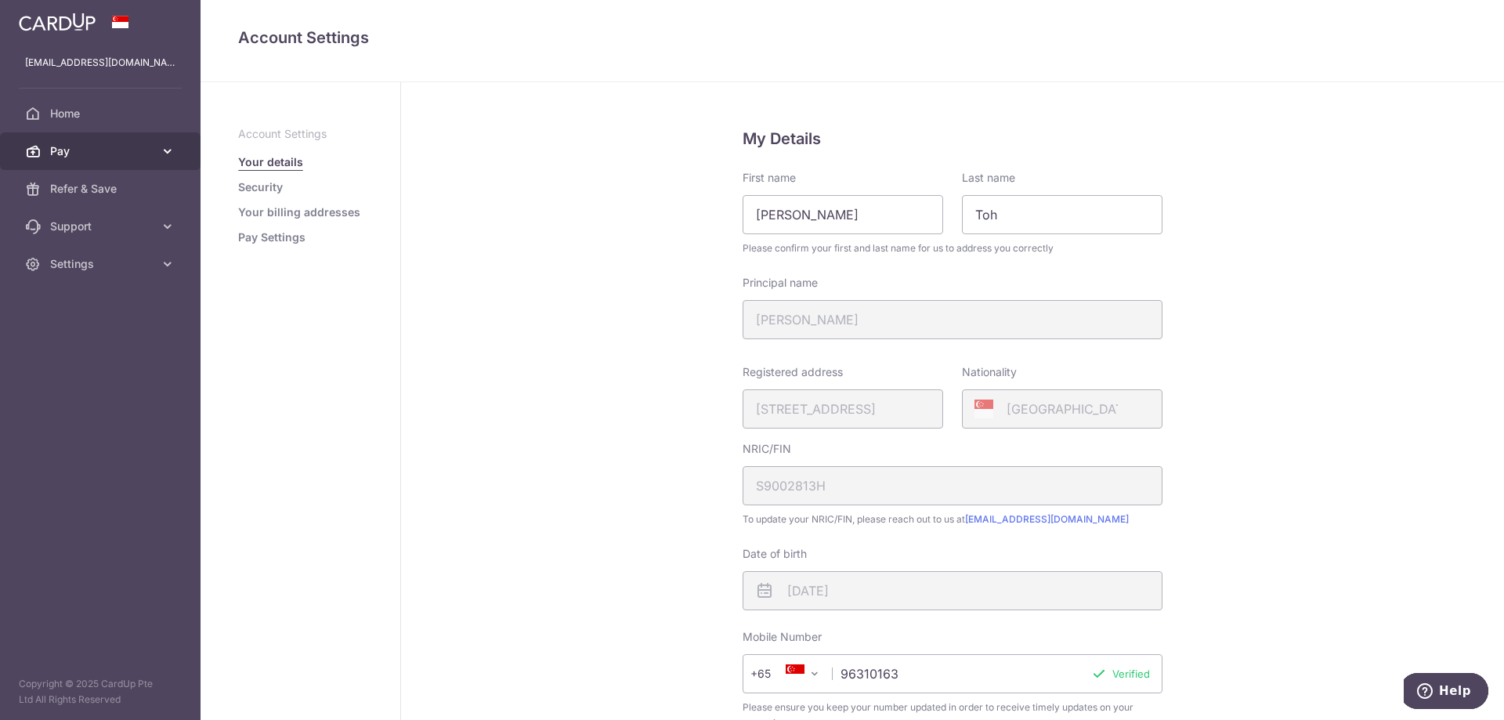
click at [89, 158] on link "Pay" at bounding box center [100, 151] width 200 height 38
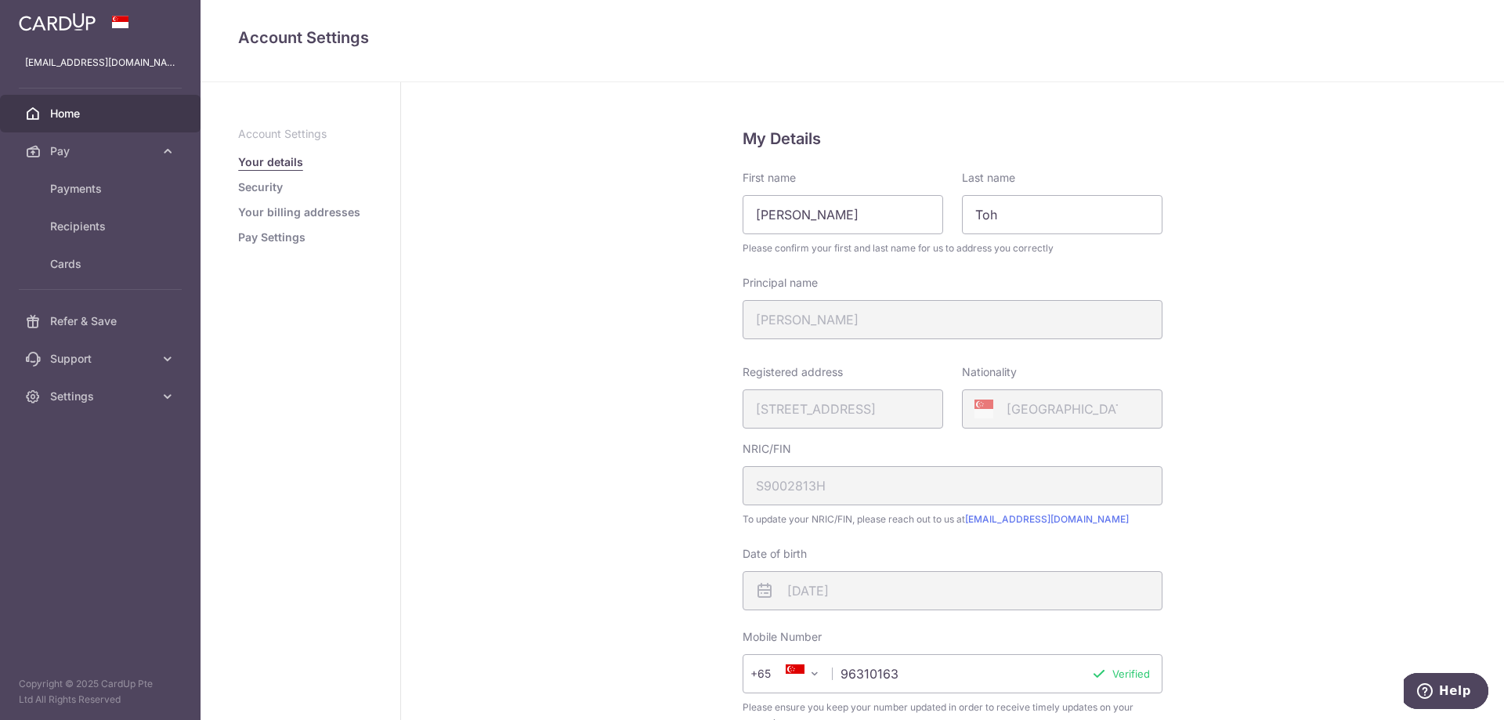
click at [67, 117] on span "Home" at bounding box center [101, 114] width 103 height 16
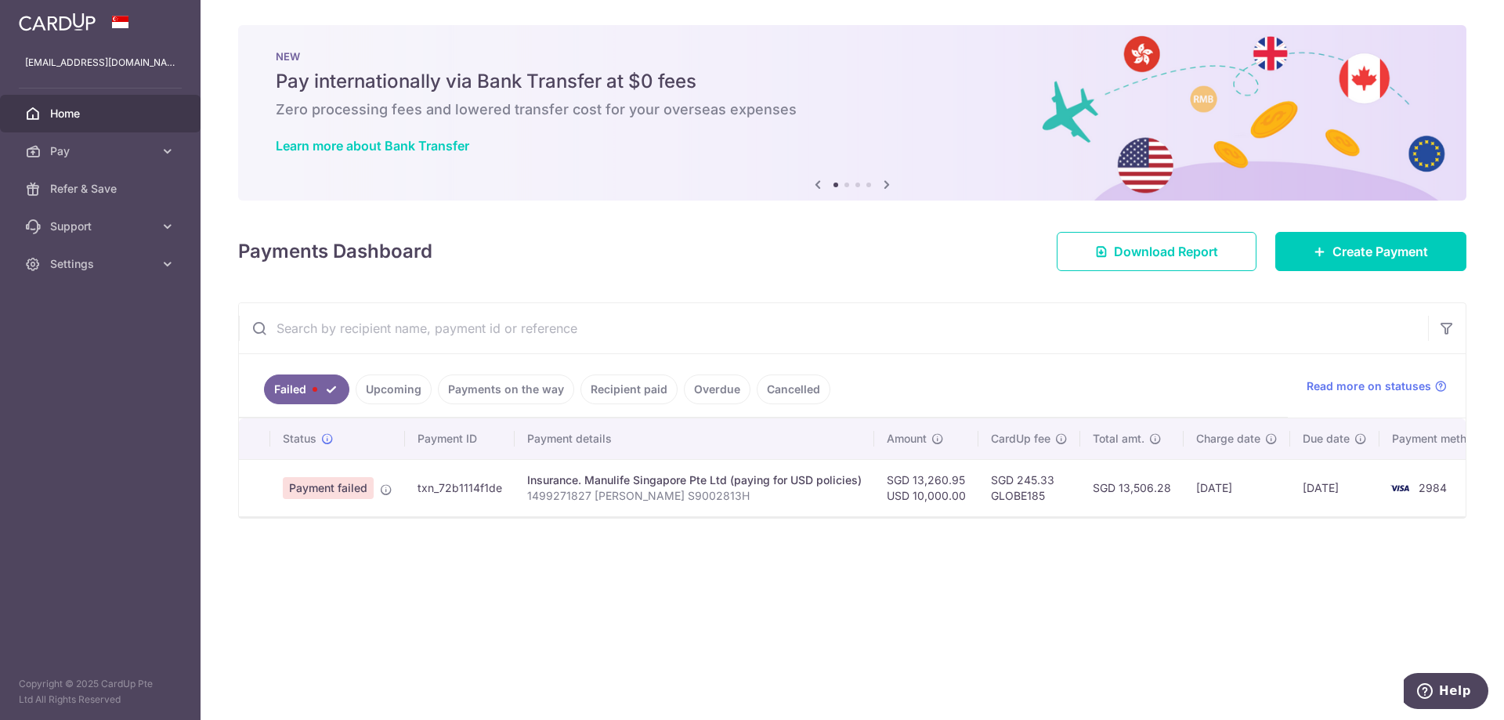
click at [408, 396] on link "Upcoming" at bounding box center [394, 389] width 76 height 30
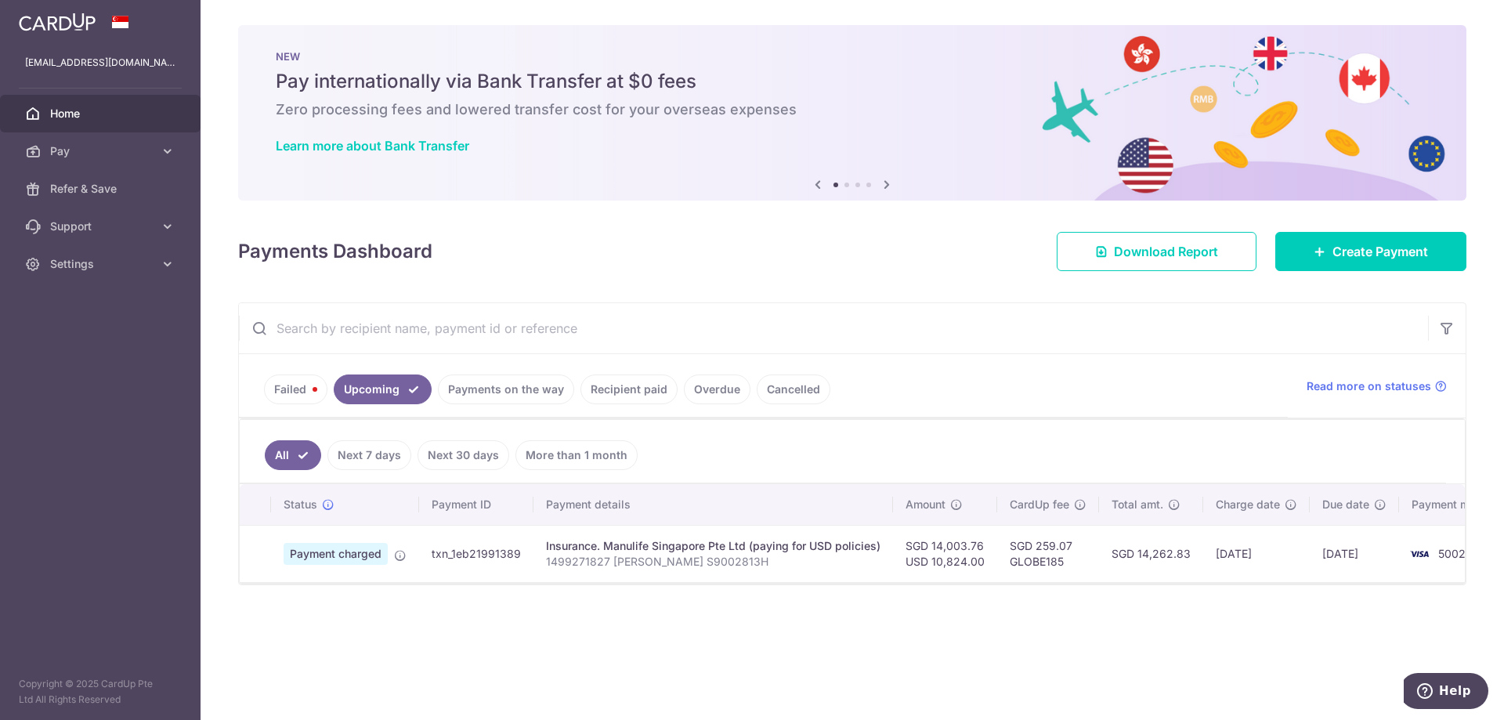
click at [496, 557] on td "txn_1eb21991389" at bounding box center [476, 553] width 114 height 57
click at [495, 555] on td "txn_1eb21991389" at bounding box center [476, 553] width 114 height 57
click at [399, 558] on icon at bounding box center [400, 555] width 13 height 13
click at [404, 559] on icon at bounding box center [400, 555] width 13 height 13
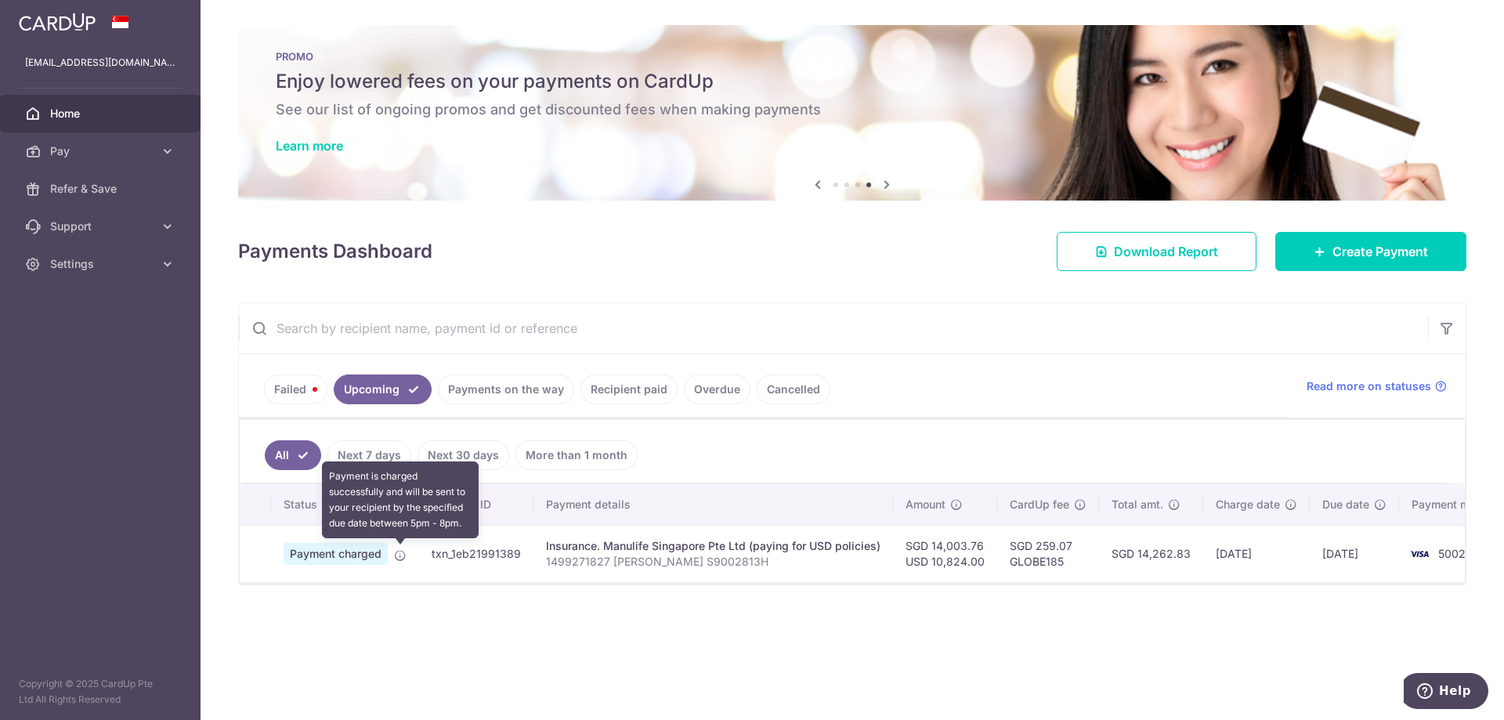
click at [397, 555] on icon at bounding box center [400, 555] width 13 height 13
click at [482, 555] on td "txn_1eb21991389" at bounding box center [476, 553] width 114 height 57
click at [504, 555] on td "txn_1eb21991389" at bounding box center [476, 553] width 114 height 57
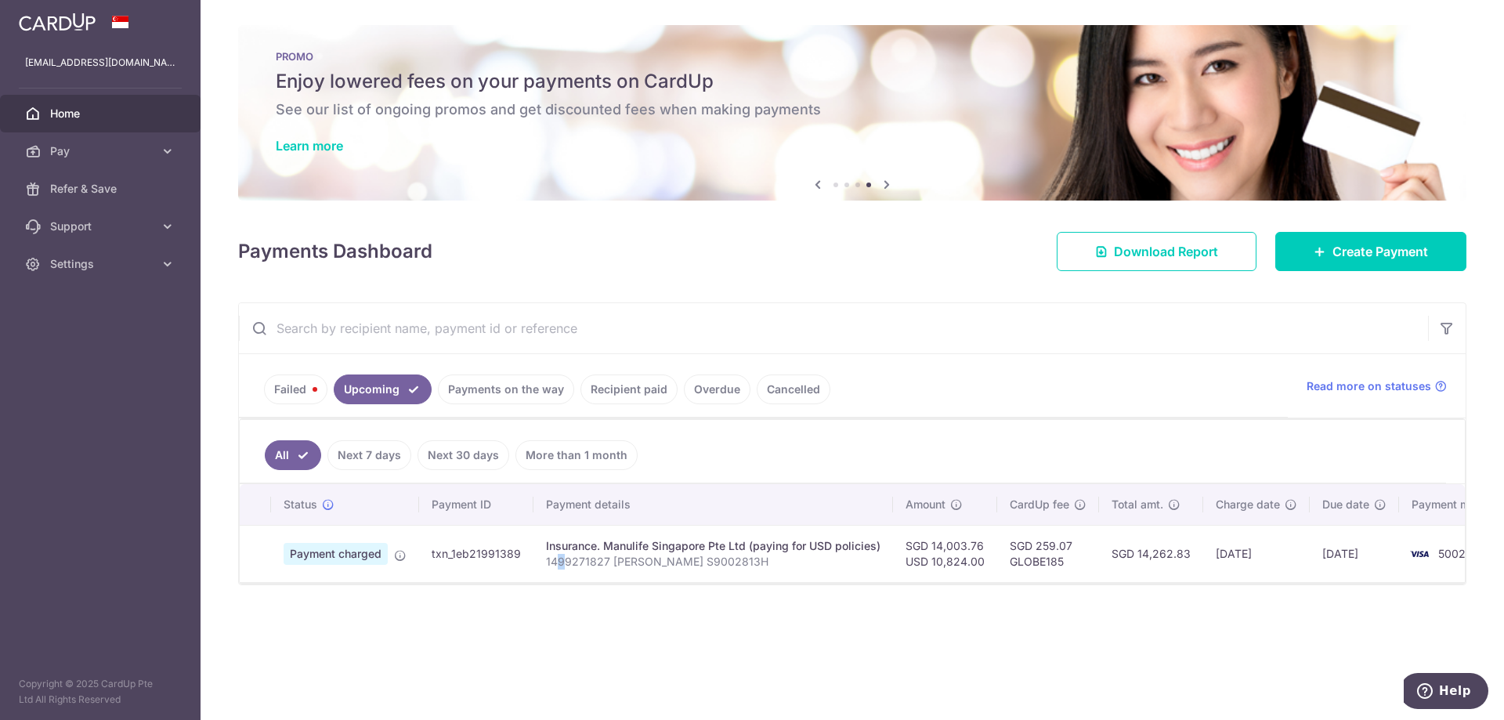
drag, startPoint x: 565, startPoint y: 556, endPoint x: 583, endPoint y: 556, distance: 18.0
click at [570, 556] on p "1499271827 [PERSON_NAME] S9002813H" at bounding box center [713, 562] width 334 height 16
drag, startPoint x: 586, startPoint y: 556, endPoint x: 616, endPoint y: 559, distance: 30.7
click at [601, 558] on p "1499271827 [PERSON_NAME] S9002813H" at bounding box center [713, 562] width 334 height 16
drag, startPoint x: 634, startPoint y: 543, endPoint x: 648, endPoint y: 545, distance: 14.3
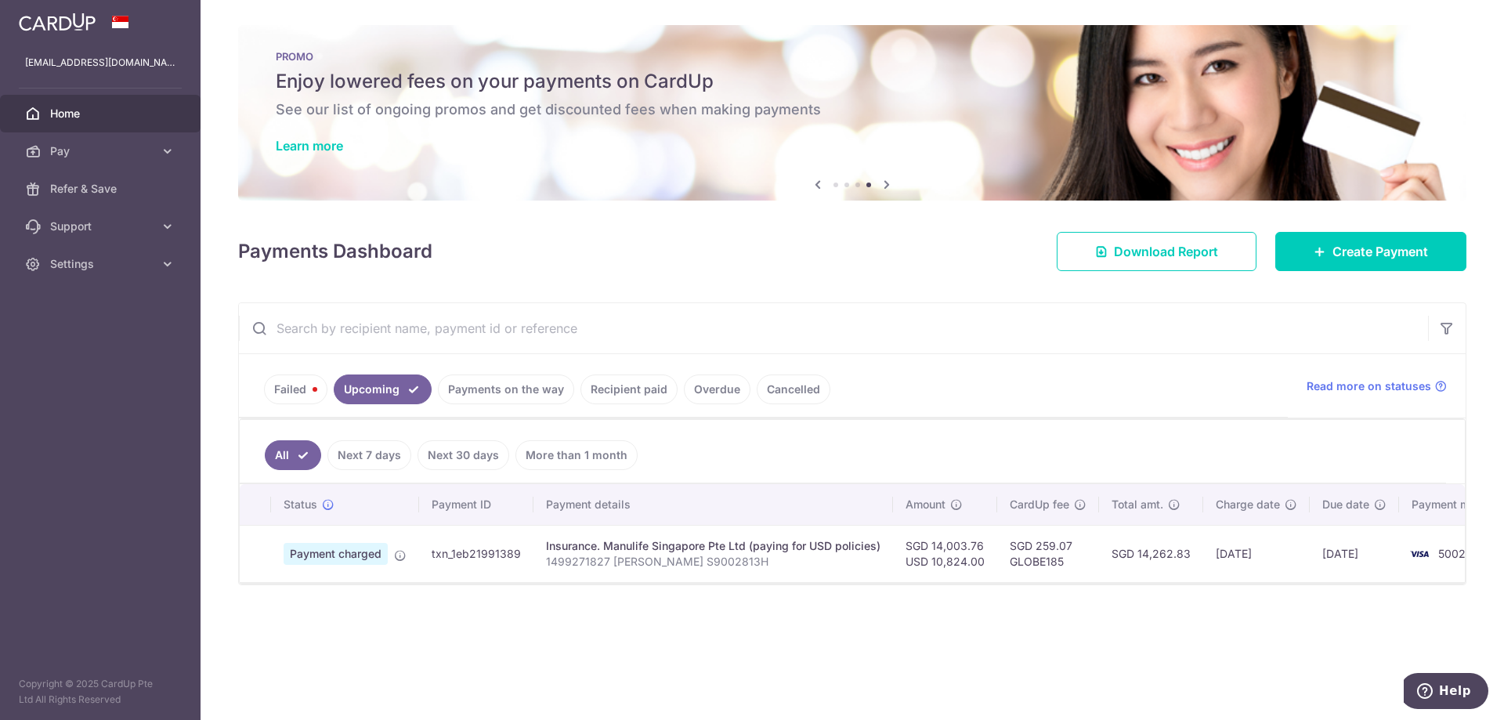
click at [636, 543] on div "Insurance. Manulife Singapore Pte Ltd (paying for USD policies)" at bounding box center [713, 546] width 334 height 16
click at [717, 555] on p "1499271827 [PERSON_NAME] S9002813H" at bounding box center [713, 562] width 334 height 16
click at [795, 559] on p "1499271827 [PERSON_NAME] S9002813H" at bounding box center [713, 562] width 334 height 16
click at [917, 558] on td "SGD 14,003.76 USD 10,824.00" at bounding box center [945, 553] width 104 height 57
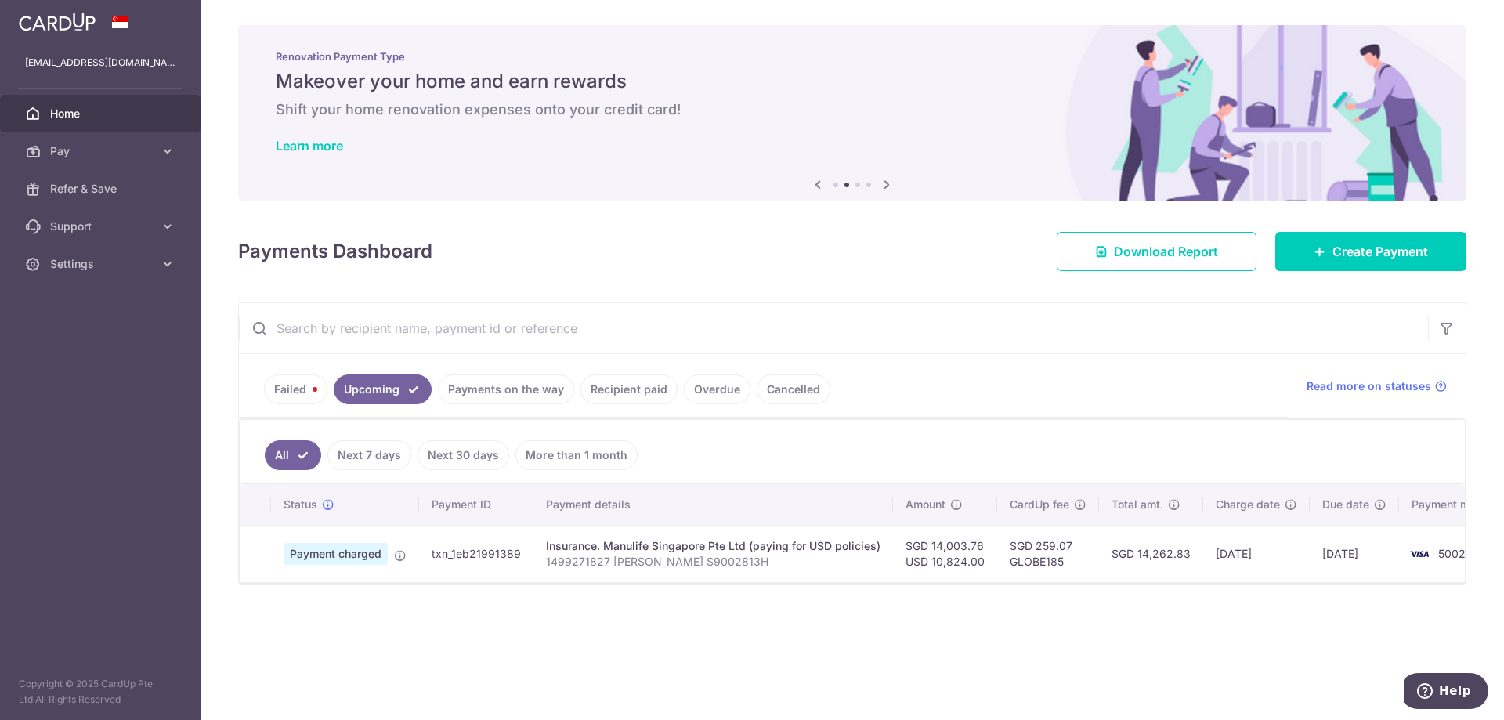
click at [349, 557] on span "Payment charged" at bounding box center [336, 554] width 104 height 22
click at [310, 559] on span "Payment charged" at bounding box center [336, 554] width 104 height 22
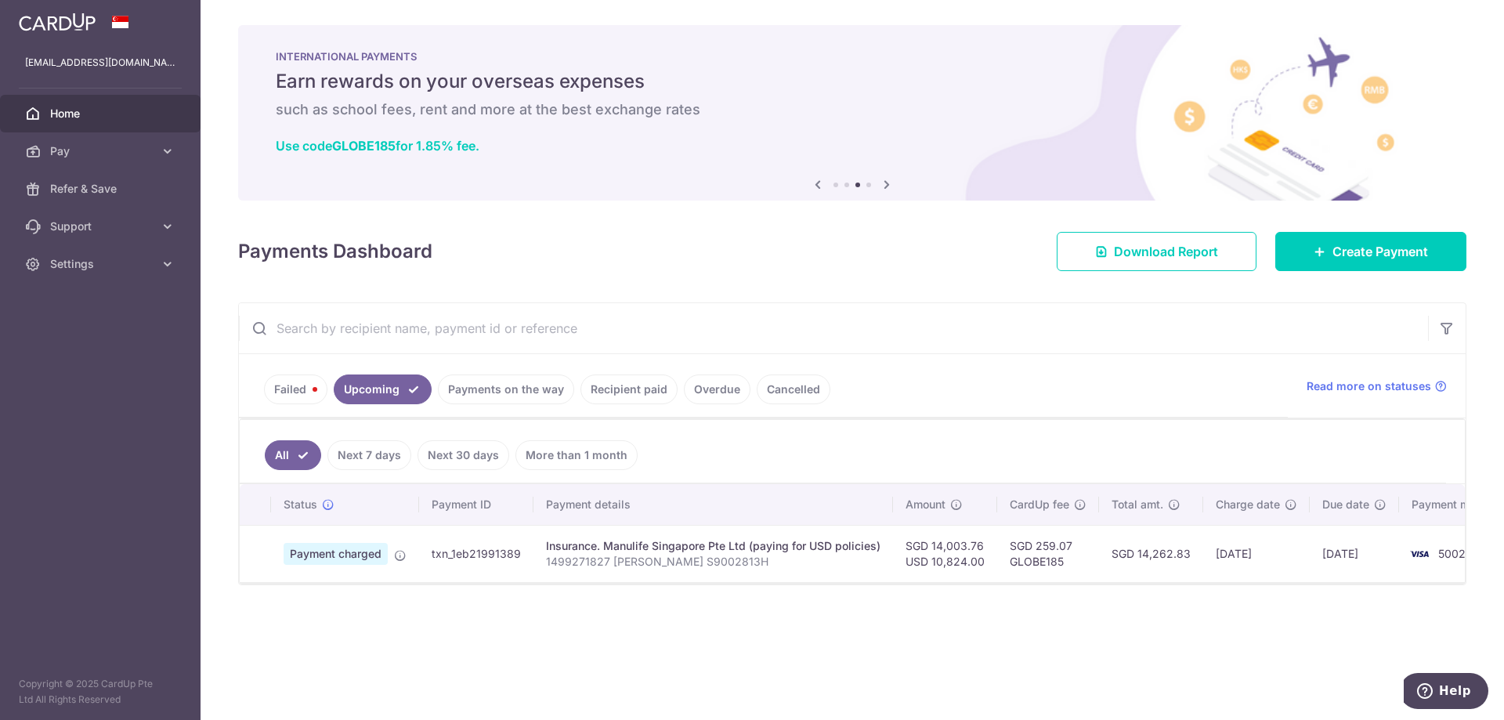
drag, startPoint x: 592, startPoint y: 551, endPoint x: 568, endPoint y: 556, distance: 24.7
click at [593, 551] on div "Insurance. Manulife Singapore Pte Ltd (paying for USD policies)" at bounding box center [713, 546] width 334 height 16
drag, startPoint x: 547, startPoint y: 553, endPoint x: 818, endPoint y: 562, distance: 271.1
click at [815, 562] on td "Insurance. Manulife Singapore Pte Ltd (paying for USD policies) 1499271827 [PER…" at bounding box center [712, 553] width 359 height 57
drag, startPoint x: 1125, startPoint y: 539, endPoint x: 1312, endPoint y: 552, distance: 186.9
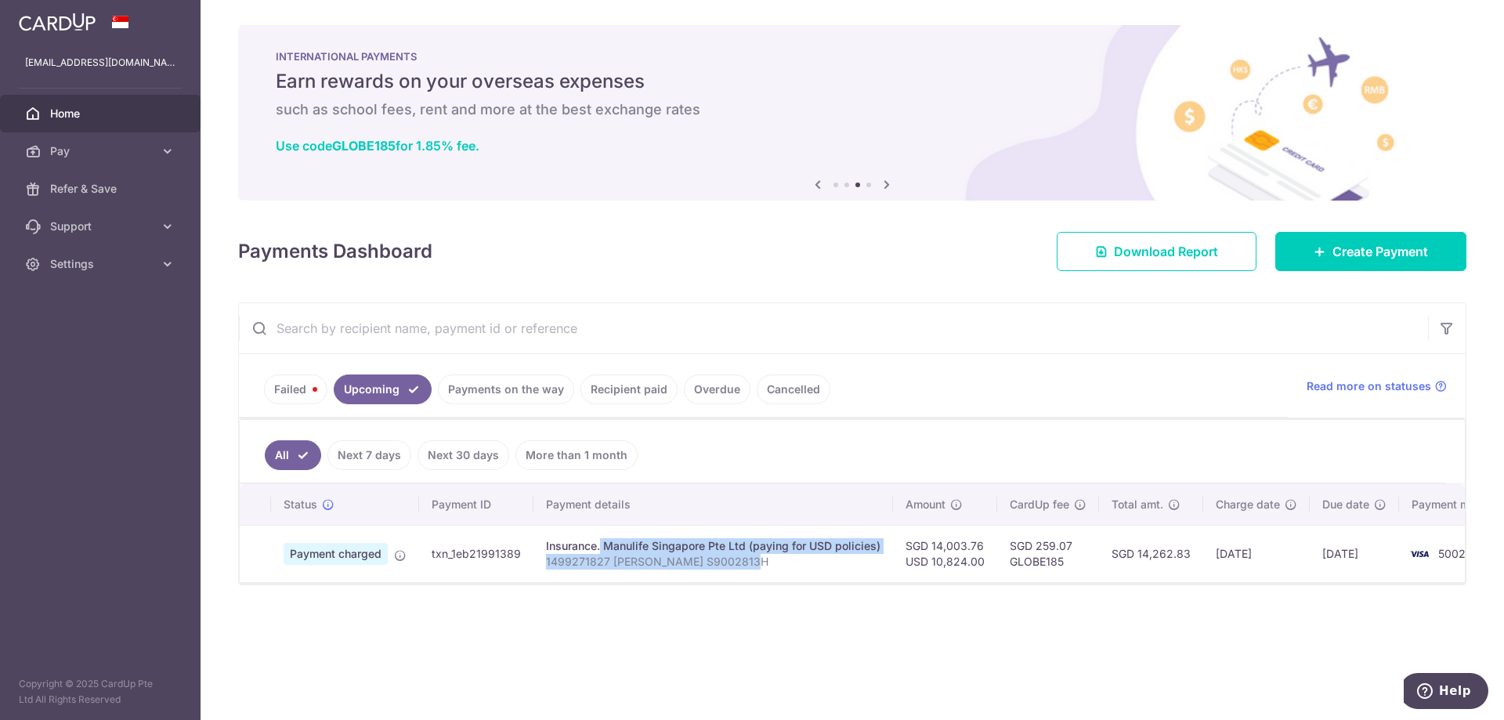
click at [1298, 550] on tr "Payment charged txn_1eb21991389 Insurance. Manulife Singapore Pte Ltd (paying f…" at bounding box center [879, 553] width 1278 height 57
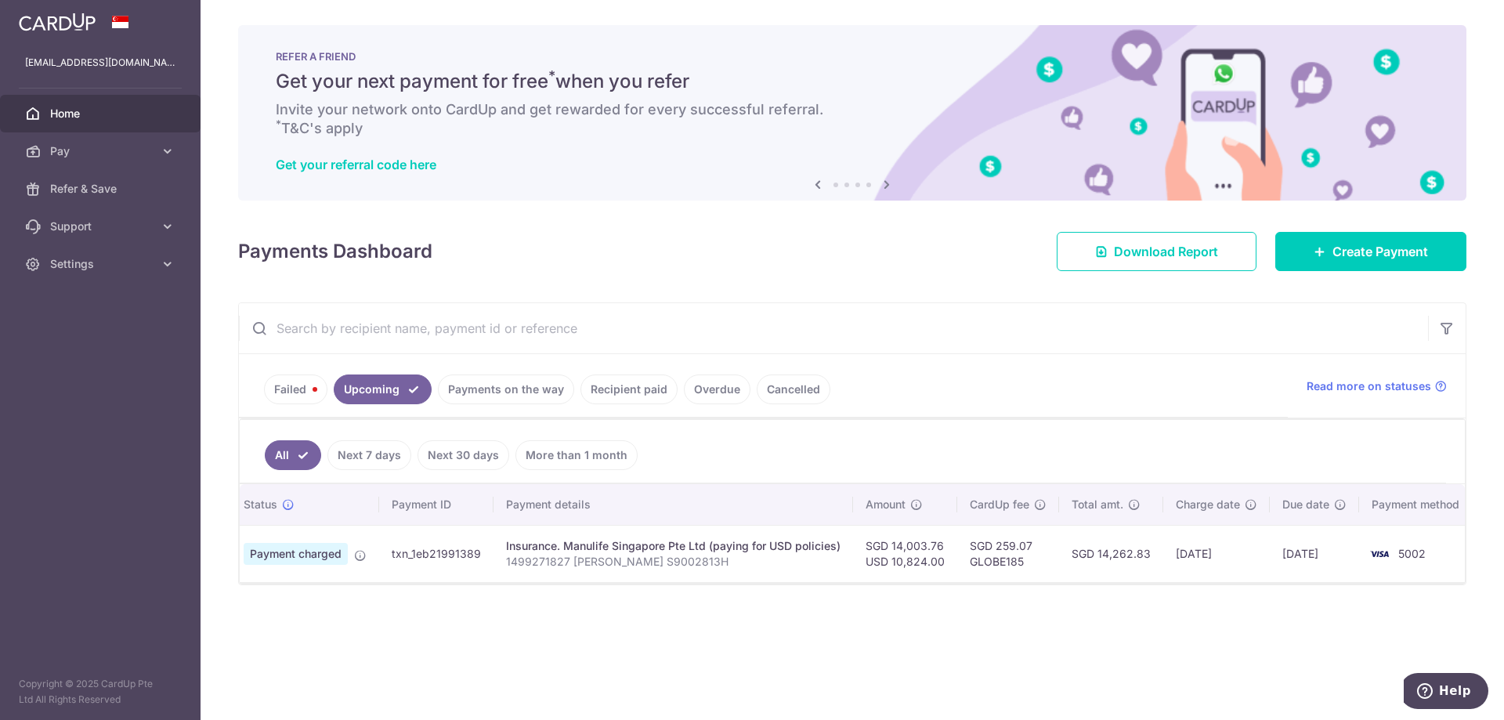
click at [1309, 555] on td "[DATE]" at bounding box center [1314, 553] width 89 height 57
click at [1311, 556] on td "[DATE]" at bounding box center [1314, 553] width 89 height 57
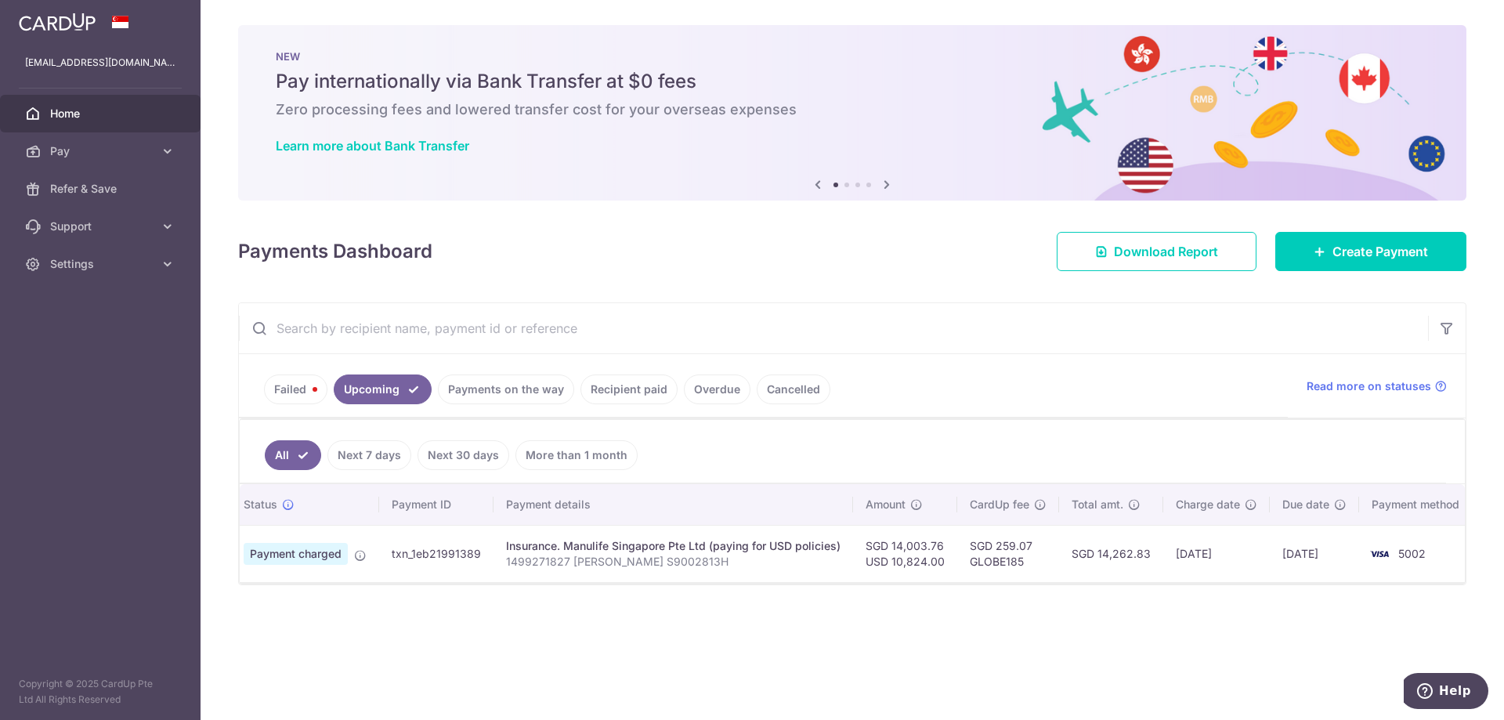
click at [501, 392] on link "Payments on the way" at bounding box center [506, 389] width 136 height 30
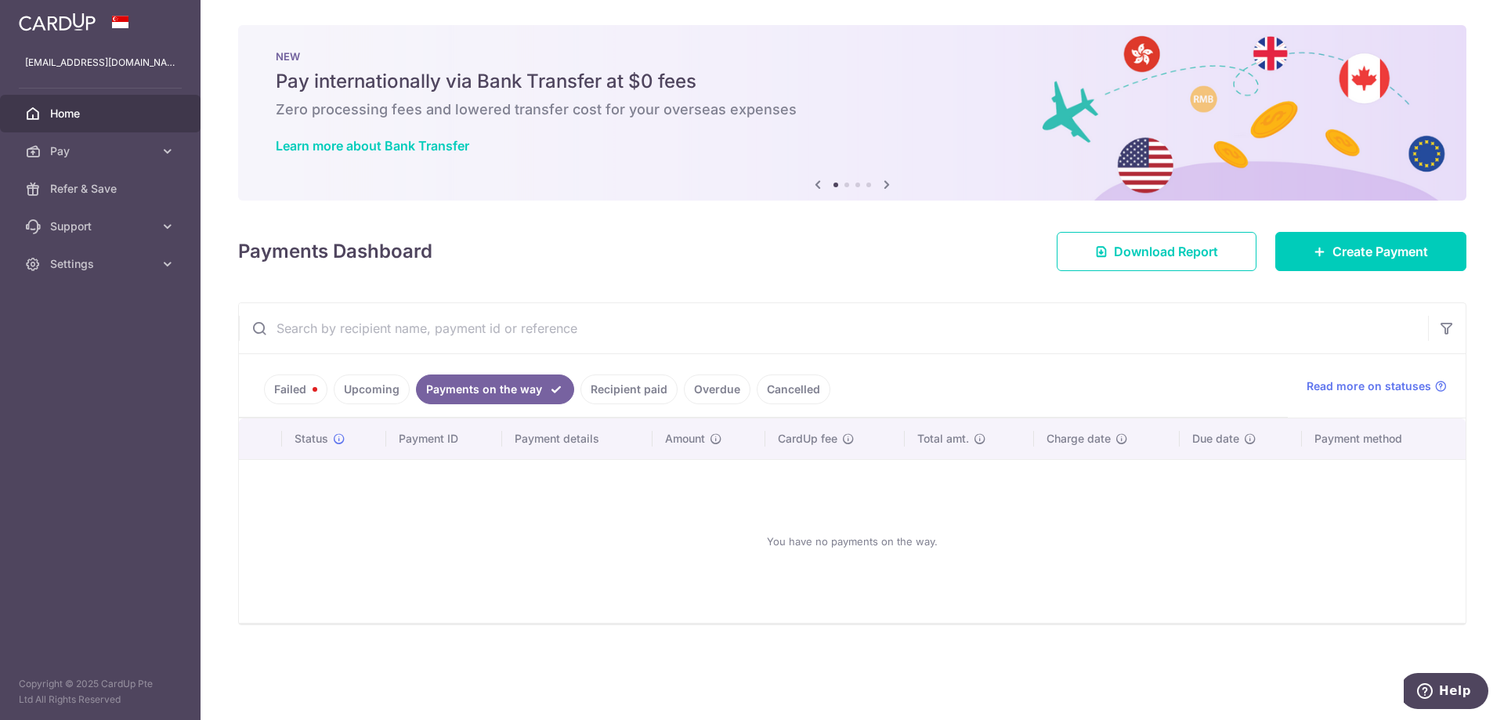
click at [387, 390] on link "Upcoming" at bounding box center [372, 389] width 76 height 30
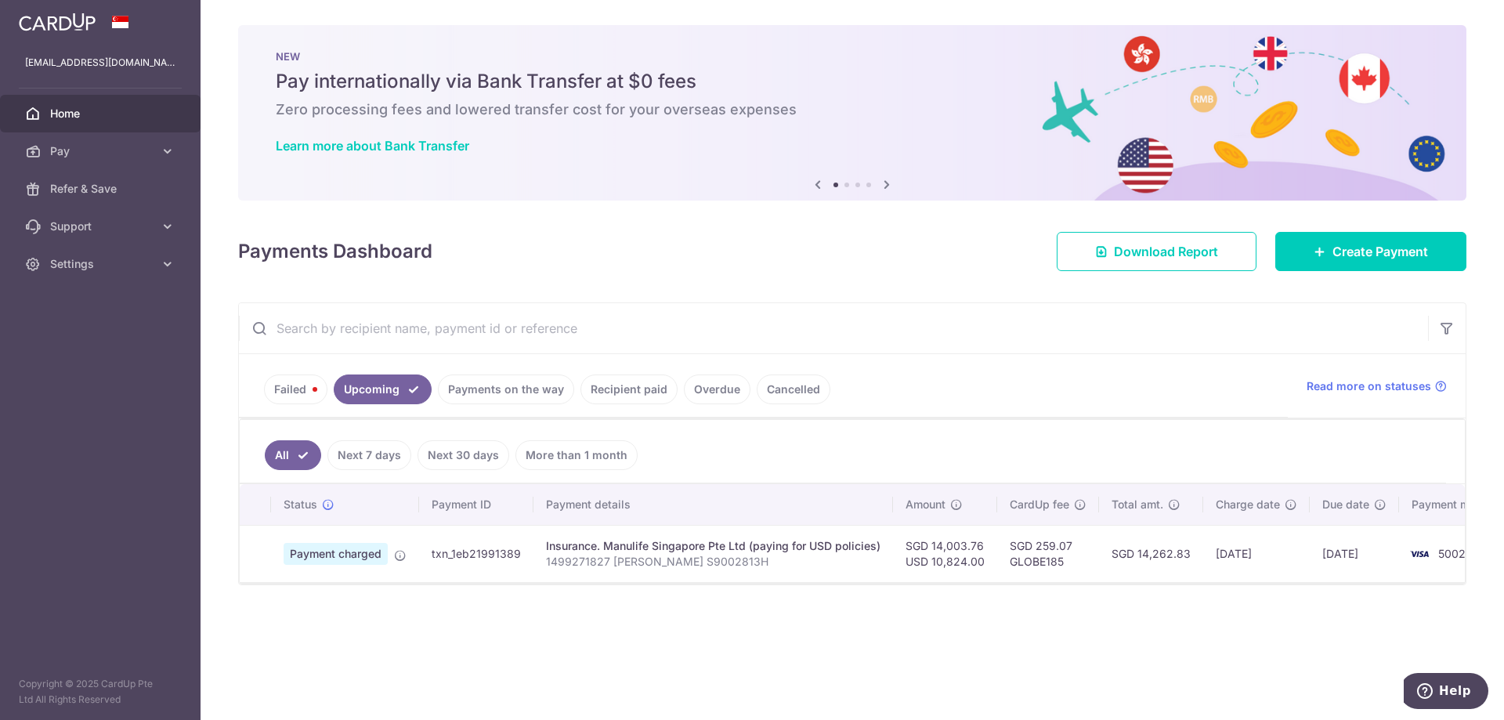
click at [509, 551] on td "txn_1eb21991389" at bounding box center [476, 553] width 114 height 57
drag, startPoint x: 414, startPoint y: 548, endPoint x: 352, endPoint y: 551, distance: 62.7
click at [411, 549] on td "Payment charged" at bounding box center [345, 553] width 148 height 57
click at [349, 551] on span "Payment charged" at bounding box center [336, 554] width 104 height 22
click at [394, 547] on span at bounding box center [400, 552] width 13 height 13
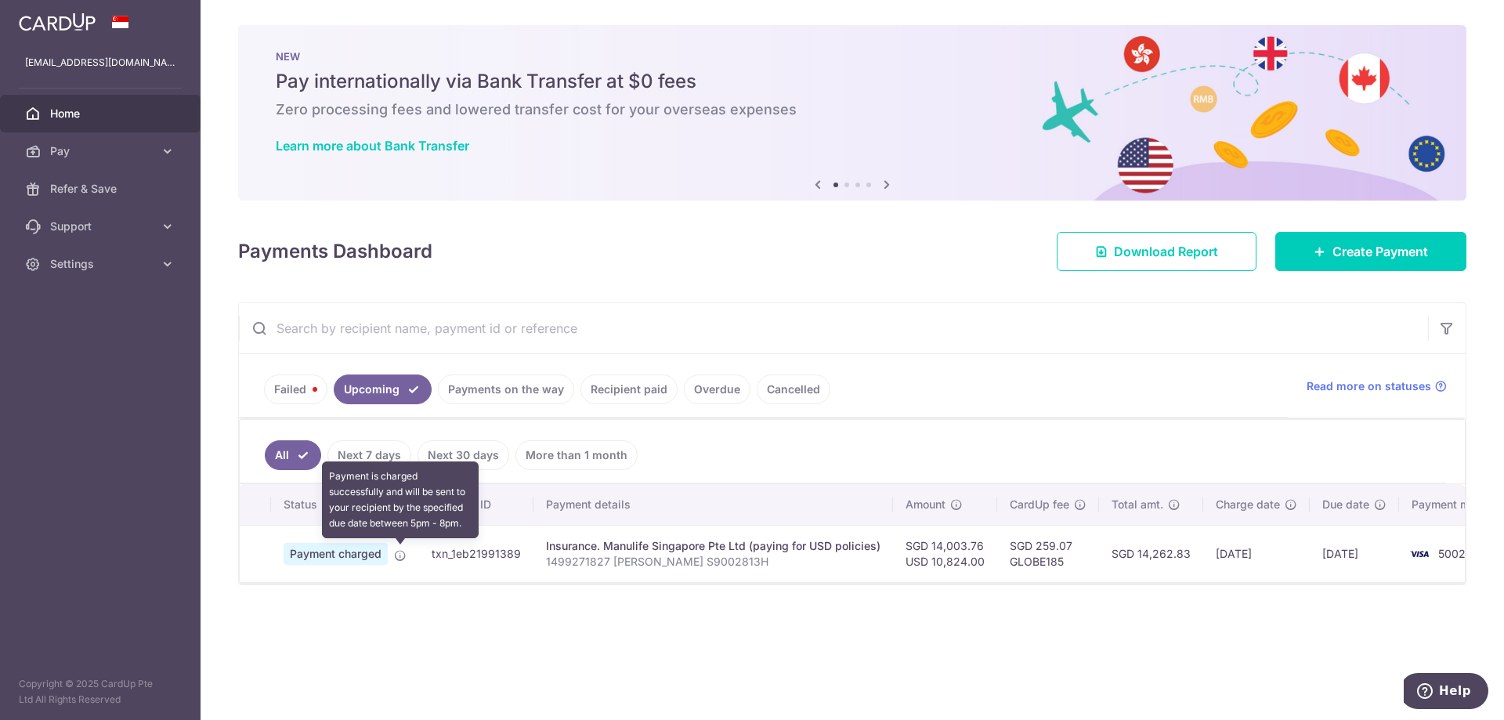
click at [399, 553] on icon at bounding box center [400, 555] width 13 height 13
click at [400, 553] on icon at bounding box center [400, 555] width 13 height 13
click at [703, 273] on div "× Pause Schedule Pause all future payments in this series Pause just this one p…" at bounding box center [851, 360] width 1303 height 720
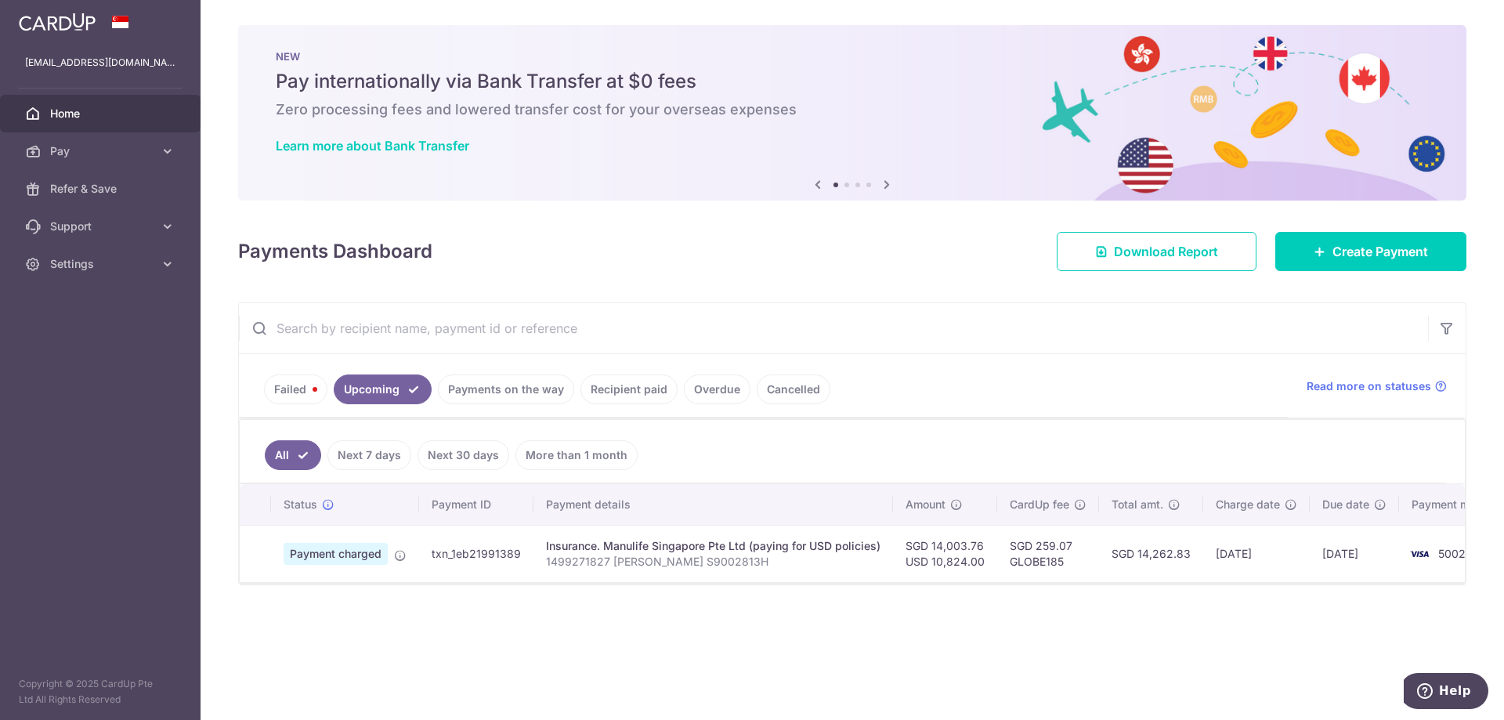
click at [703, 273] on div "× Pause Schedule Pause all future payments in this series Pause just this one p…" at bounding box center [851, 360] width 1303 height 720
